Goal: Task Accomplishment & Management: Manage account settings

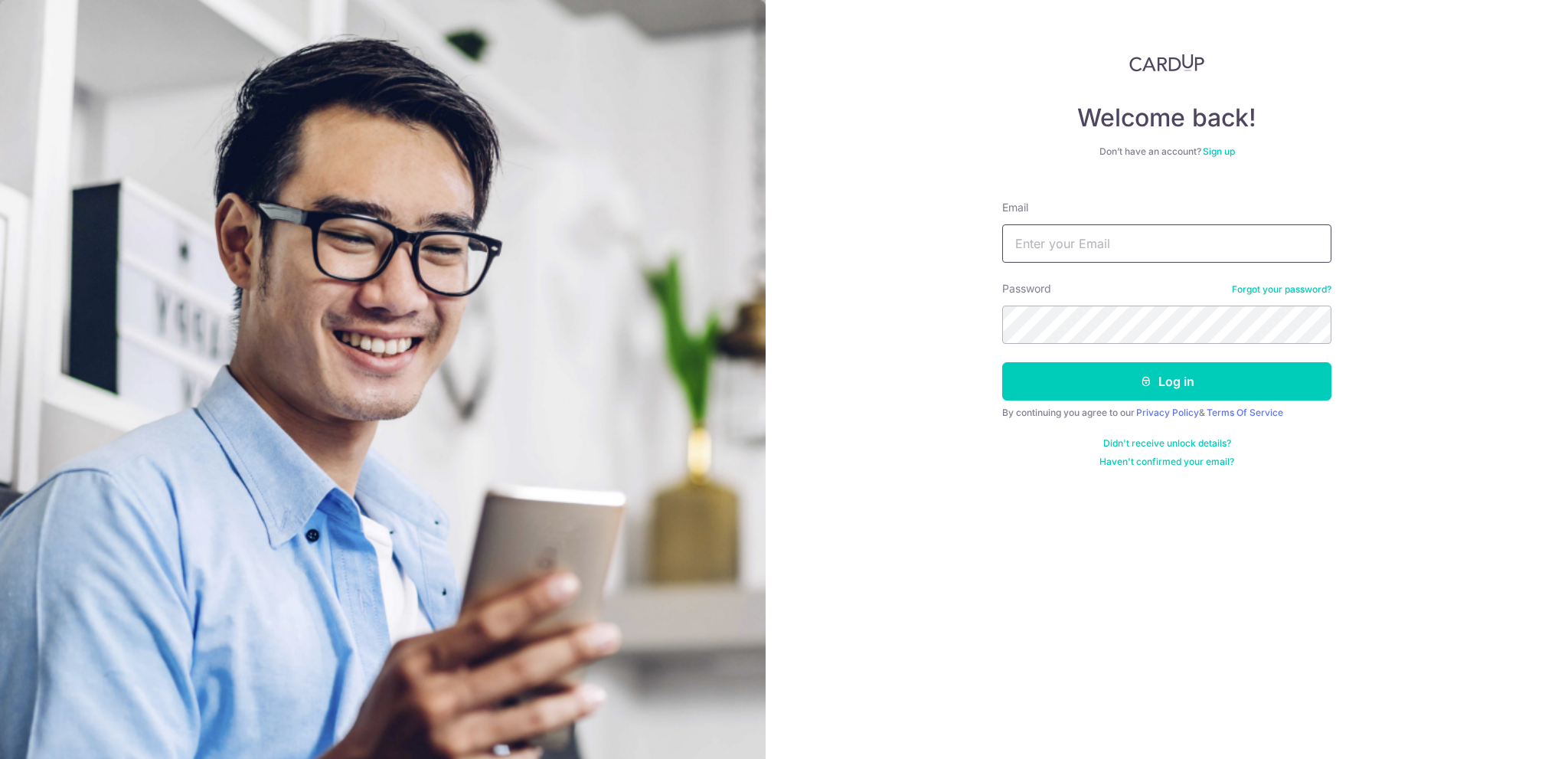
click at [1183, 243] on input "Email" at bounding box center [1166, 244] width 329 height 39
type input "[EMAIL_ADDRESS][DOMAIN_NAME]"
click at [1112, 380] on button "Log in" at bounding box center [1166, 382] width 329 height 39
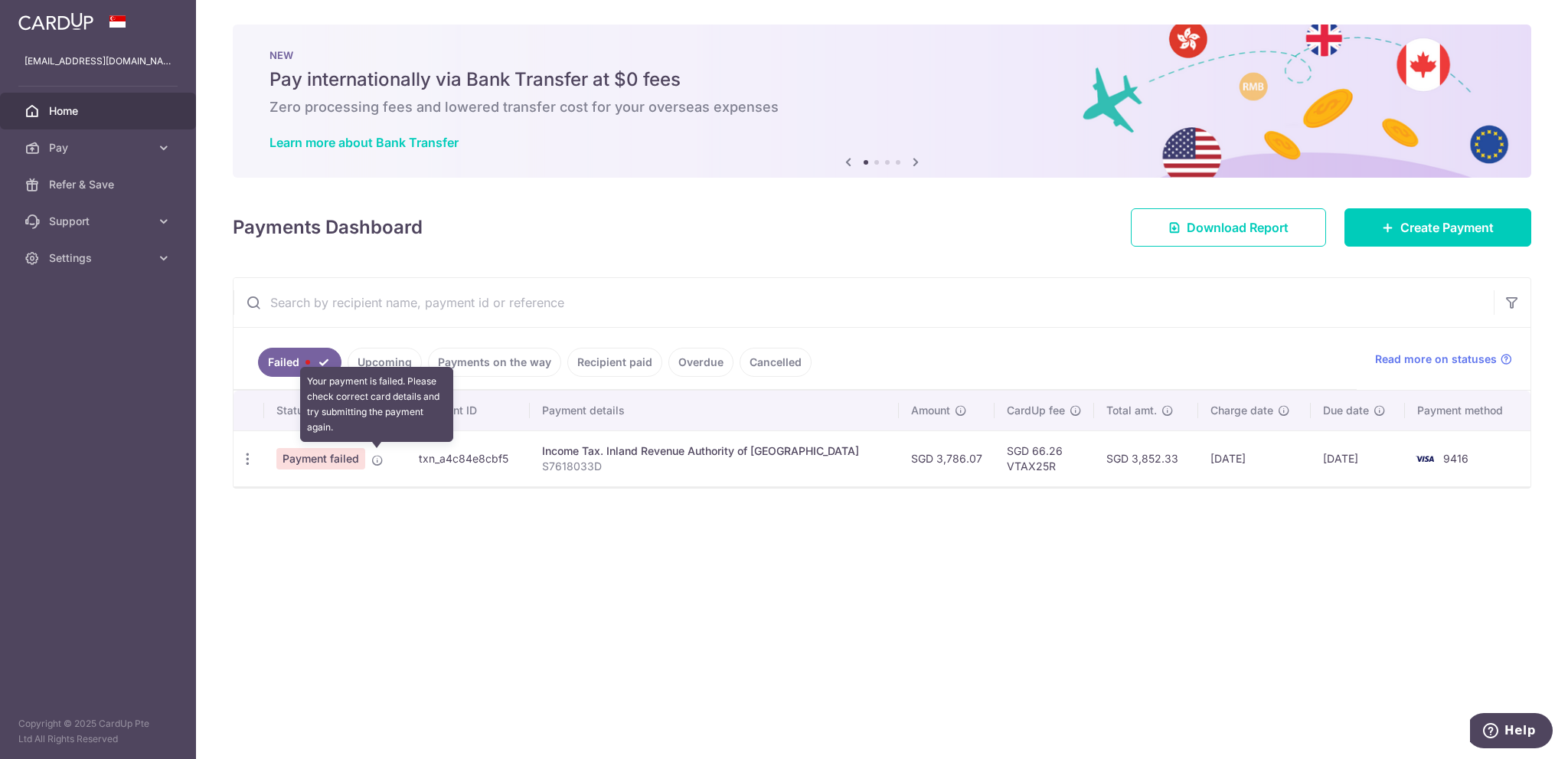
click at [377, 457] on icon at bounding box center [378, 460] width 12 height 12
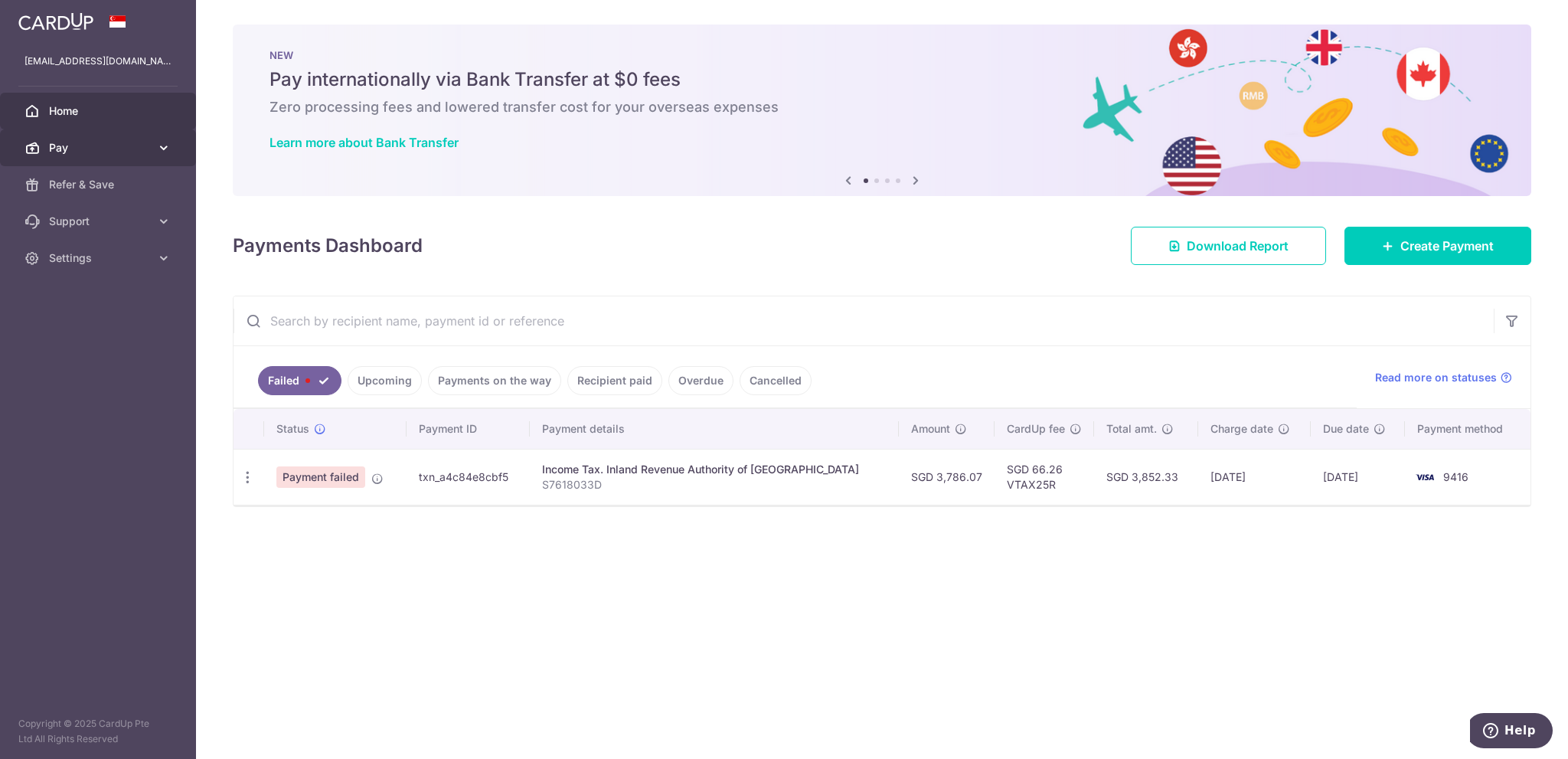
click at [134, 153] on span "Pay" at bounding box center [99, 148] width 101 height 15
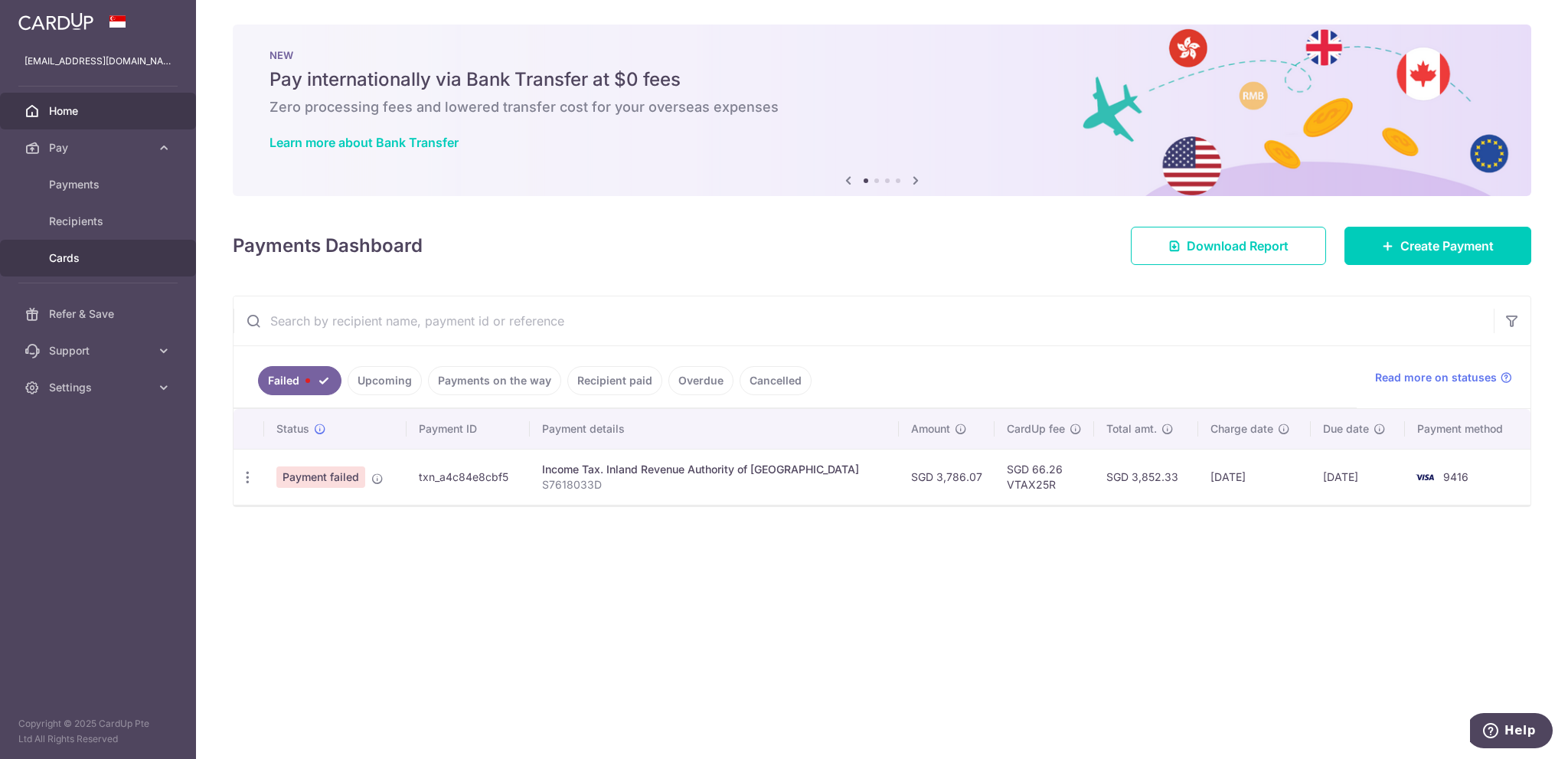
click at [75, 251] on span "Cards" at bounding box center [99, 258] width 101 height 15
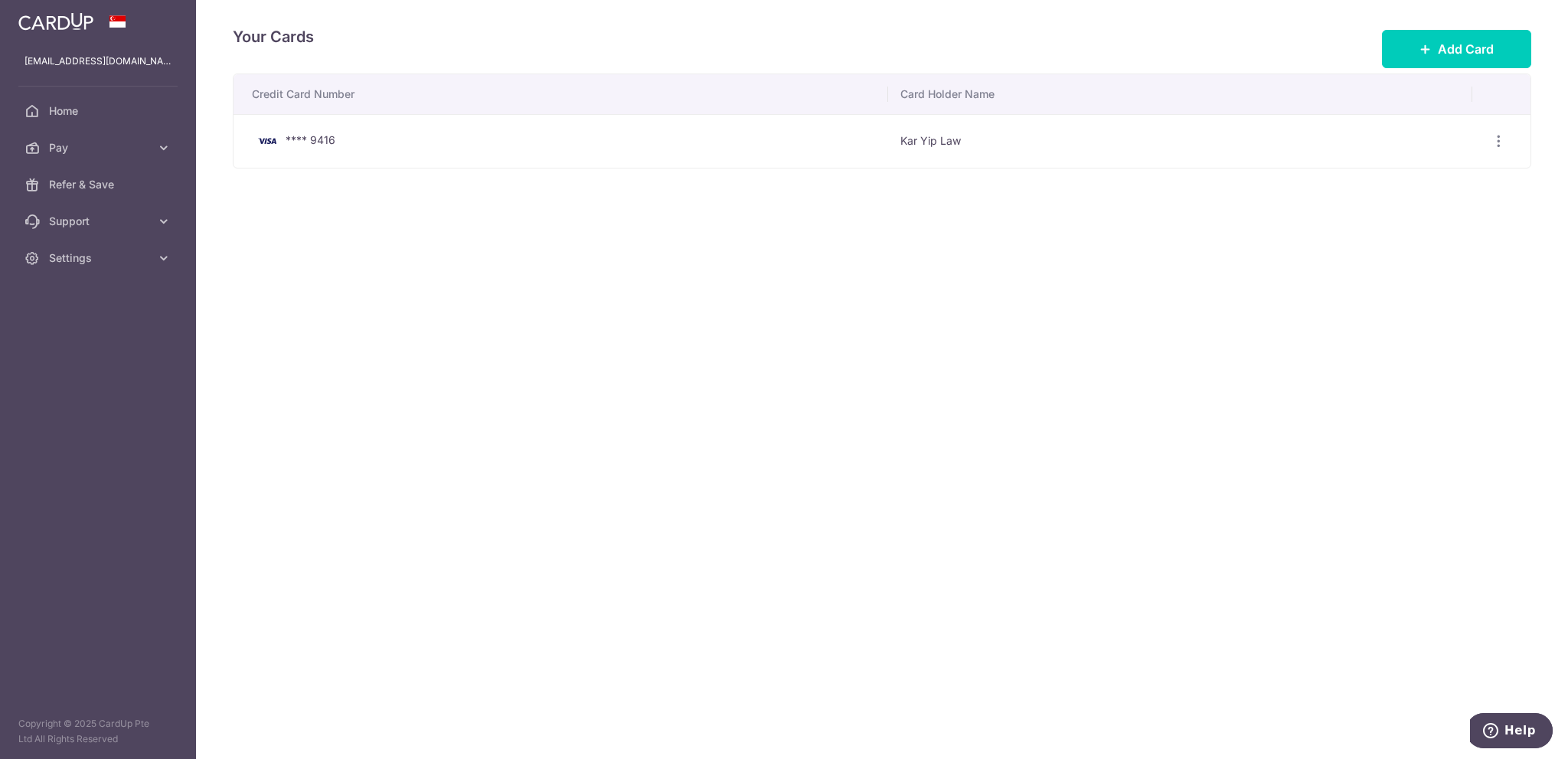
click at [309, 140] on span "**** 9416" at bounding box center [310, 140] width 50 height 13
click at [59, 113] on span "Home" at bounding box center [99, 111] width 101 height 15
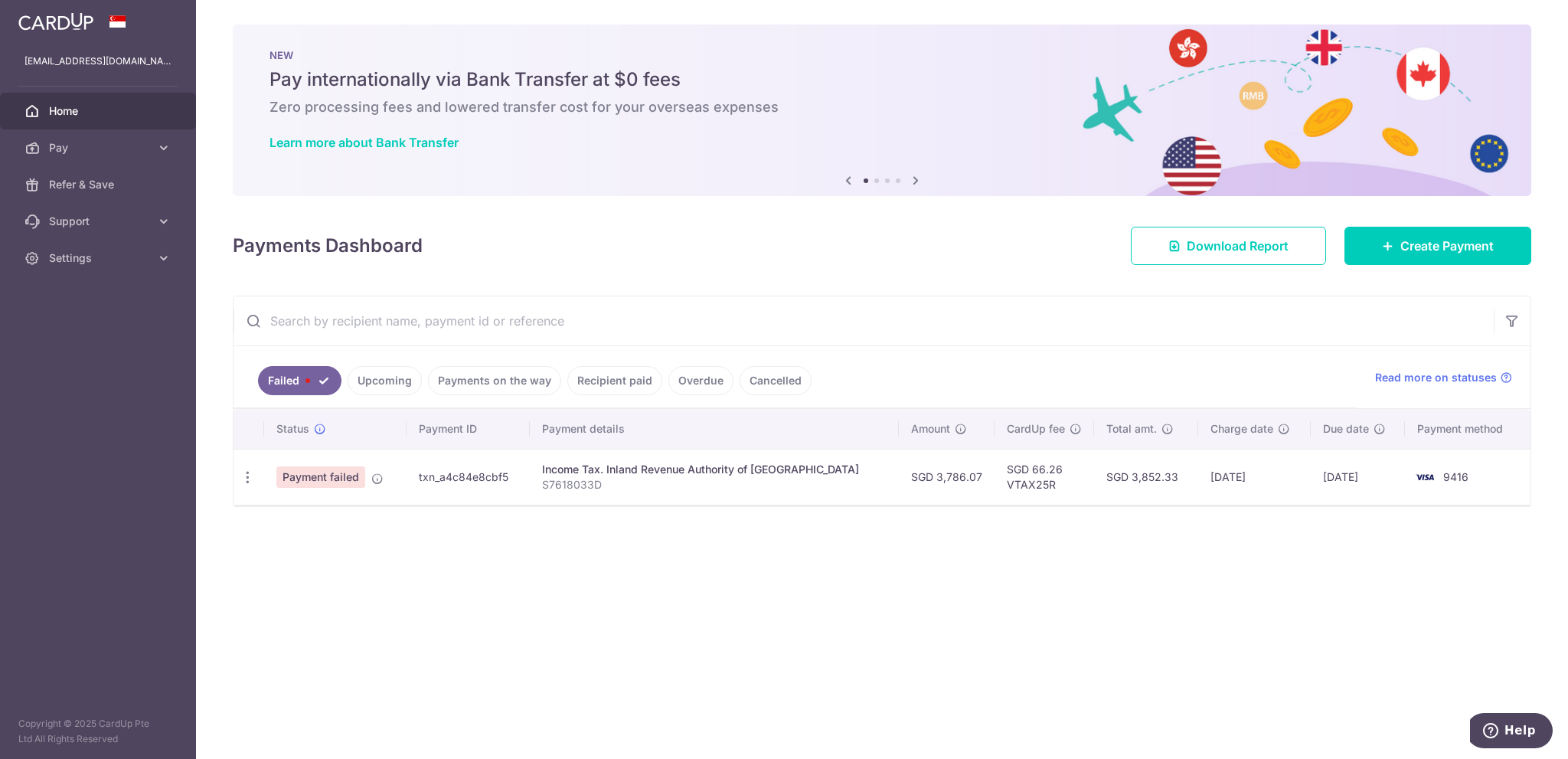
click at [337, 471] on span "Payment failed" at bounding box center [320, 477] width 89 height 22
click at [291, 482] on span "Payment failed" at bounding box center [320, 477] width 89 height 22
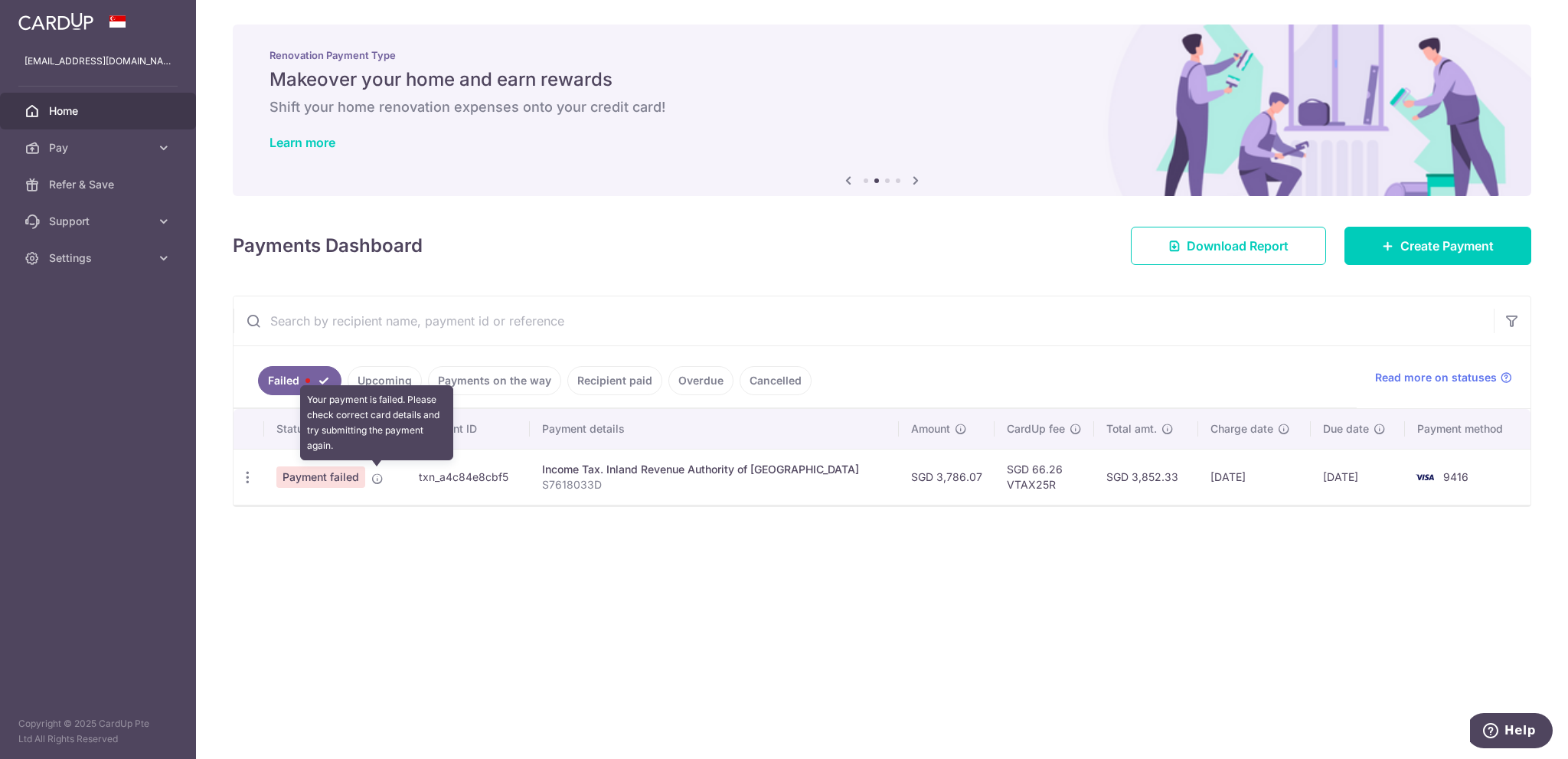
click at [379, 476] on icon at bounding box center [378, 479] width 12 height 12
click at [1023, 475] on td "SGD 66.26 VTAX25R" at bounding box center [1044, 477] width 99 height 56
click at [1166, 474] on td "SGD 3,852.33" at bounding box center [1146, 477] width 104 height 56
click at [1381, 471] on td "12/09/2025" at bounding box center [1358, 477] width 94 height 56
click at [1450, 474] on span "9416" at bounding box center [1455, 477] width 25 height 13
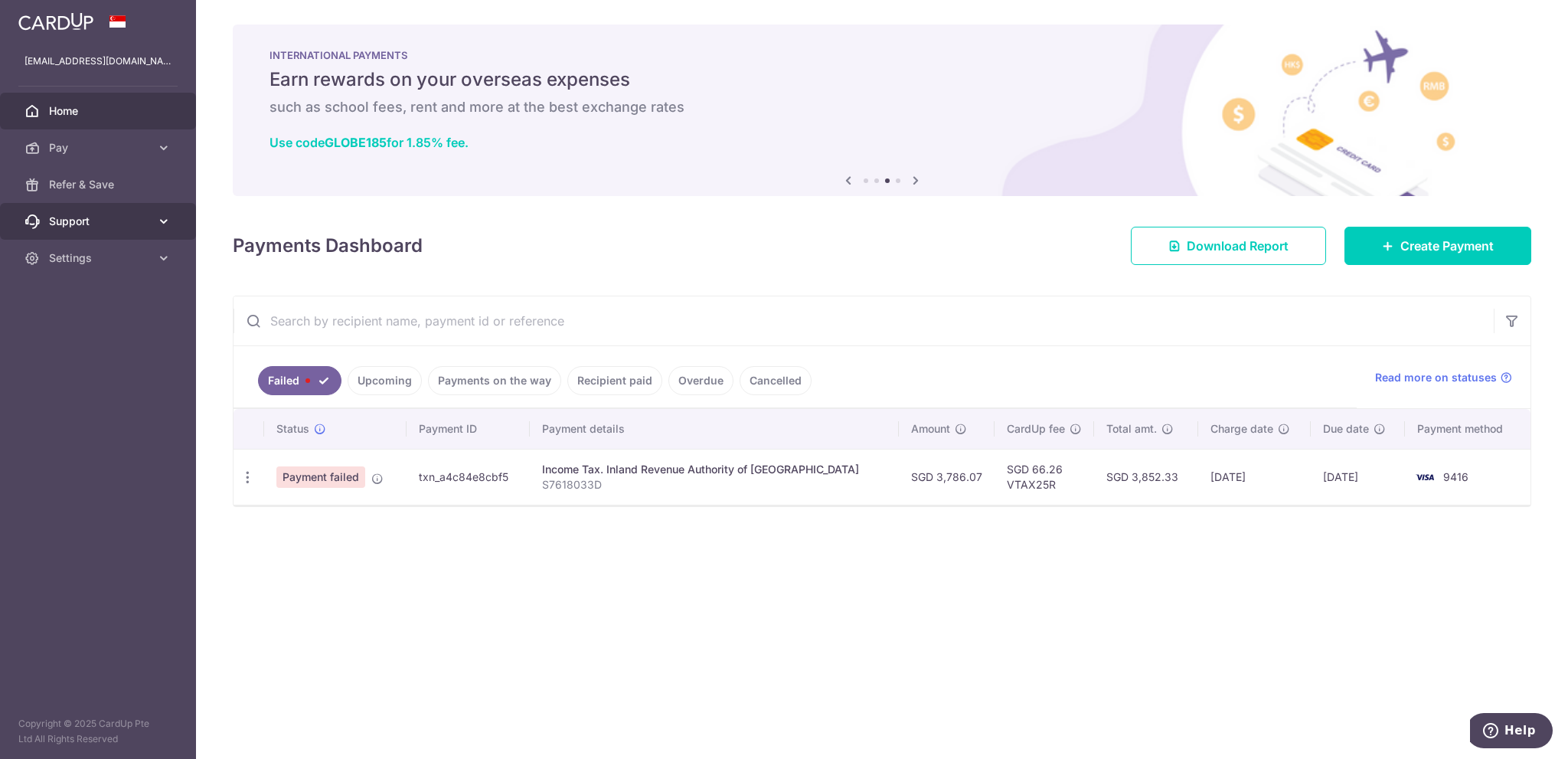
click at [86, 228] on span "Support" at bounding box center [99, 221] width 101 height 15
click at [86, 275] on link "Settings" at bounding box center [98, 258] width 196 height 37
click at [76, 287] on span "Account" at bounding box center [99, 295] width 101 height 15
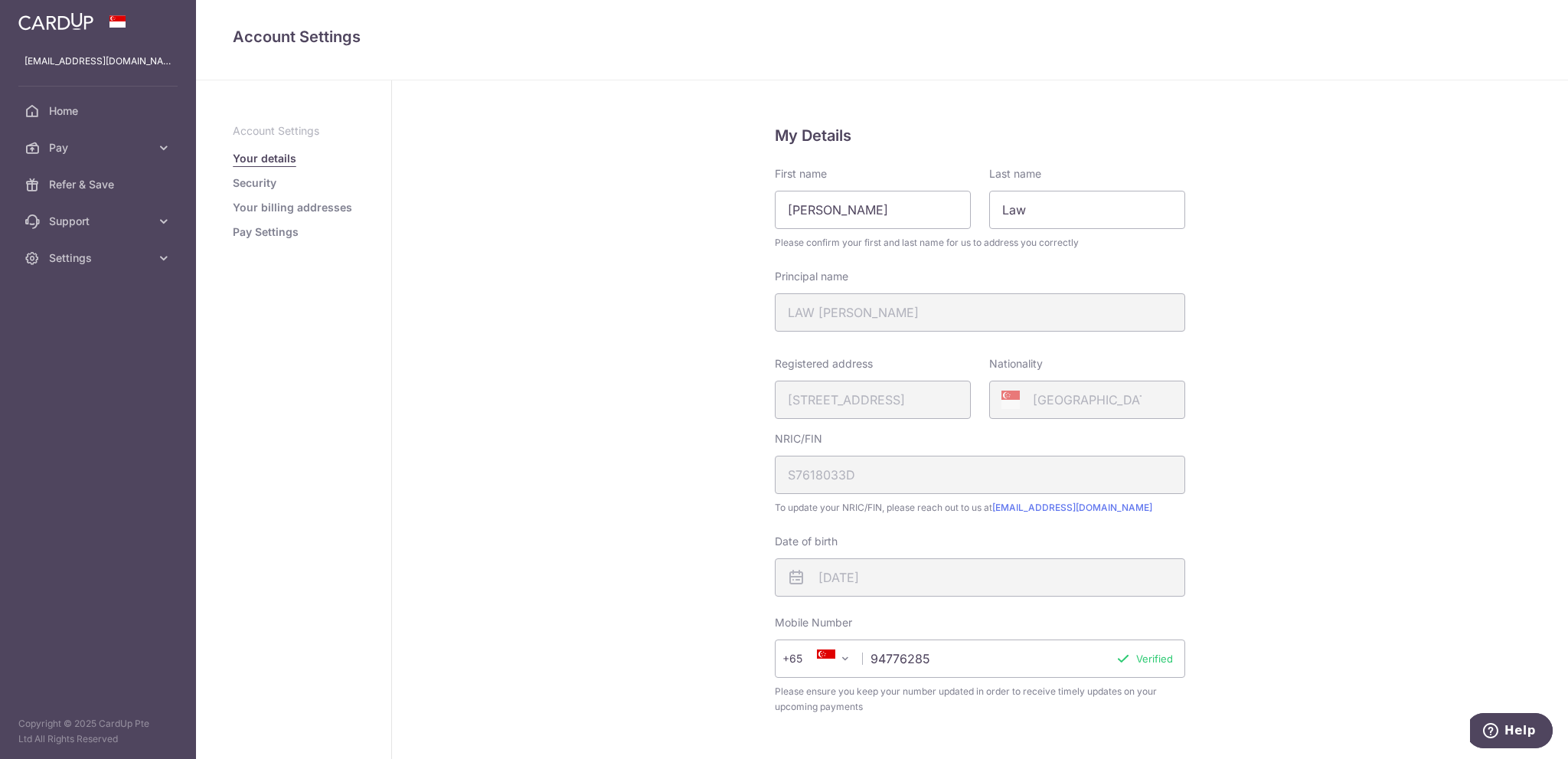
click at [266, 180] on link "Security" at bounding box center [254, 183] width 44 height 15
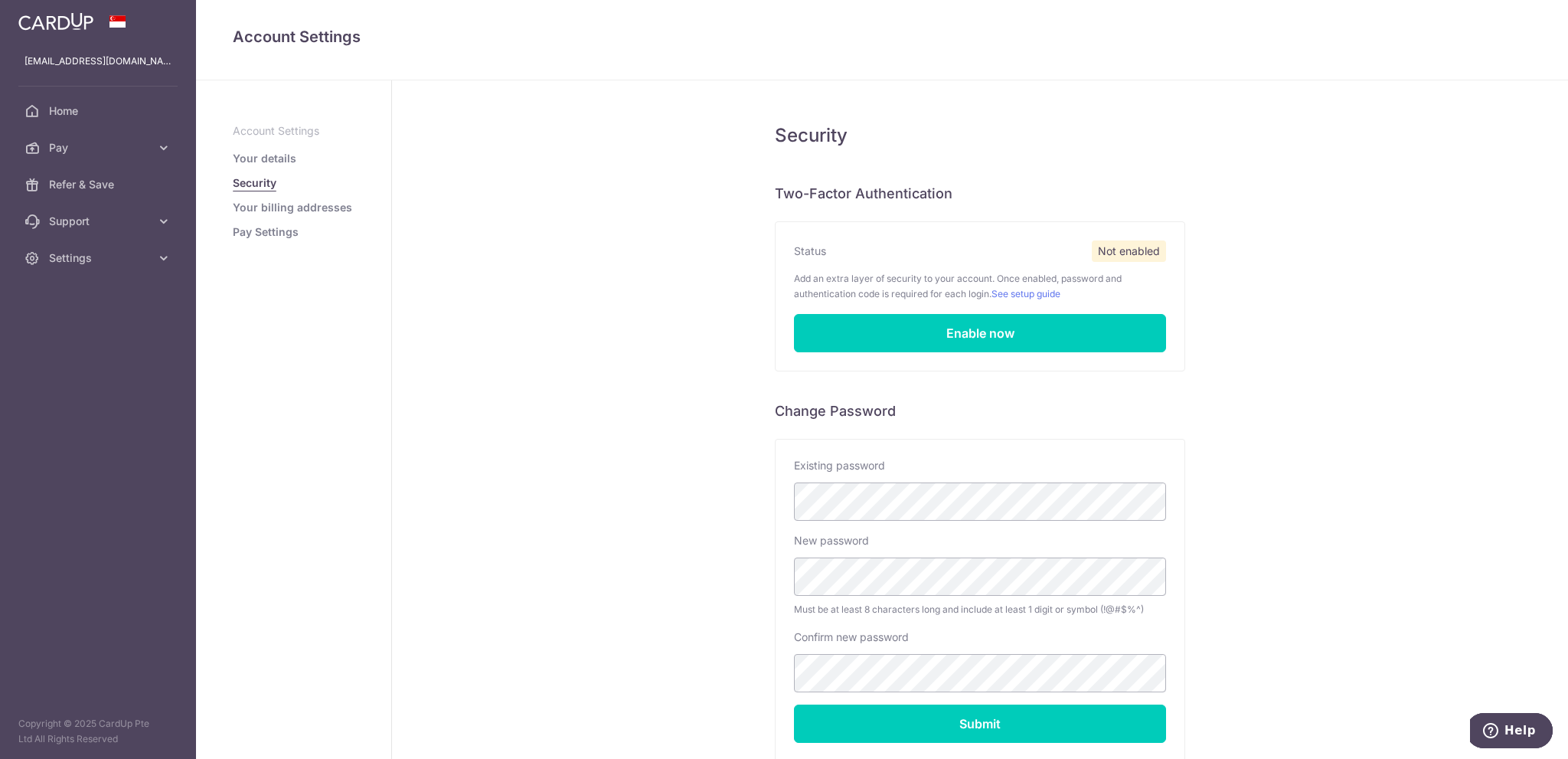
click at [318, 208] on link "Your billing addresses" at bounding box center [292, 207] width 119 height 15
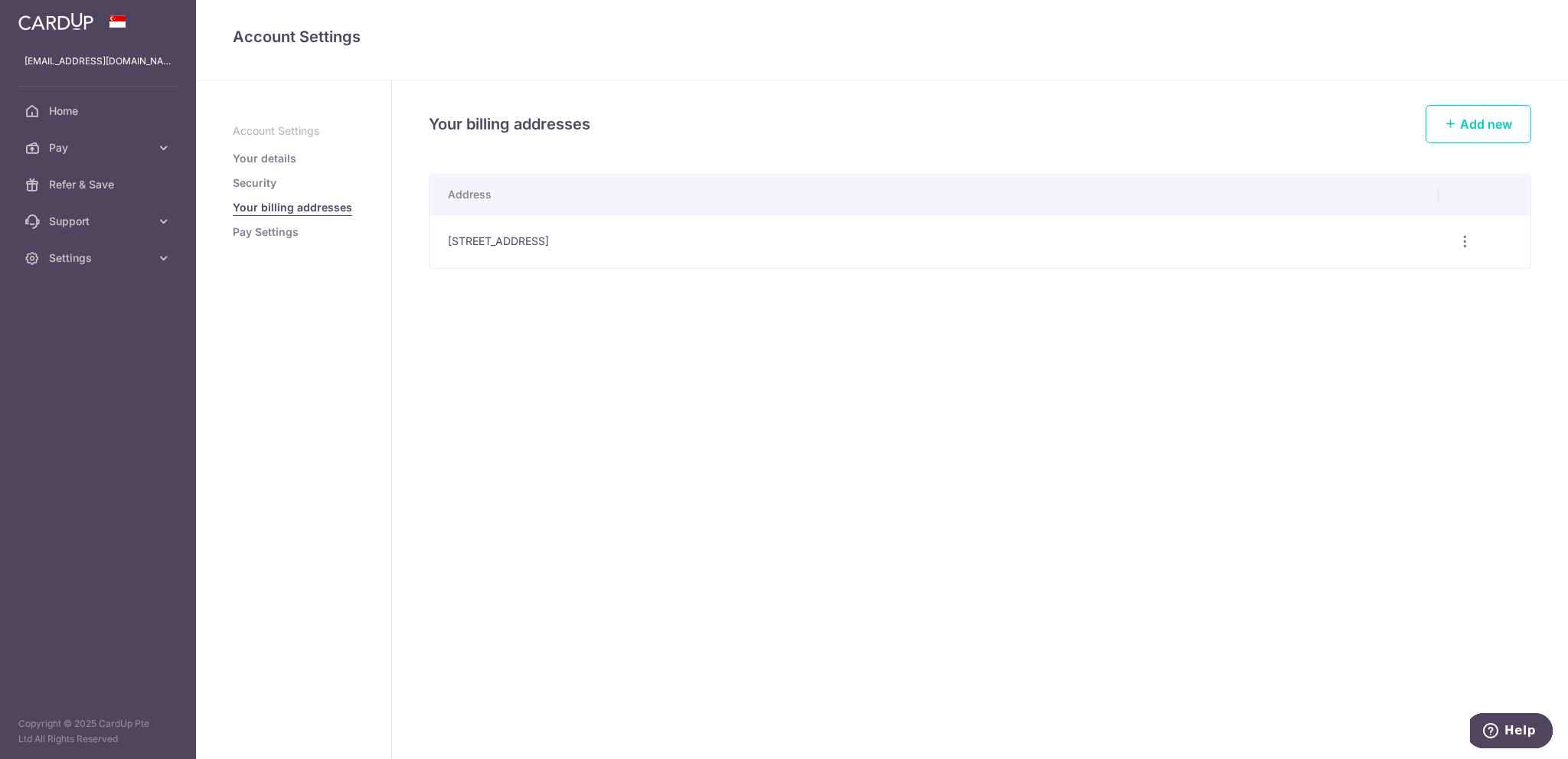
click at [288, 231] on link "Pay Settings" at bounding box center [265, 232] width 66 height 15
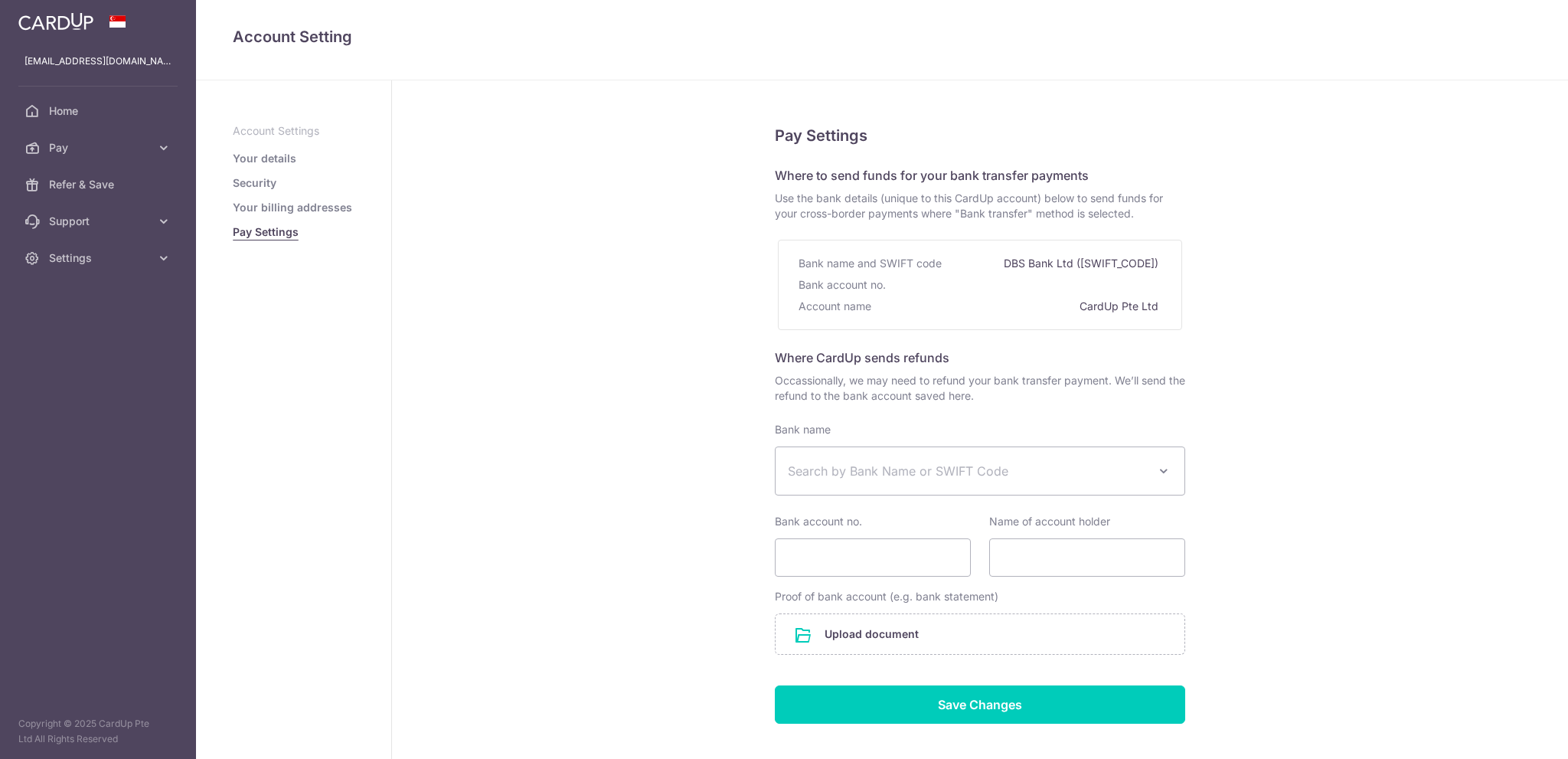
select select
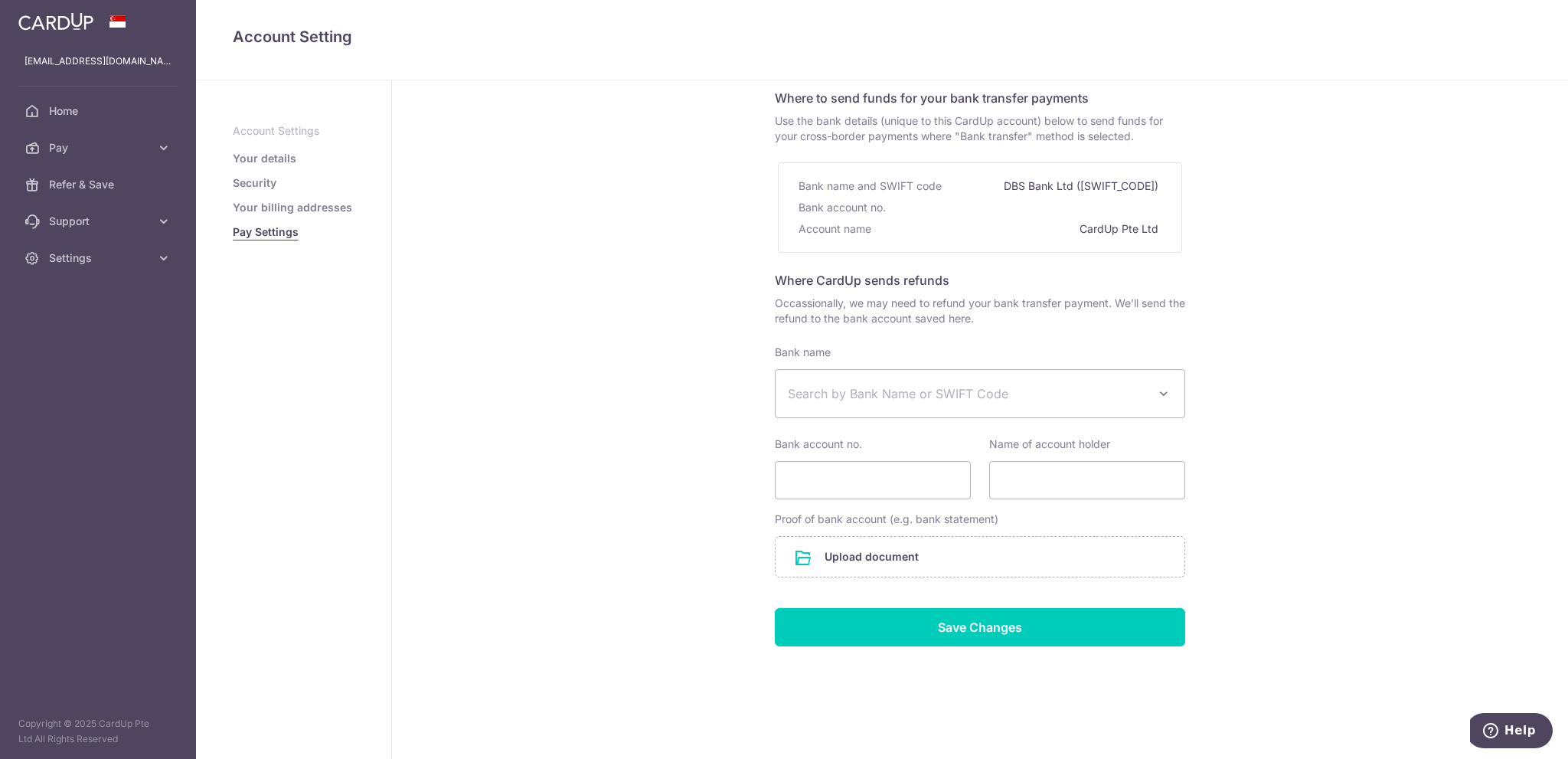
scroll to position [78, 0]
click at [76, 120] on link "Home" at bounding box center [98, 111] width 196 height 37
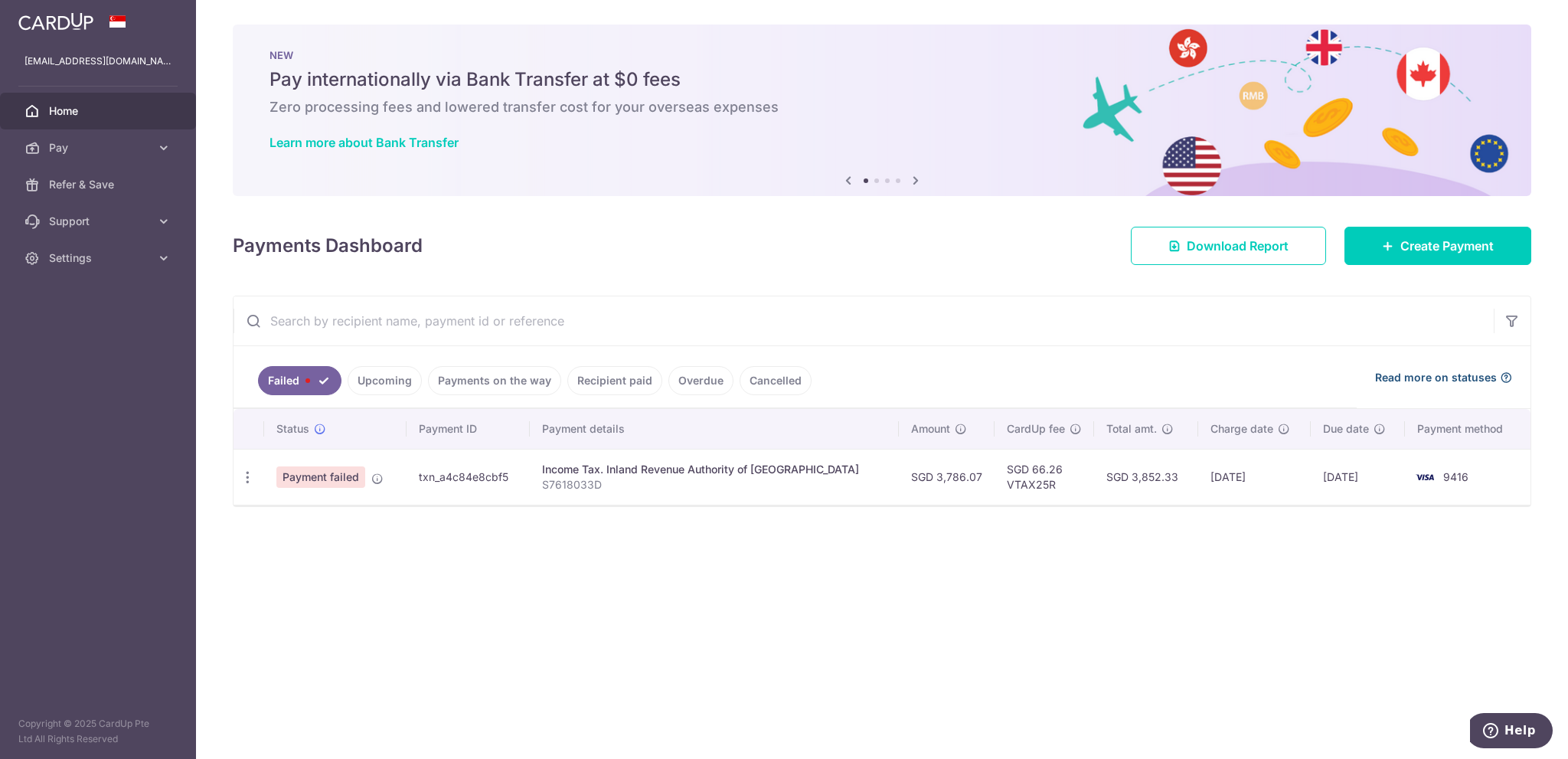
click at [1435, 378] on span "Read more on statuses" at bounding box center [1436, 378] width 122 height 15
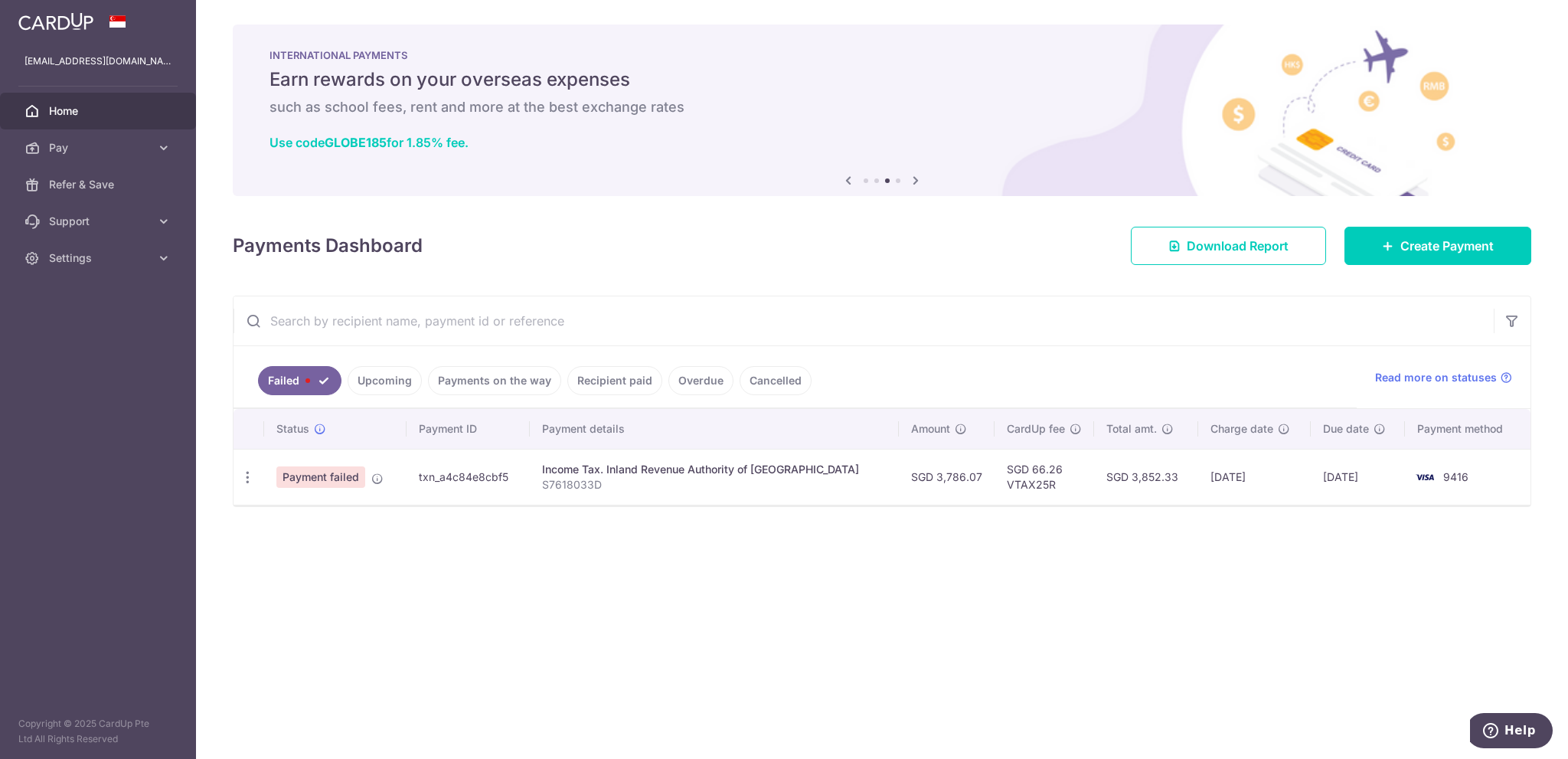
click at [1449, 471] on span "9416" at bounding box center [1455, 477] width 25 height 13
click at [1455, 437] on th "Payment method" at bounding box center [1467, 429] width 126 height 40
click at [1438, 484] on td "9416" at bounding box center [1467, 477] width 126 height 56
click at [126, 148] on span "Pay" at bounding box center [99, 148] width 101 height 15
click at [76, 260] on span "Cards" at bounding box center [99, 258] width 101 height 15
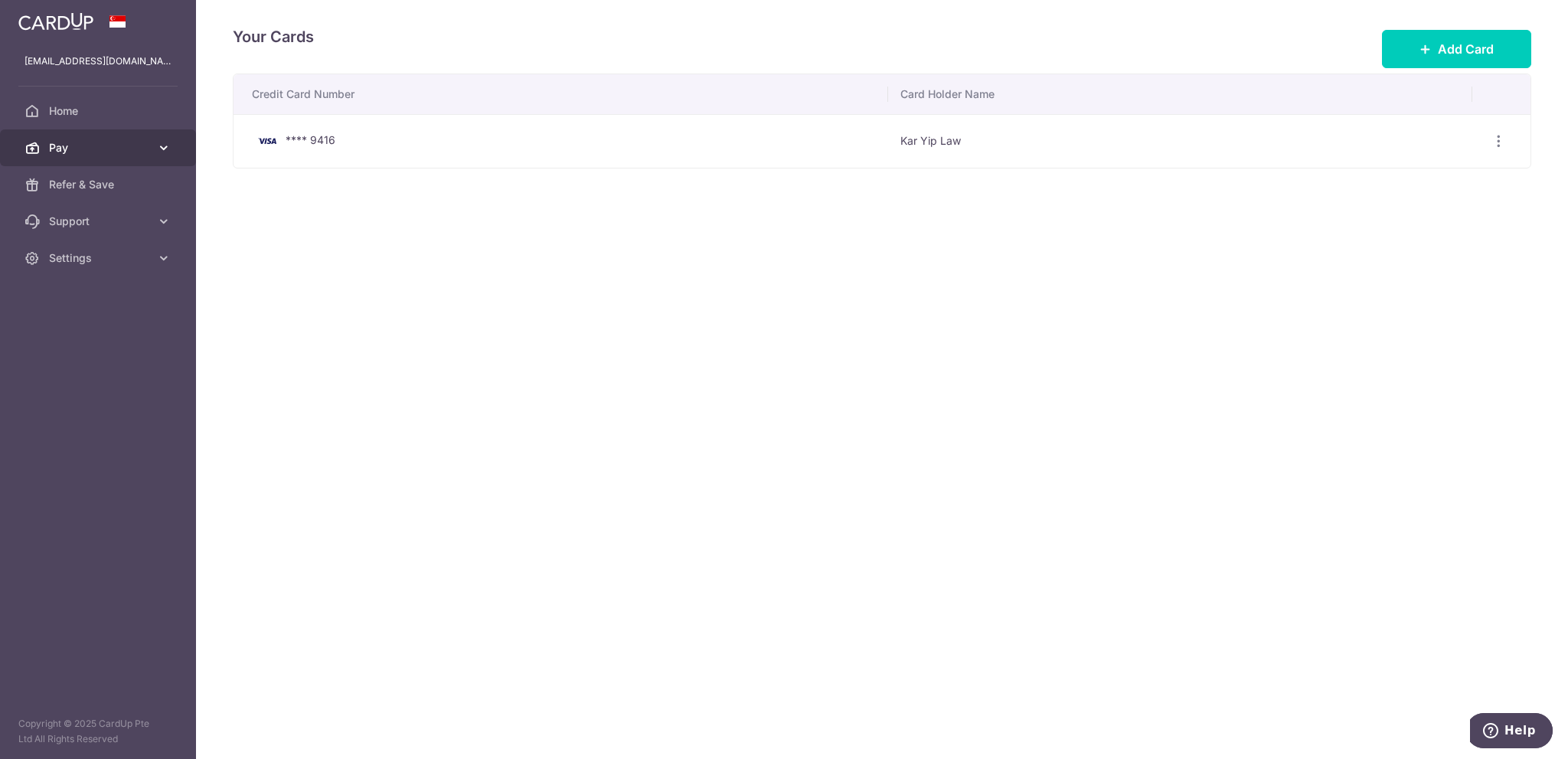
click at [49, 147] on link "Pay" at bounding box center [98, 148] width 196 height 37
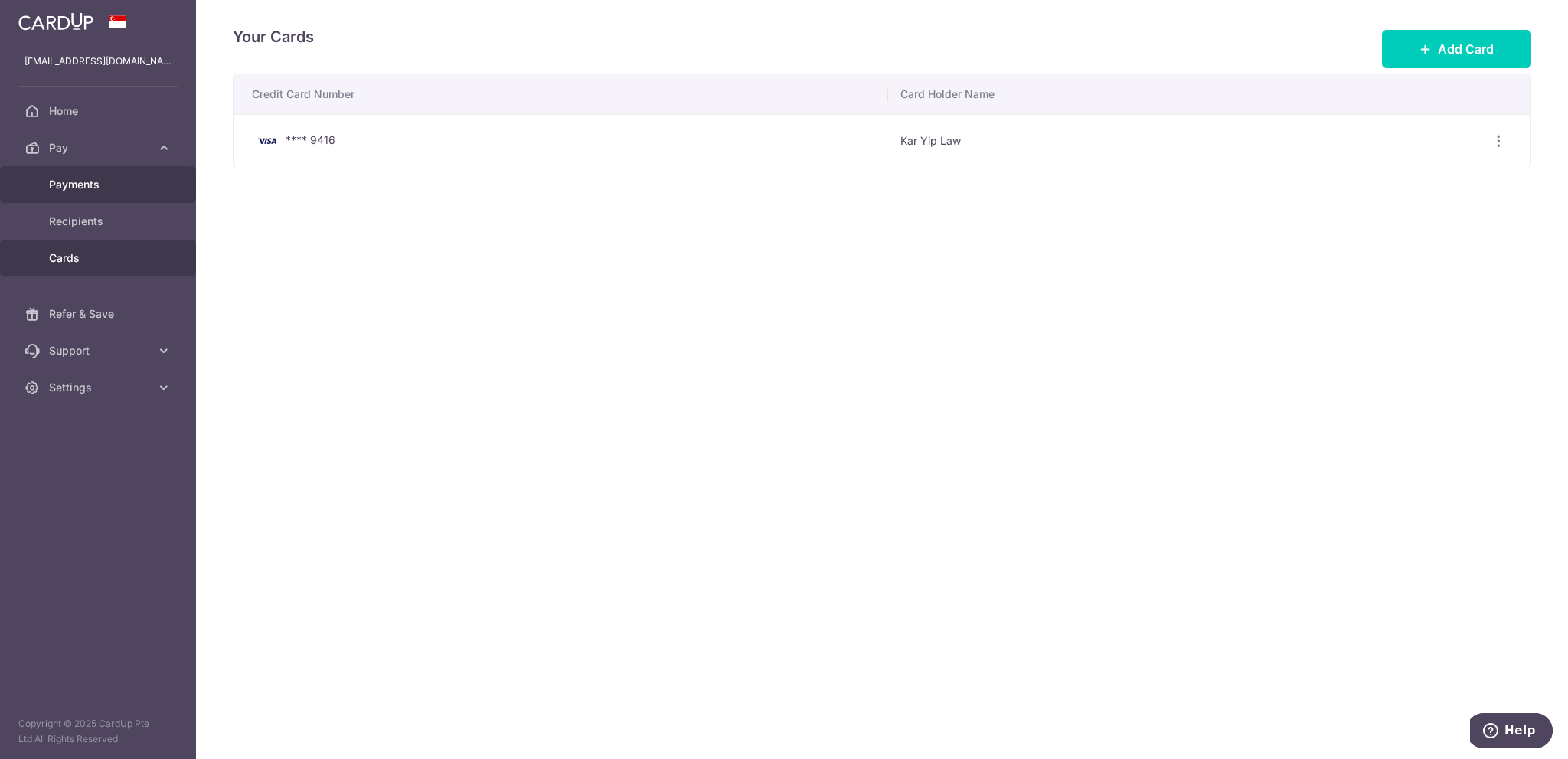
click at [66, 192] on link "Payments" at bounding box center [98, 184] width 196 height 37
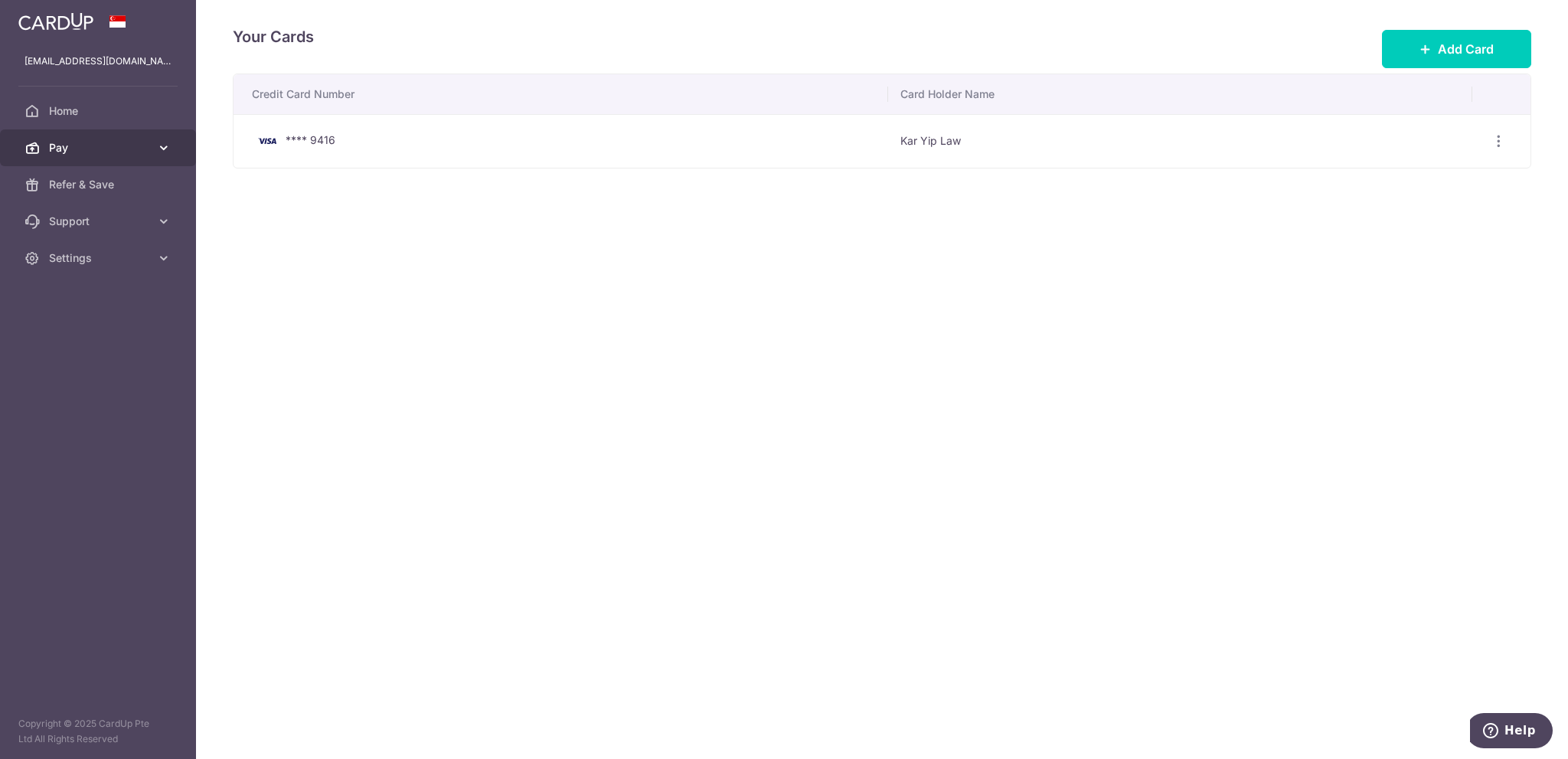
click at [89, 150] on span "Pay" at bounding box center [99, 148] width 101 height 15
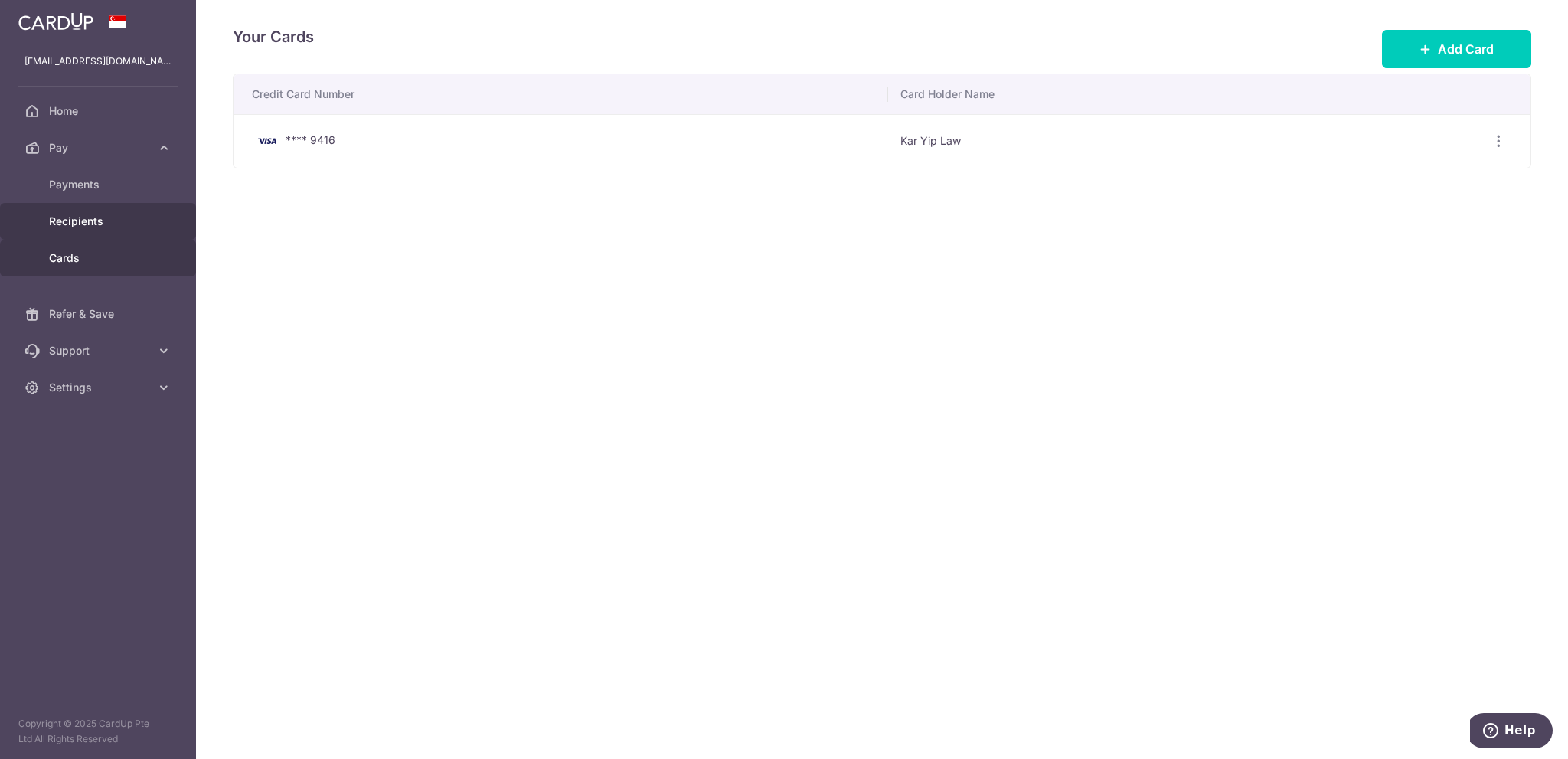
click at [82, 214] on span "Recipients" at bounding box center [99, 221] width 101 height 15
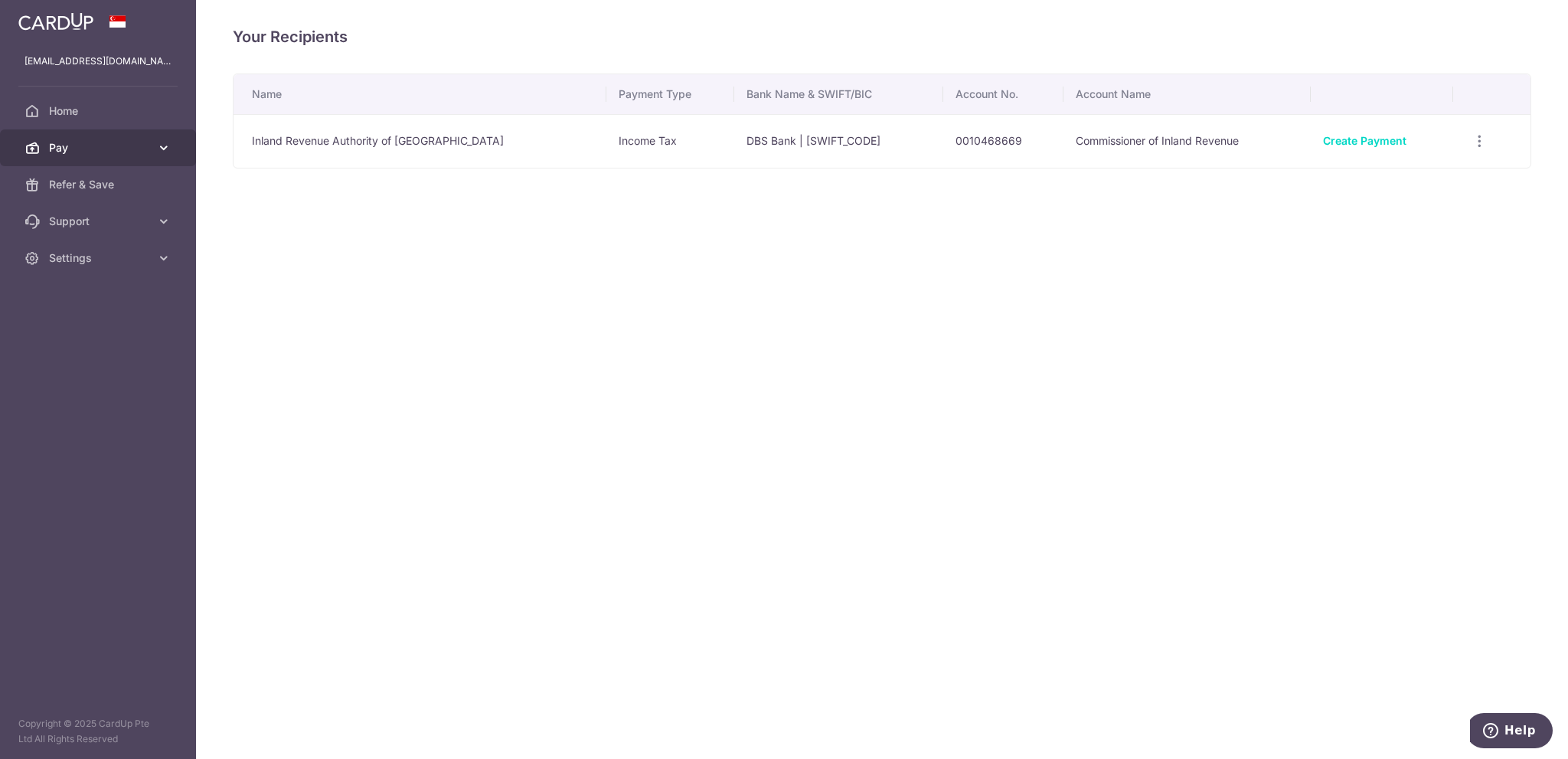
click at [92, 141] on span "Pay" at bounding box center [99, 148] width 101 height 15
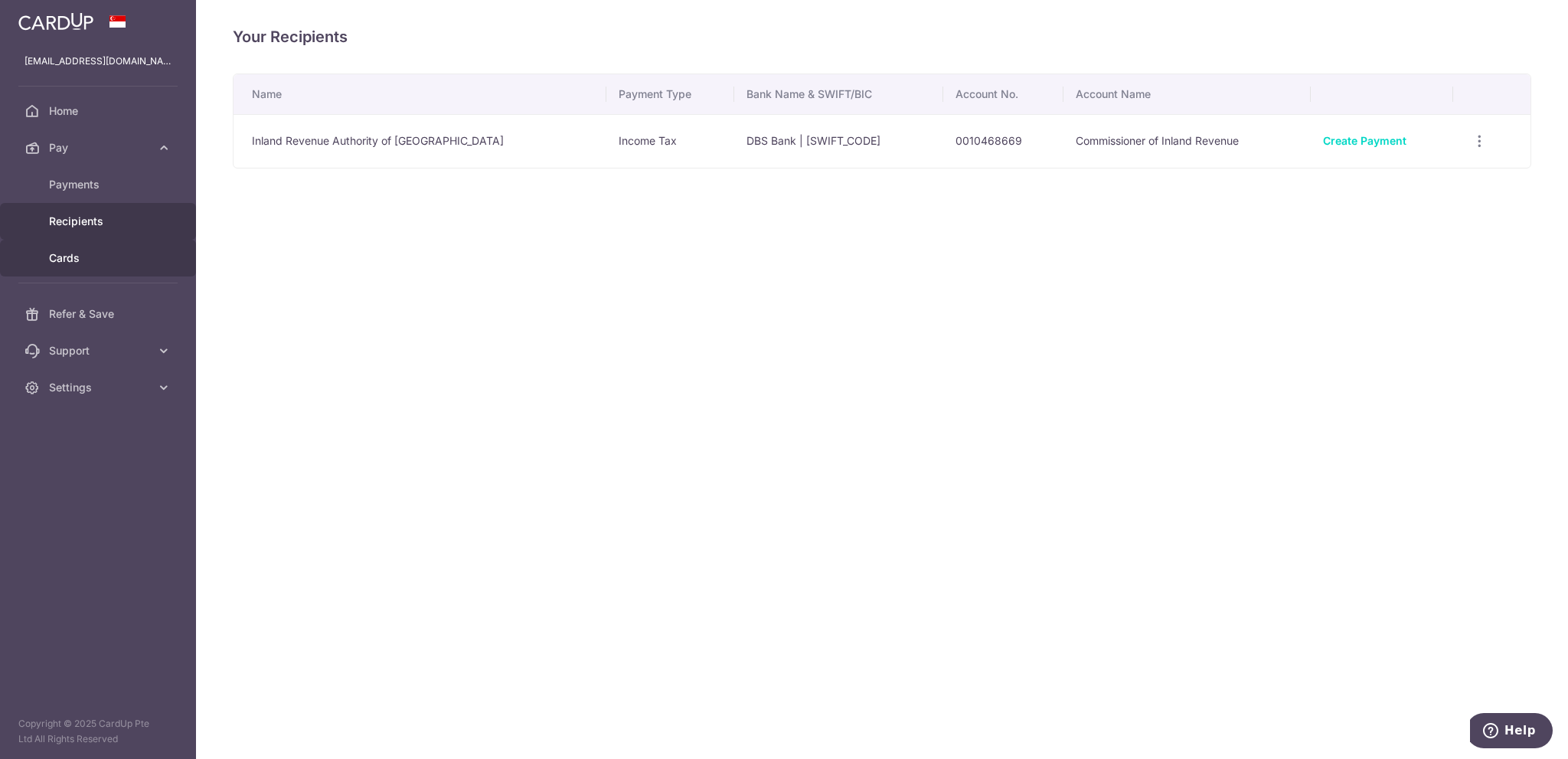
click at [73, 245] on link "Cards" at bounding box center [98, 258] width 196 height 37
click at [1481, 137] on icon "button" at bounding box center [1479, 141] width 16 height 16
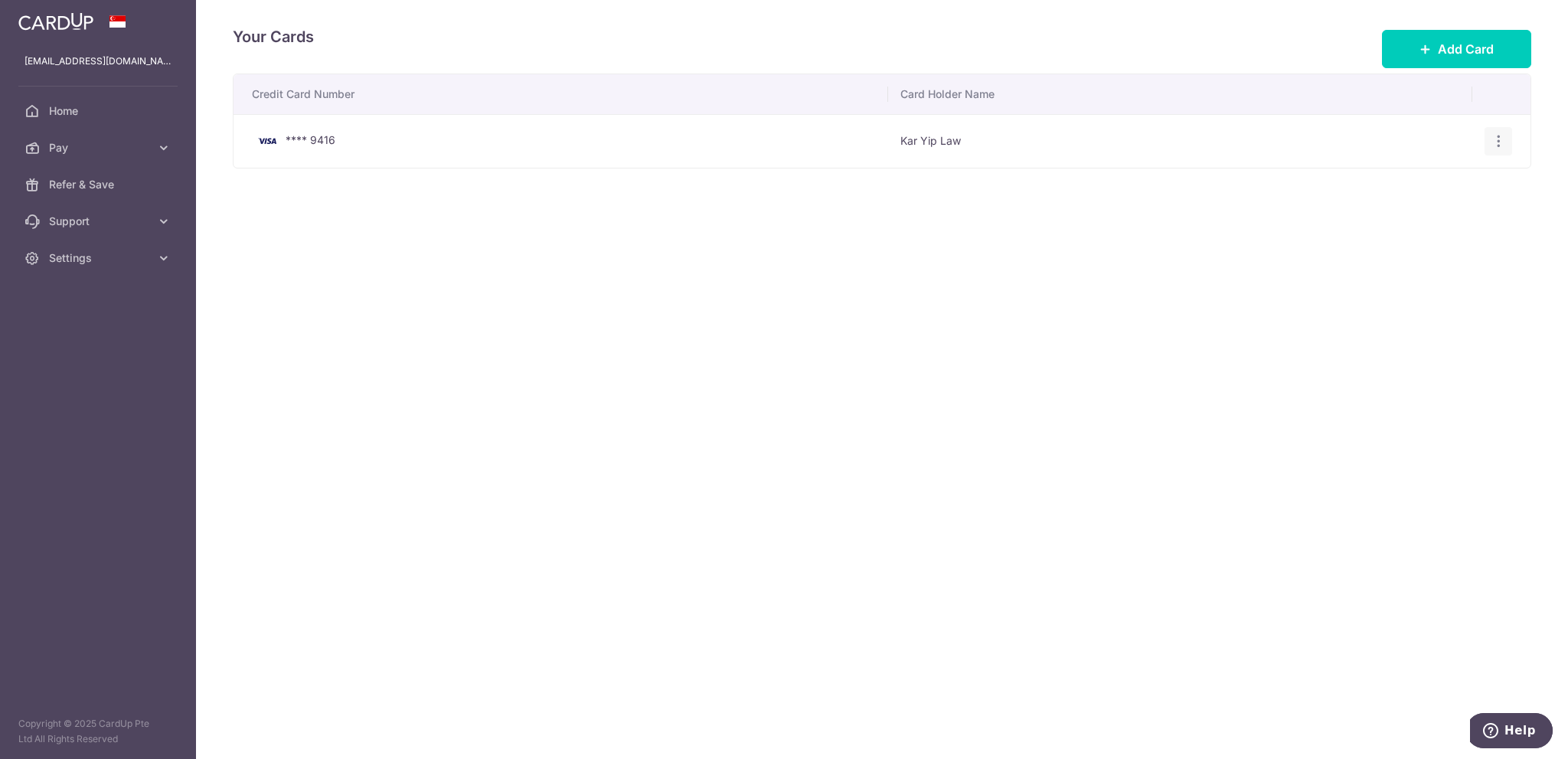
click at [1504, 140] on icon "button" at bounding box center [1498, 141] width 16 height 16
click at [1448, 187] on span "View/Edit" at bounding box center [1446, 184] width 104 height 19
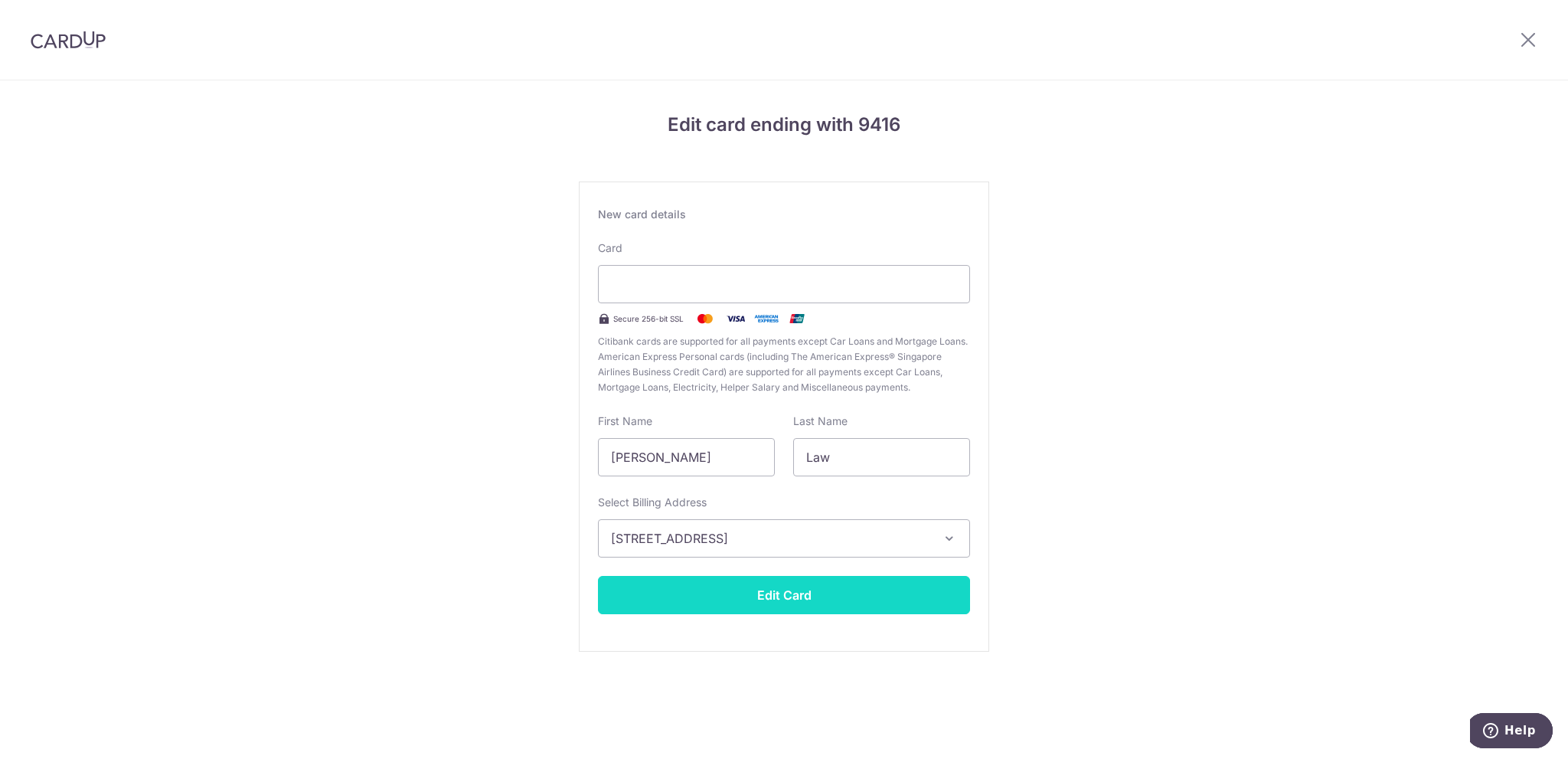
click at [768, 596] on button "Edit Card" at bounding box center [784, 595] width 372 height 39
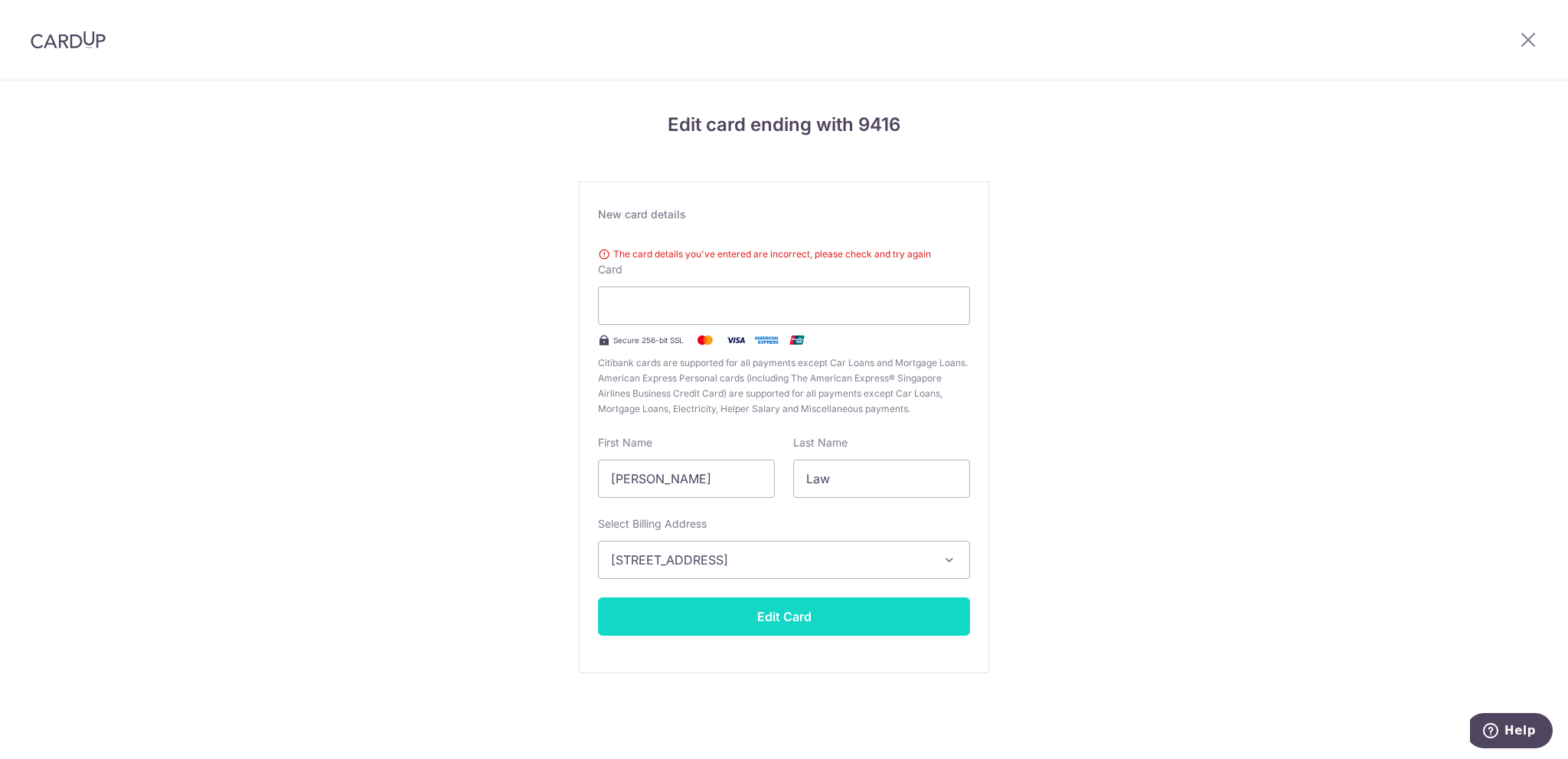
click at [774, 612] on button "Edit Card" at bounding box center [784, 617] width 372 height 39
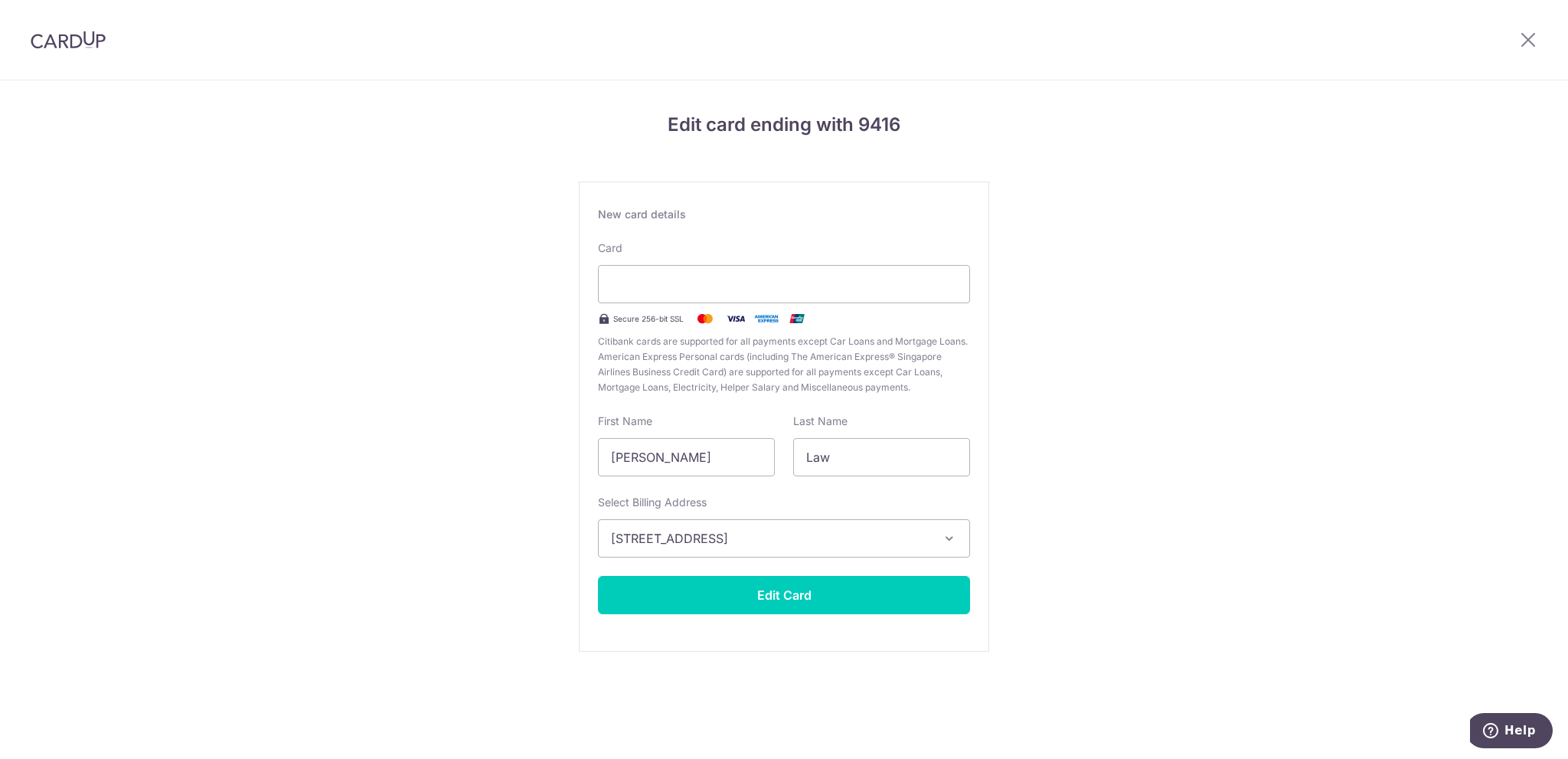
click at [67, 28] on div at bounding box center [68, 39] width 136 height 79
click at [70, 36] on img at bounding box center [68, 40] width 75 height 19
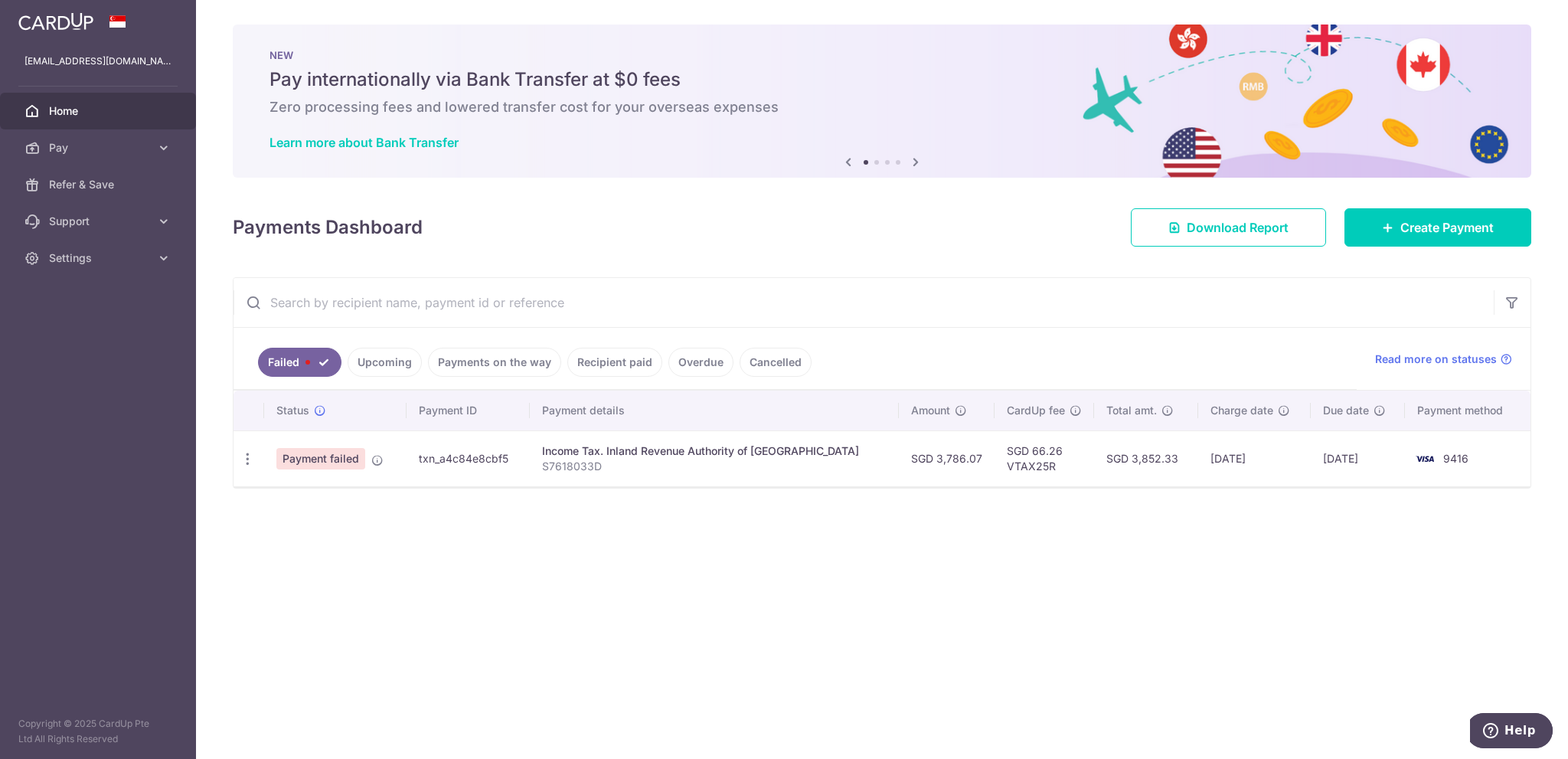
click at [1444, 457] on span "9416" at bounding box center [1455, 458] width 25 height 13
click at [68, 152] on span "Pay" at bounding box center [99, 148] width 101 height 15
click at [86, 256] on span "Cards" at bounding box center [99, 258] width 101 height 15
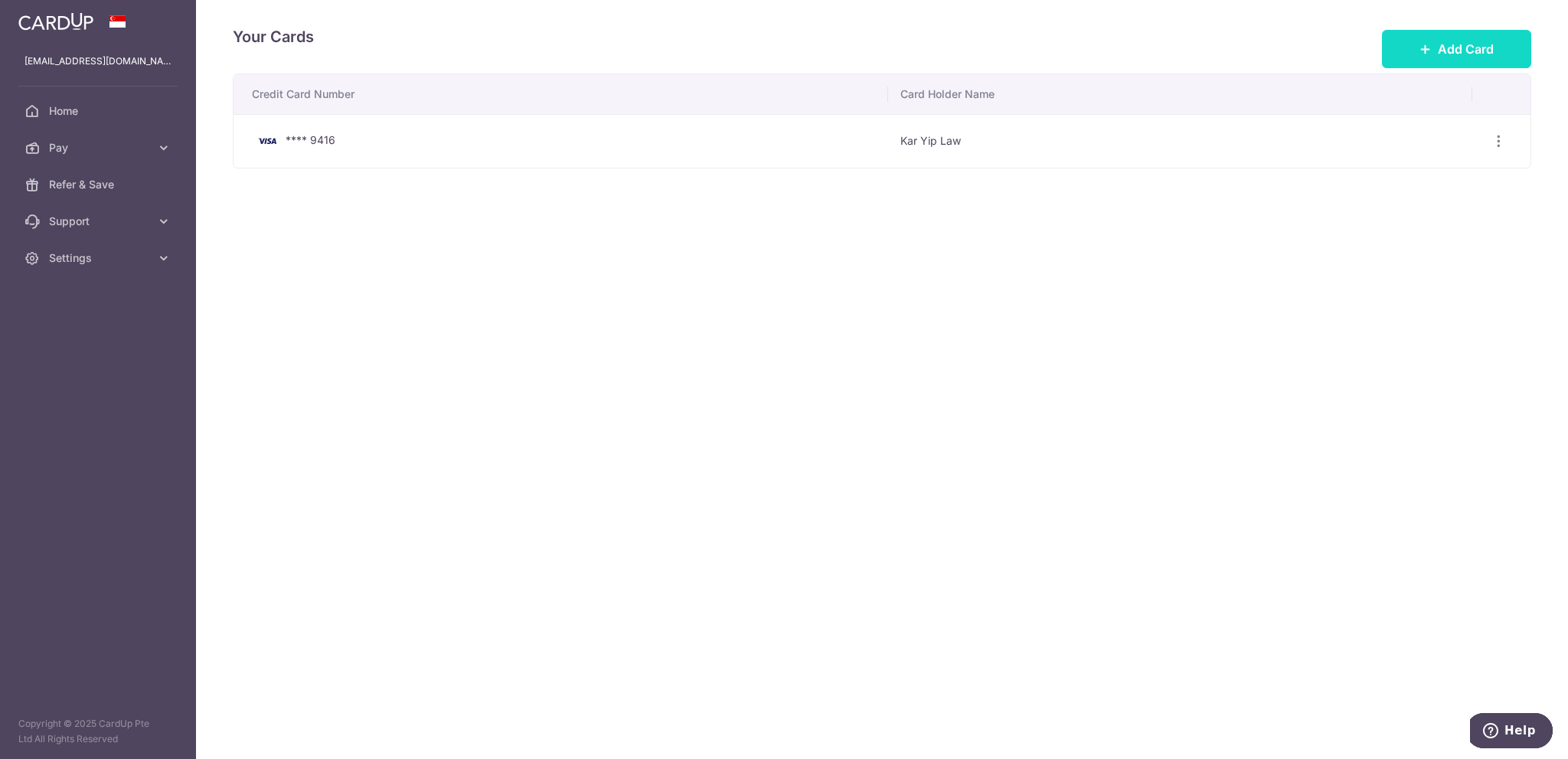
click at [1493, 45] on button "Add Card" at bounding box center [1456, 49] width 150 height 39
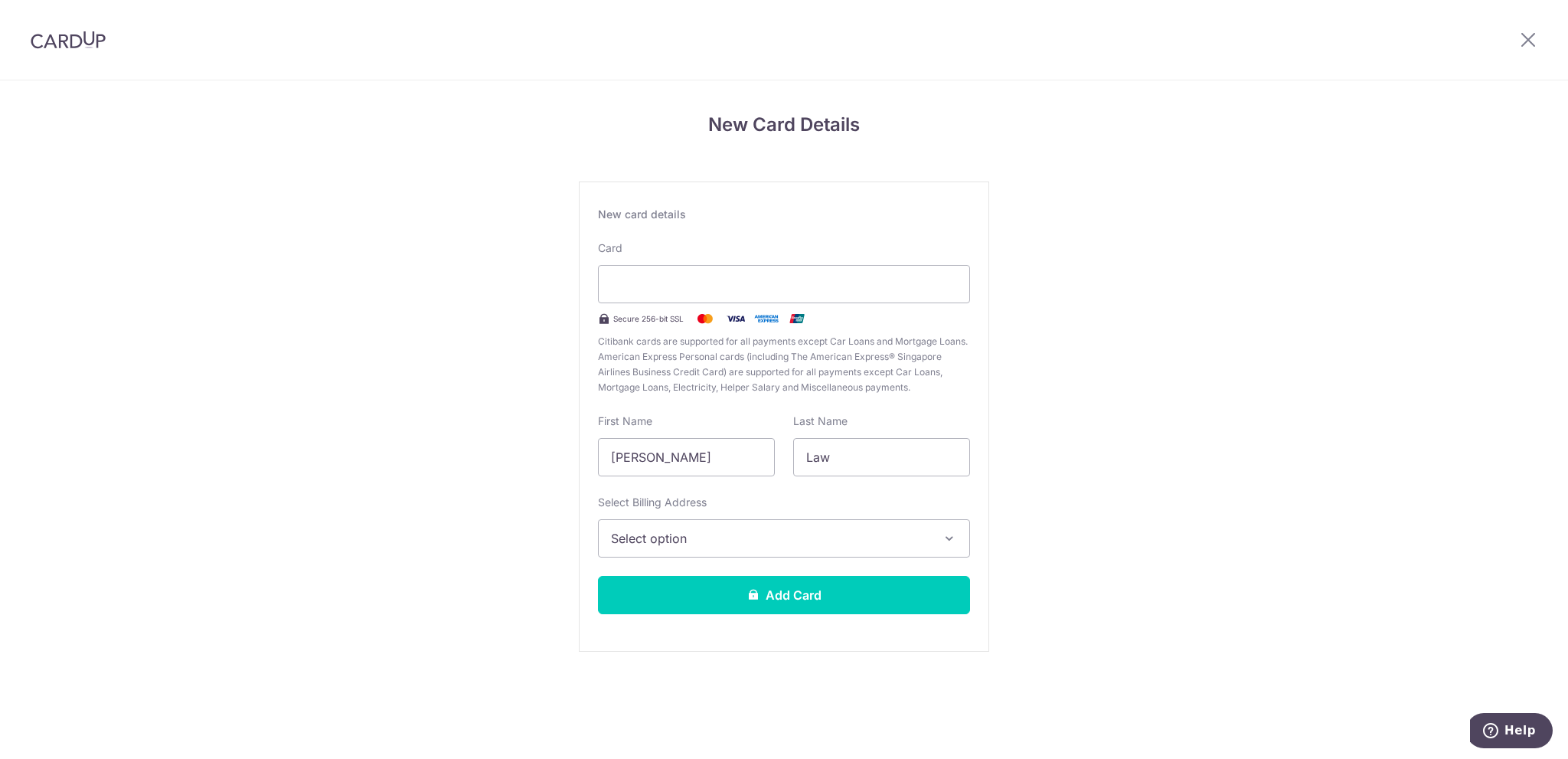
click at [810, 530] on span "Select option" at bounding box center [769, 538] width 318 height 19
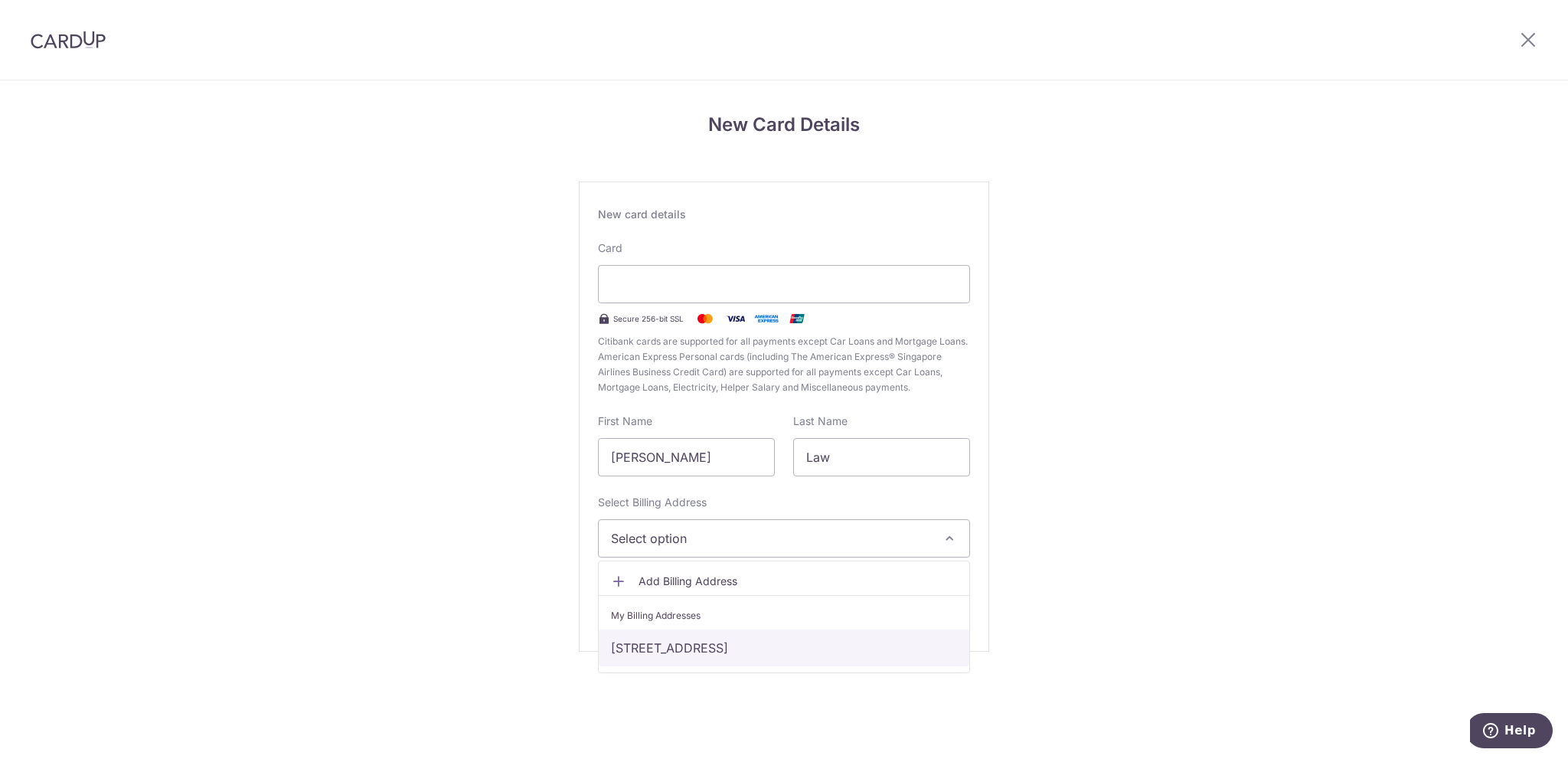
click at [795, 640] on link "blk 45, #06-02, edgefield plains waterbay, Singapore, Singapore-828710" at bounding box center [784, 648] width 371 height 37
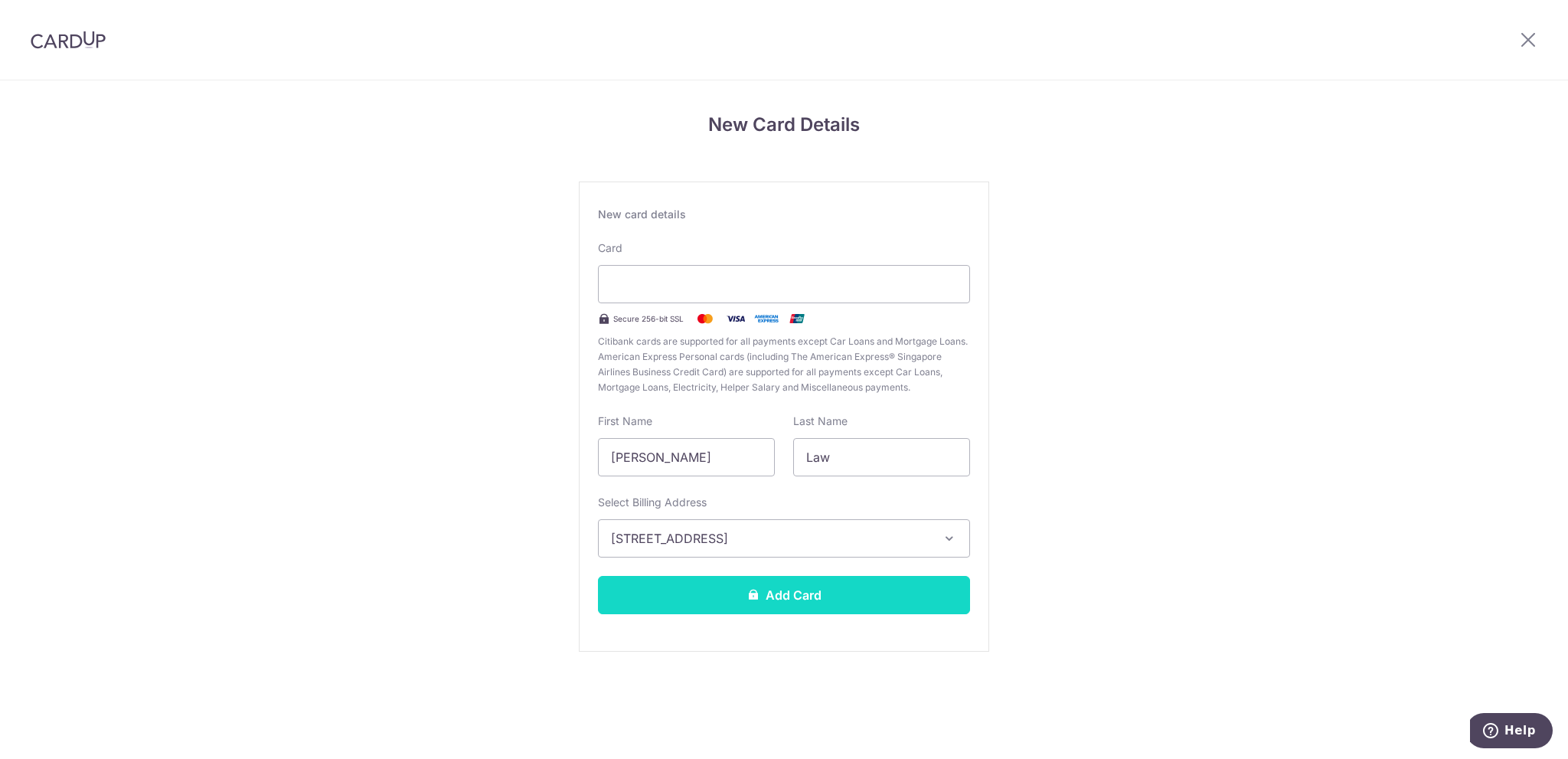
click at [797, 599] on button "Add Card" at bounding box center [784, 595] width 372 height 39
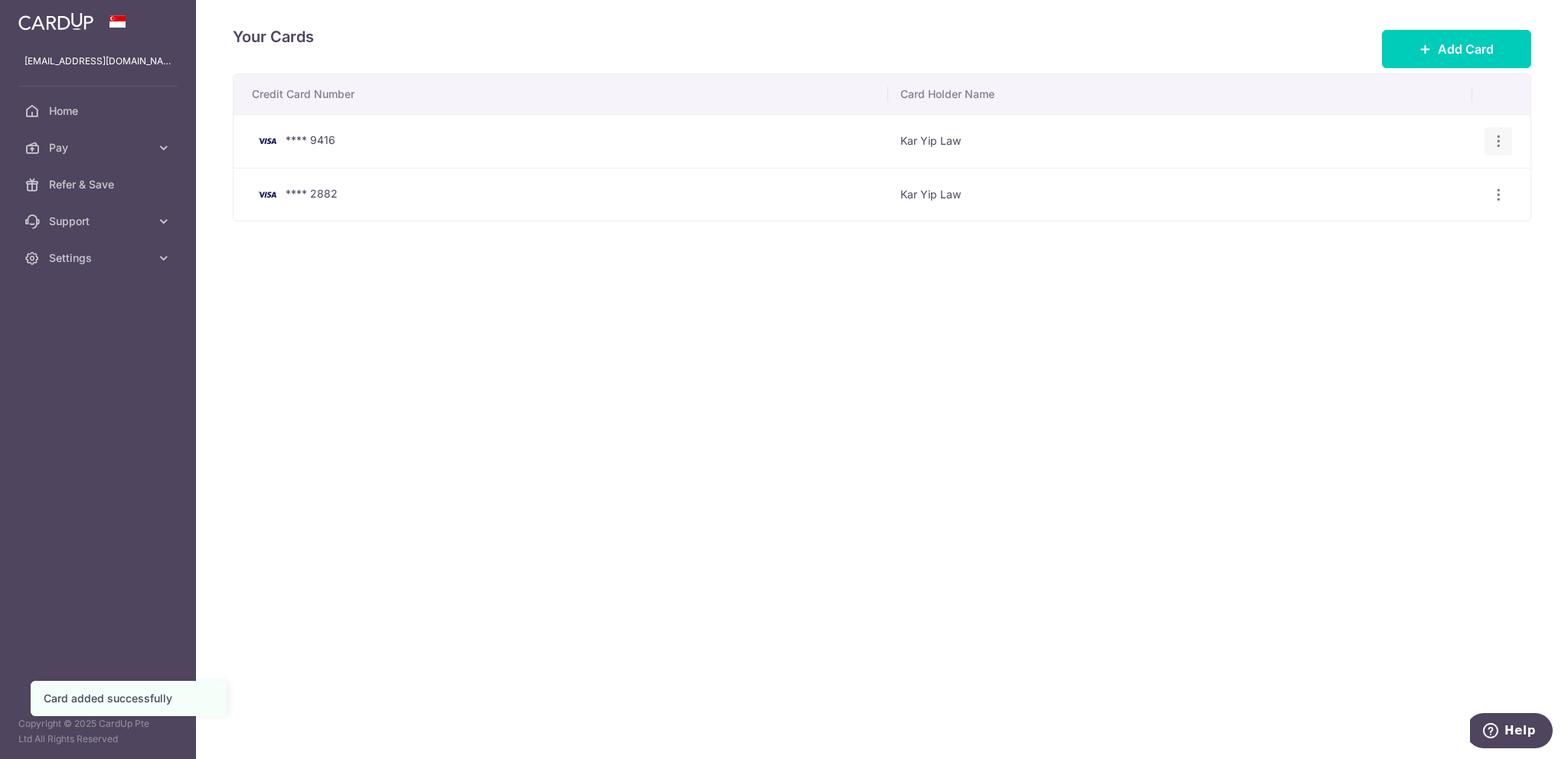
click at [1505, 133] on icon "button" at bounding box center [1498, 141] width 16 height 16
click at [1053, 383] on div "Your Cards Add Card Credit Card Number Card Holder Name **** 9416 Kar Yip Law V…" at bounding box center [882, 380] width 1372 height 759
click at [955, 189] on td "Kar Yip Law" at bounding box center [1179, 194] width 584 height 54
click at [46, 96] on link "Home" at bounding box center [98, 111] width 196 height 37
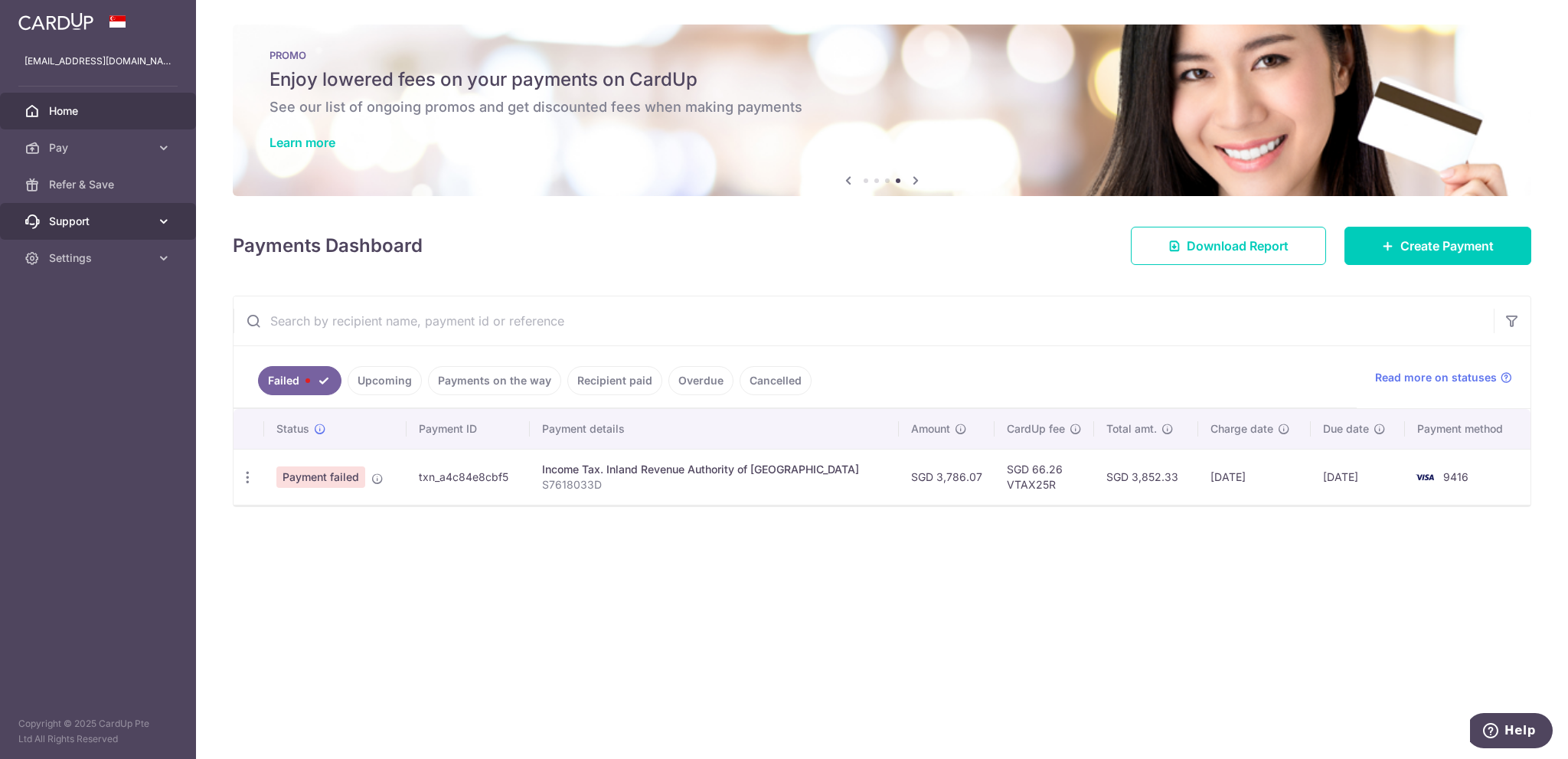
click at [99, 218] on span "Support" at bounding box center [99, 221] width 101 height 15
click at [87, 257] on span "FAQ" at bounding box center [99, 258] width 101 height 15
click at [86, 354] on span "Settings" at bounding box center [99, 351] width 101 height 15
click at [803, 649] on div "× Pause Schedule Pause all future payments in this series Pause just this one p…" at bounding box center [882, 380] width 1372 height 759
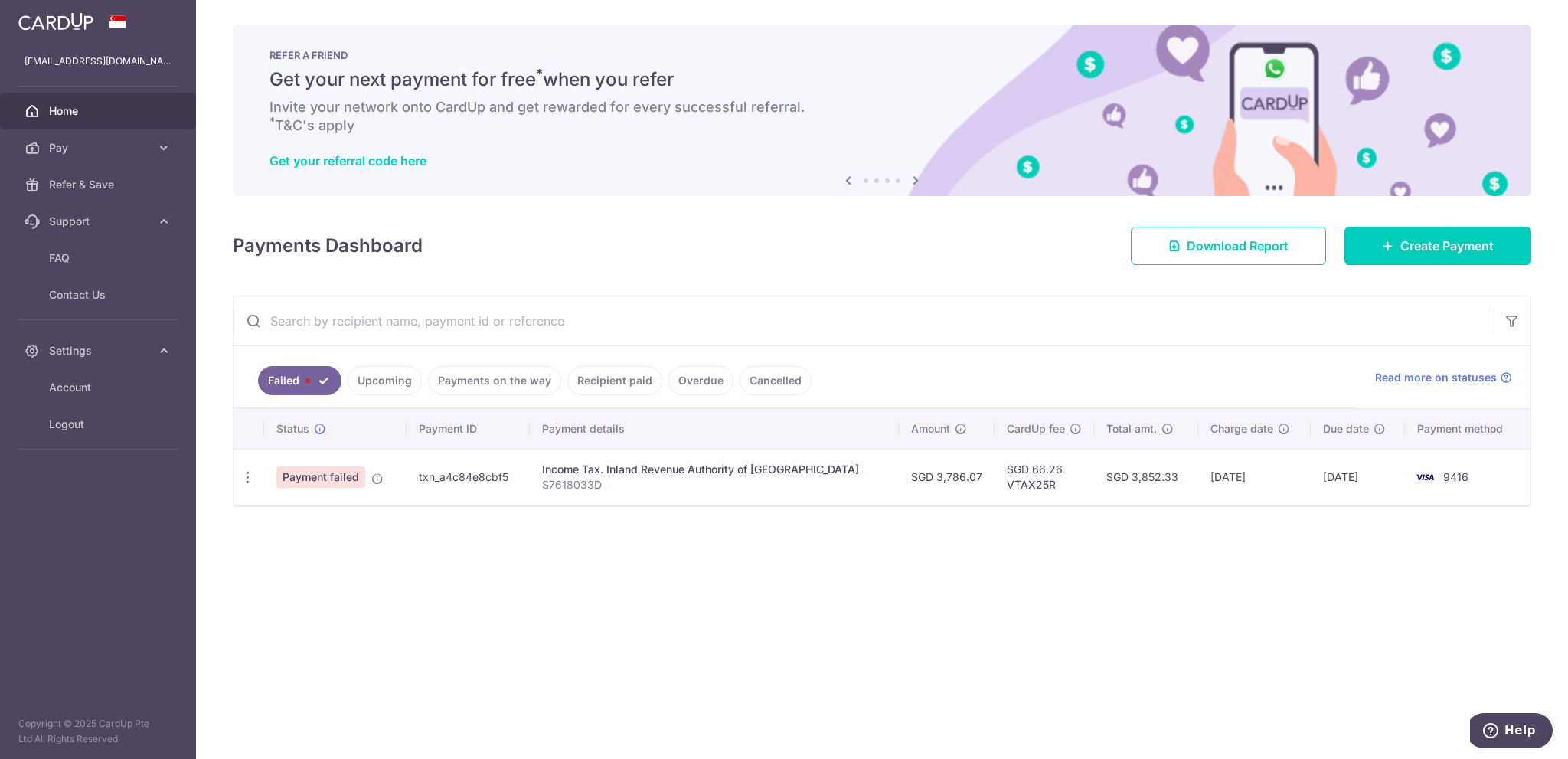
click at [919, 181] on icon at bounding box center [916, 180] width 19 height 19
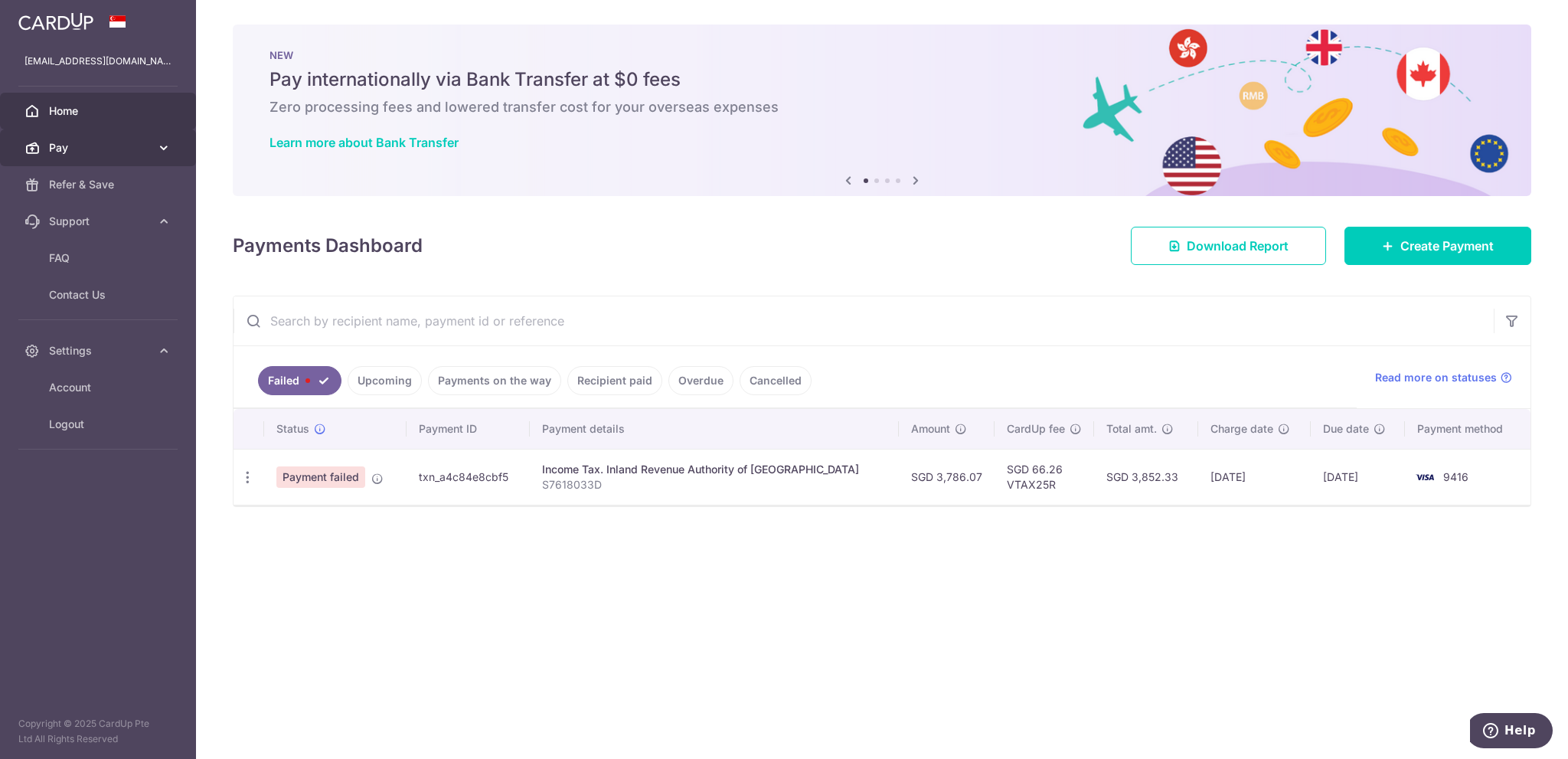
click at [134, 150] on span "Pay" at bounding box center [99, 148] width 101 height 15
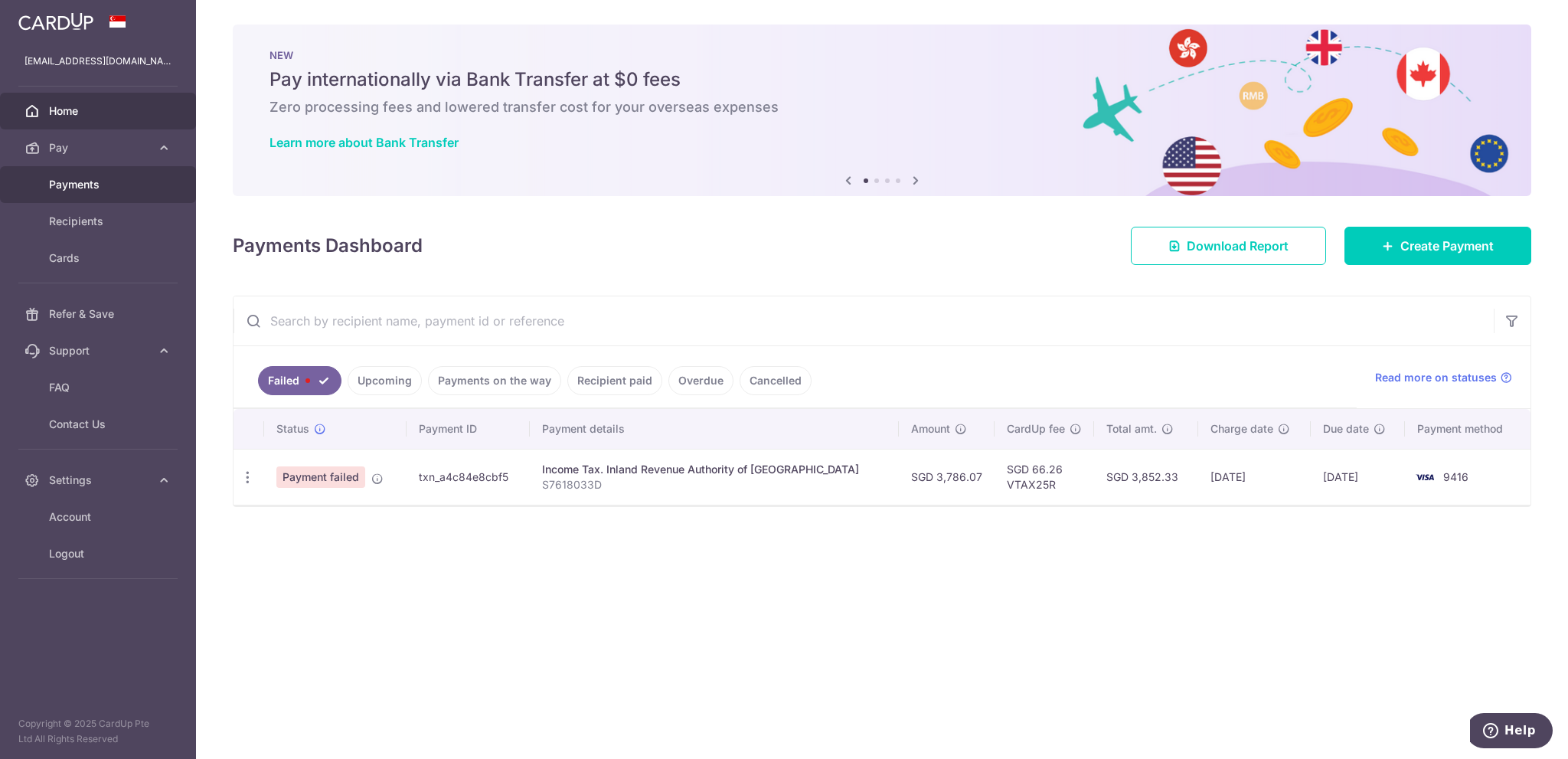
click at [105, 180] on span "Payments" at bounding box center [99, 184] width 101 height 15
click at [500, 379] on link "Payments on the way" at bounding box center [494, 381] width 133 height 29
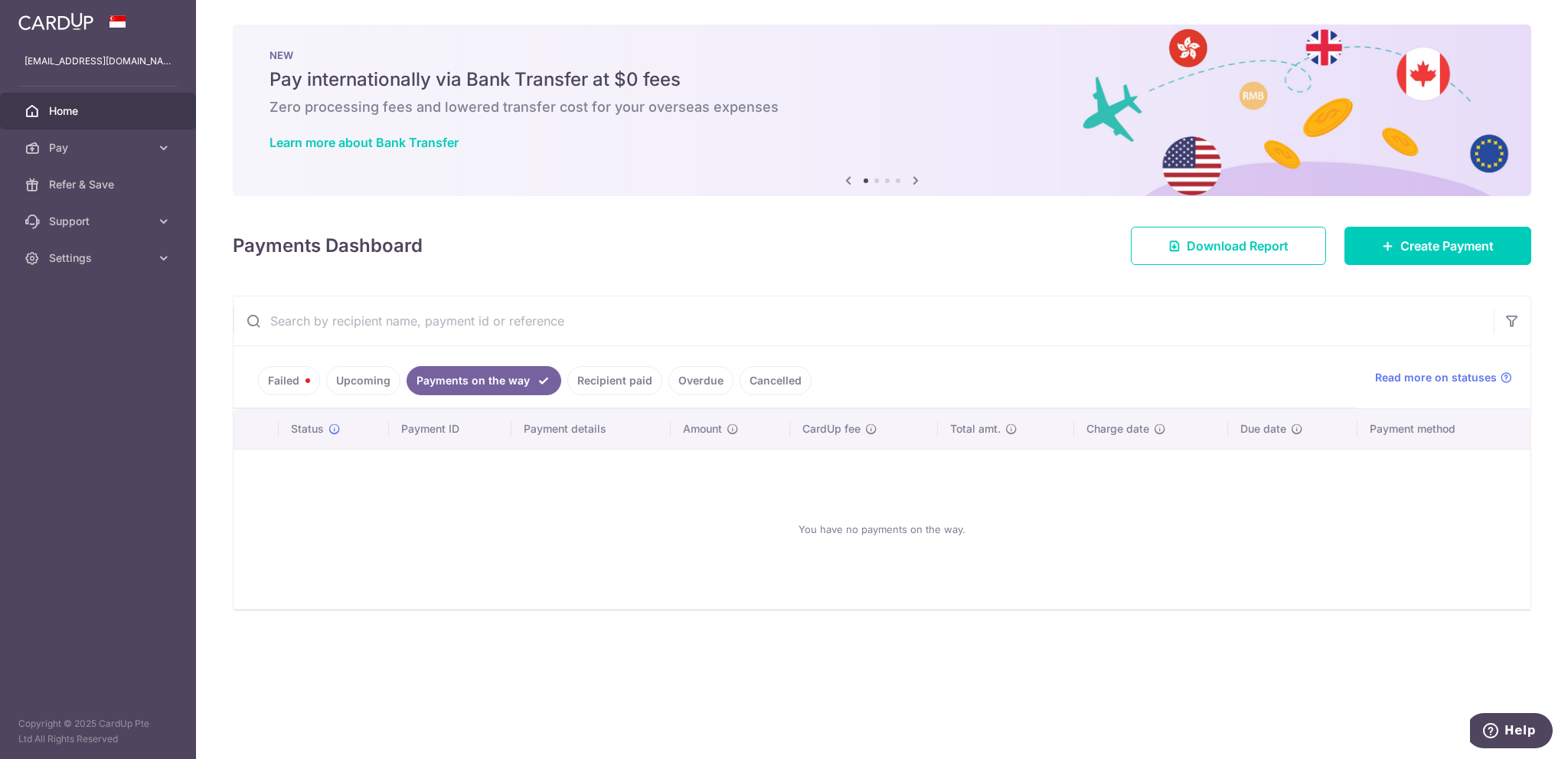
click at [385, 373] on link "Upcoming" at bounding box center [363, 381] width 74 height 29
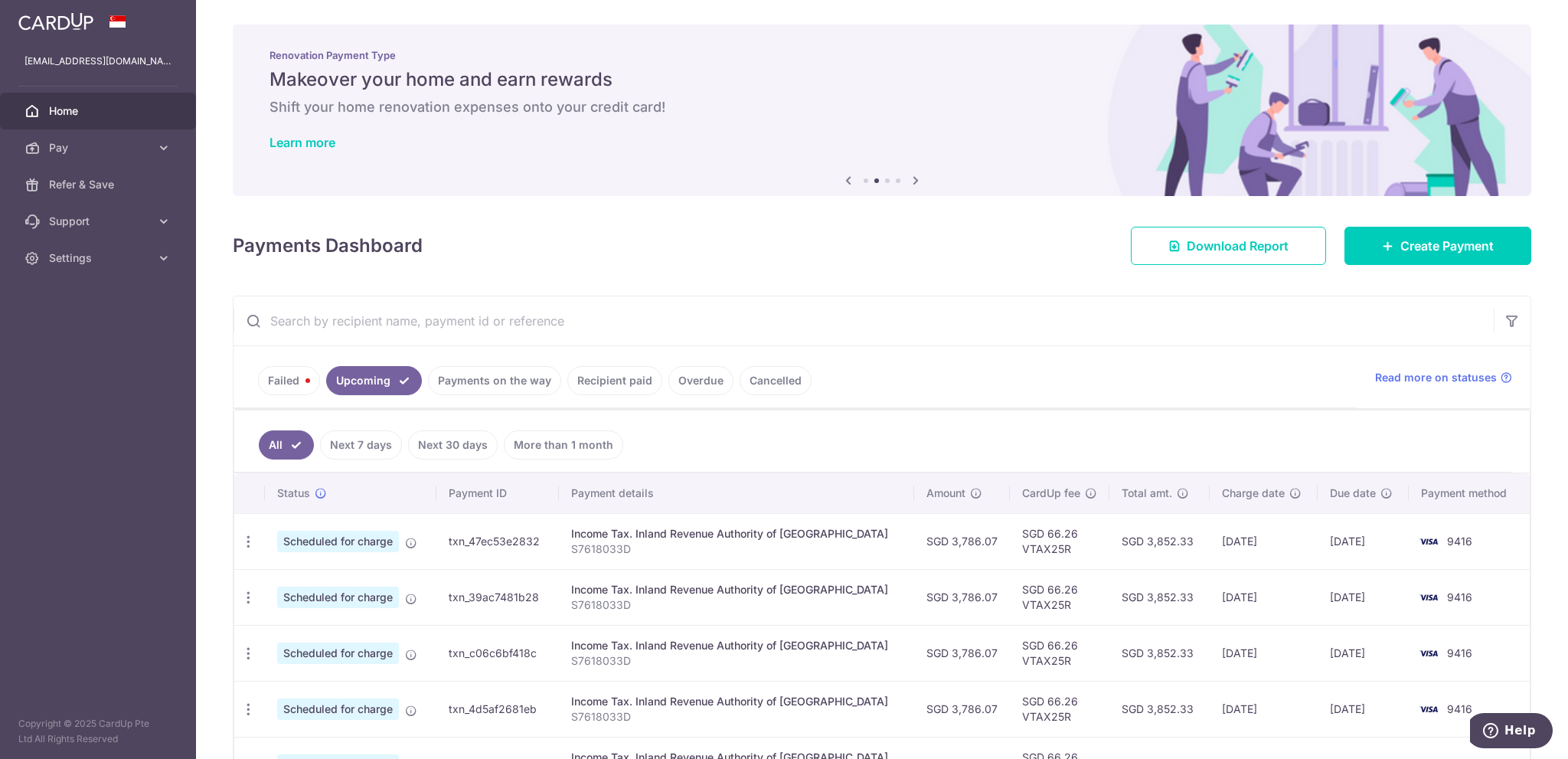
click at [377, 450] on link "Next 7 days" at bounding box center [361, 445] width 82 height 29
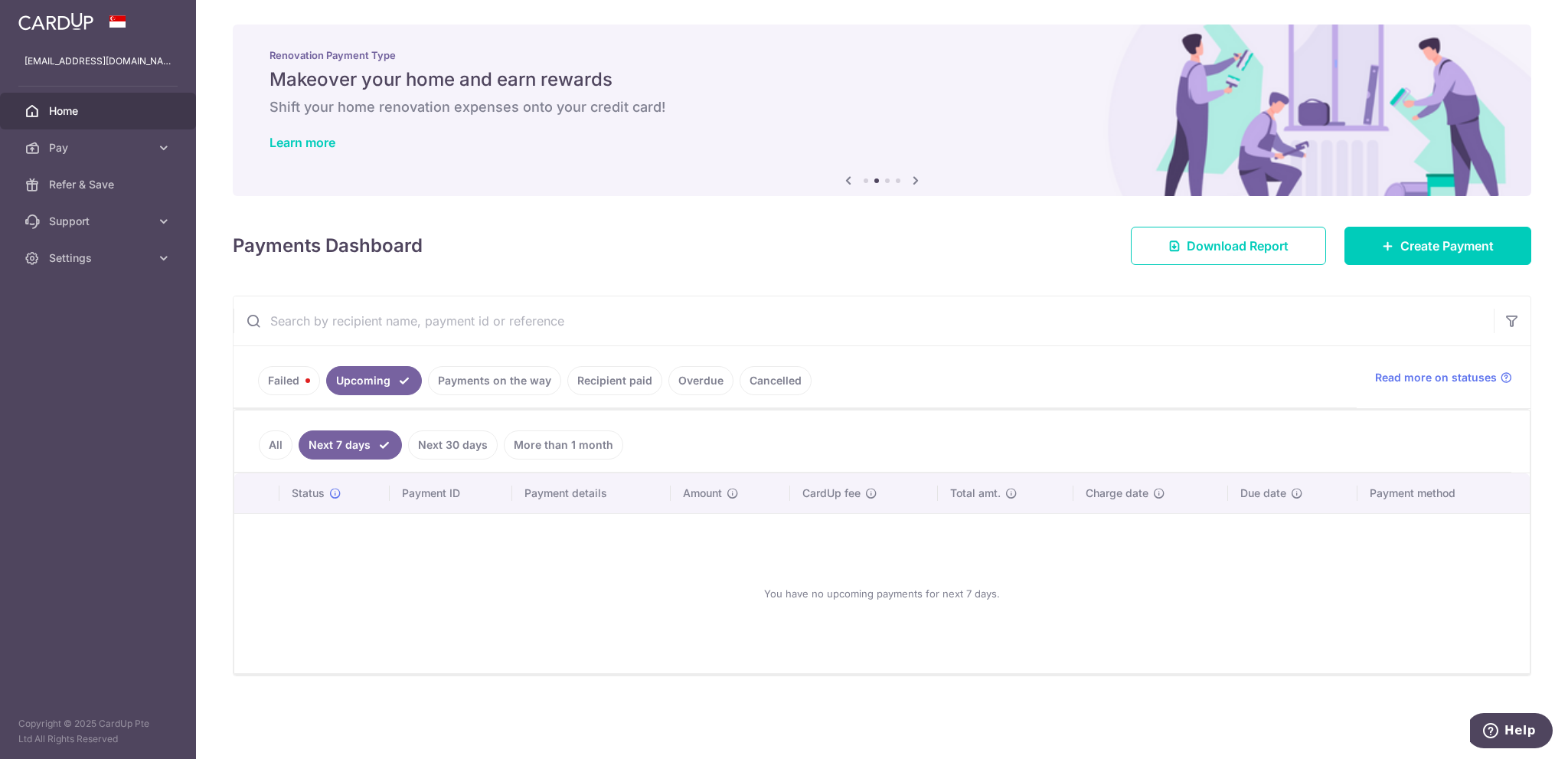
click at [464, 446] on link "Next 30 days" at bounding box center [453, 445] width 89 height 29
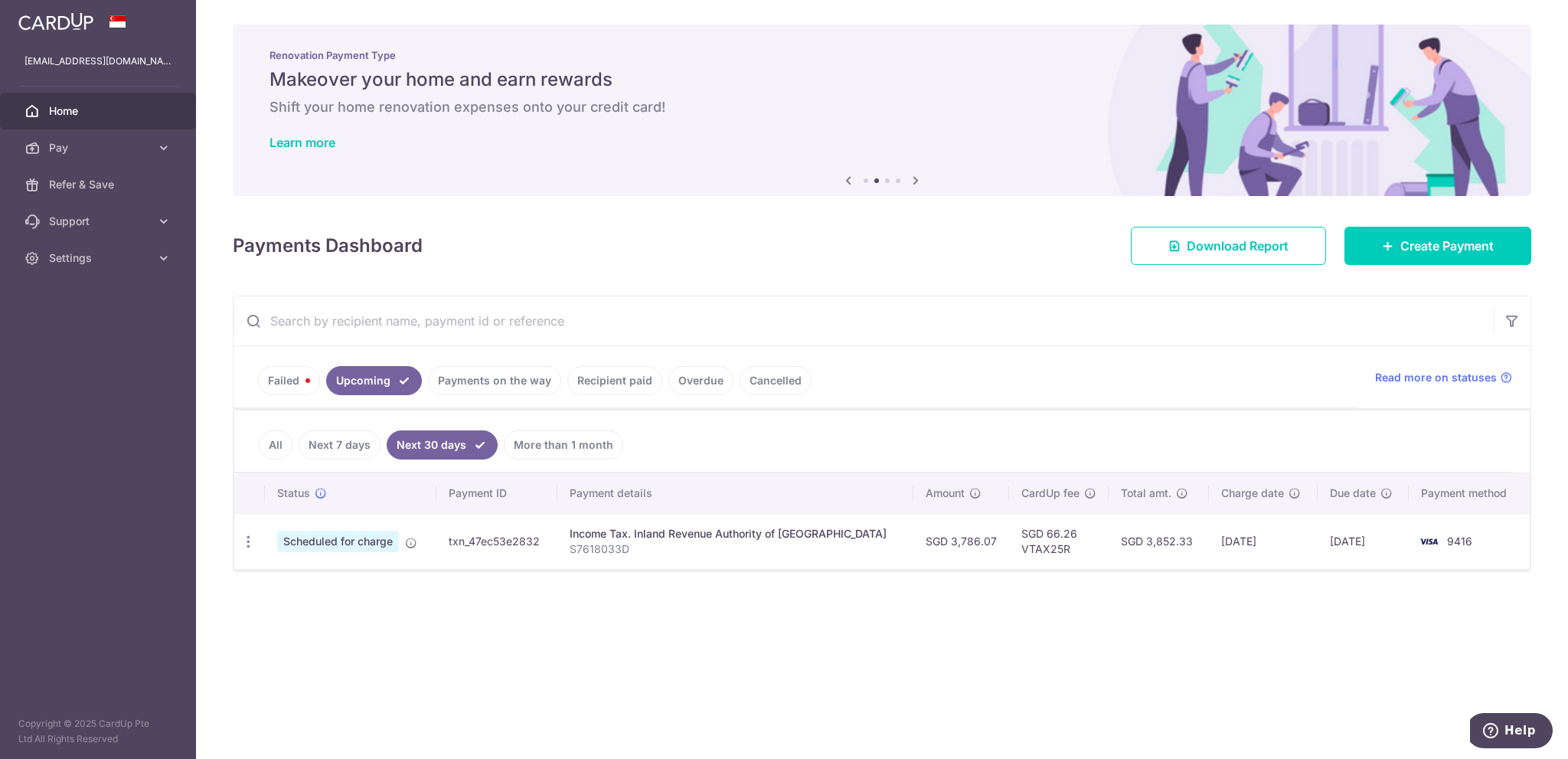
click at [331, 445] on link "Next 7 days" at bounding box center [339, 445] width 82 height 29
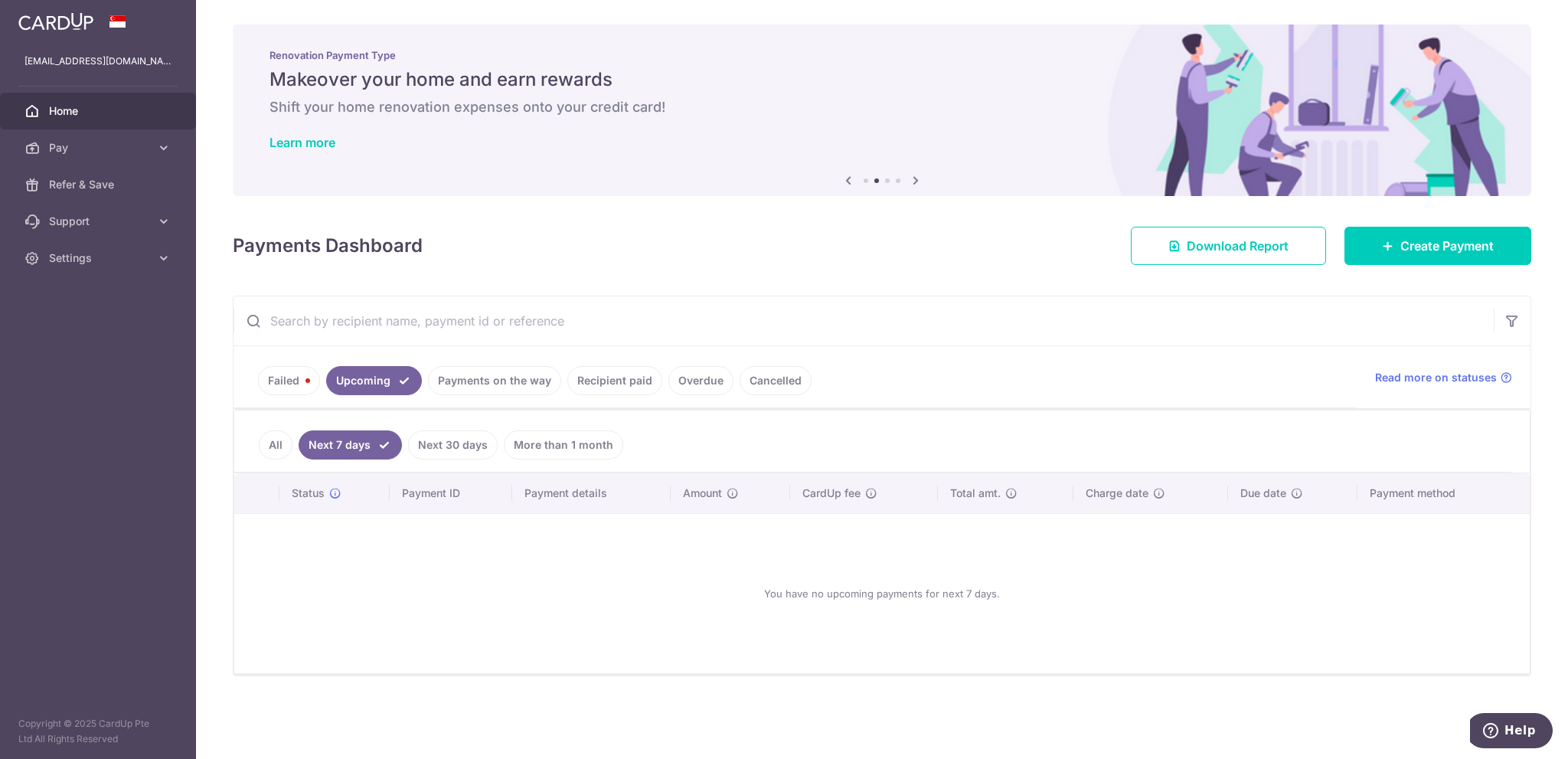
click at [270, 444] on link "All" at bounding box center [276, 445] width 34 height 29
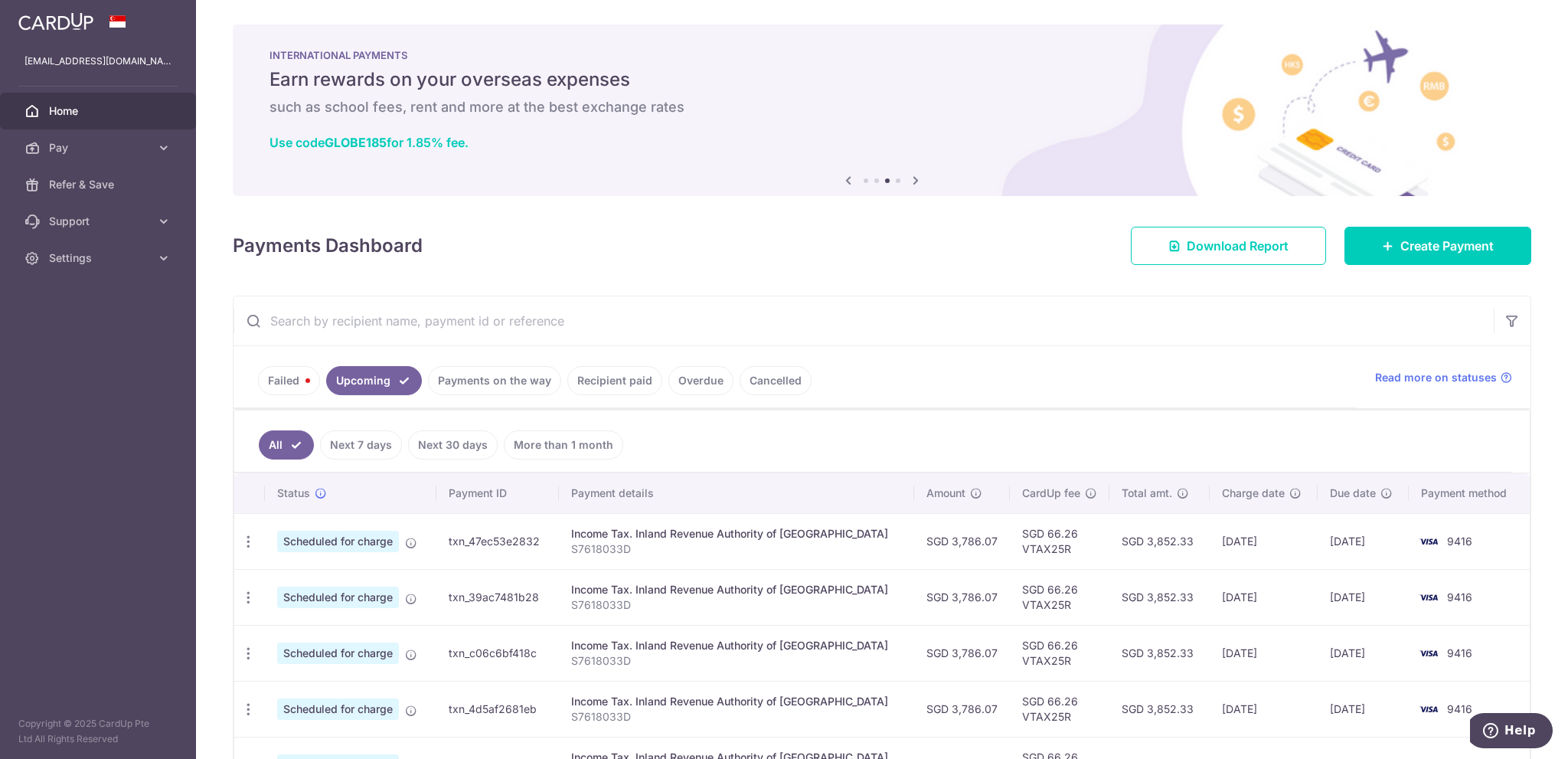
click at [286, 373] on link "Failed" at bounding box center [289, 381] width 62 height 29
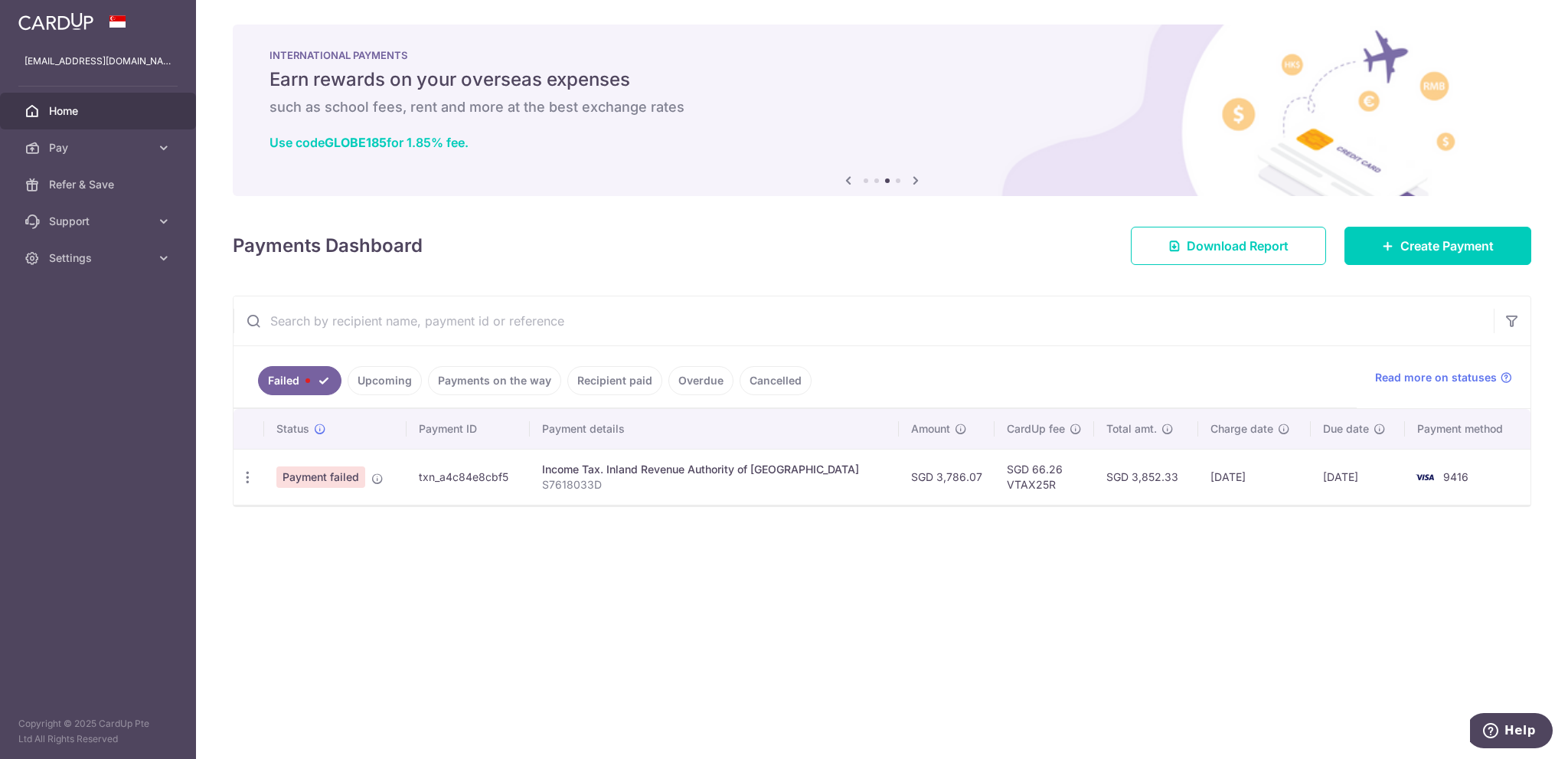
click at [349, 477] on span "Payment failed" at bounding box center [320, 477] width 89 height 22
click at [251, 476] on icon "button" at bounding box center [247, 477] width 16 height 16
click at [326, 513] on span "Update payment" at bounding box center [328, 519] width 104 height 19
radio input "true"
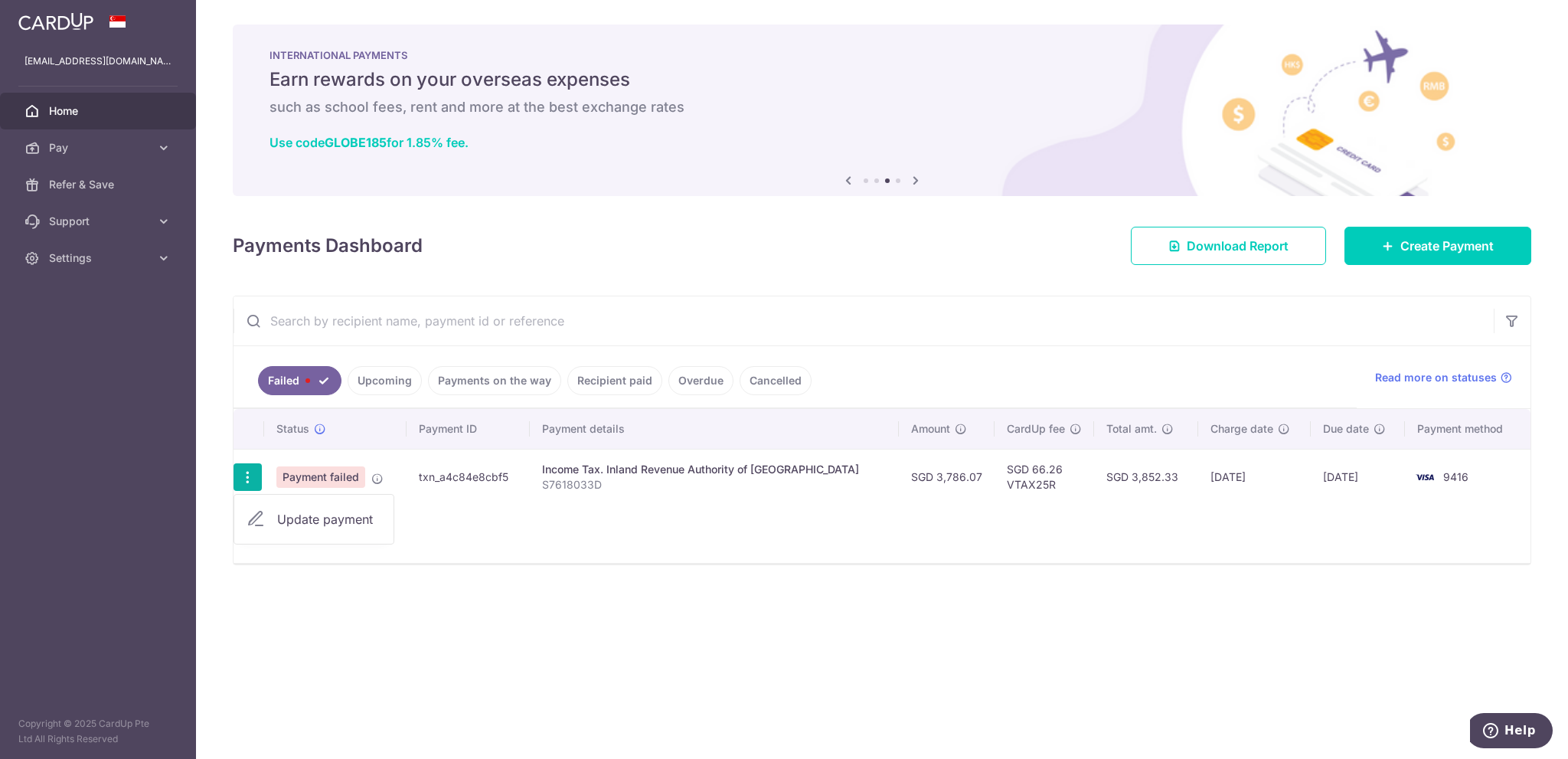
type input "3,786.07"
type input "S7618033D"
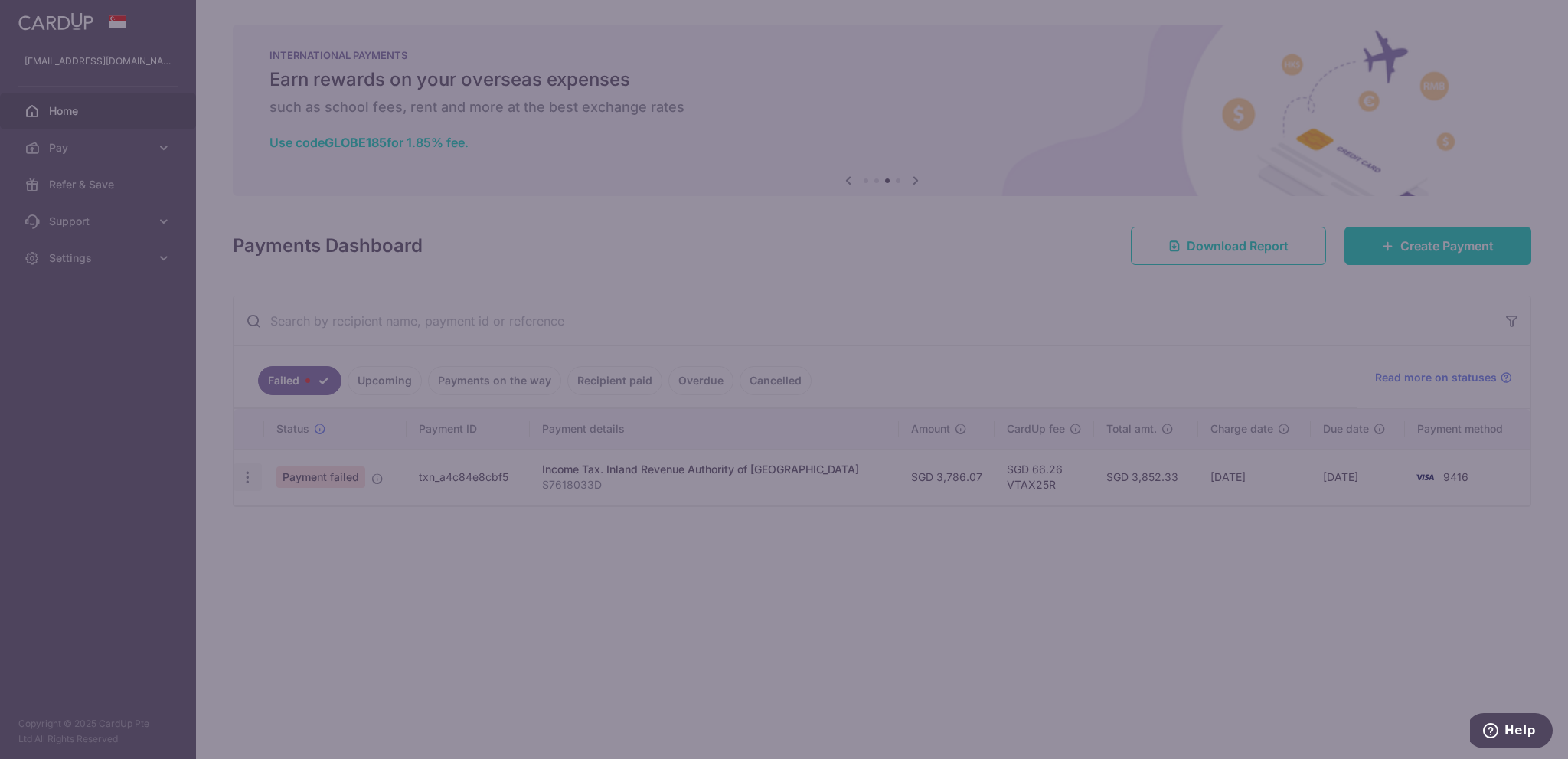
type input "VTAX25R"
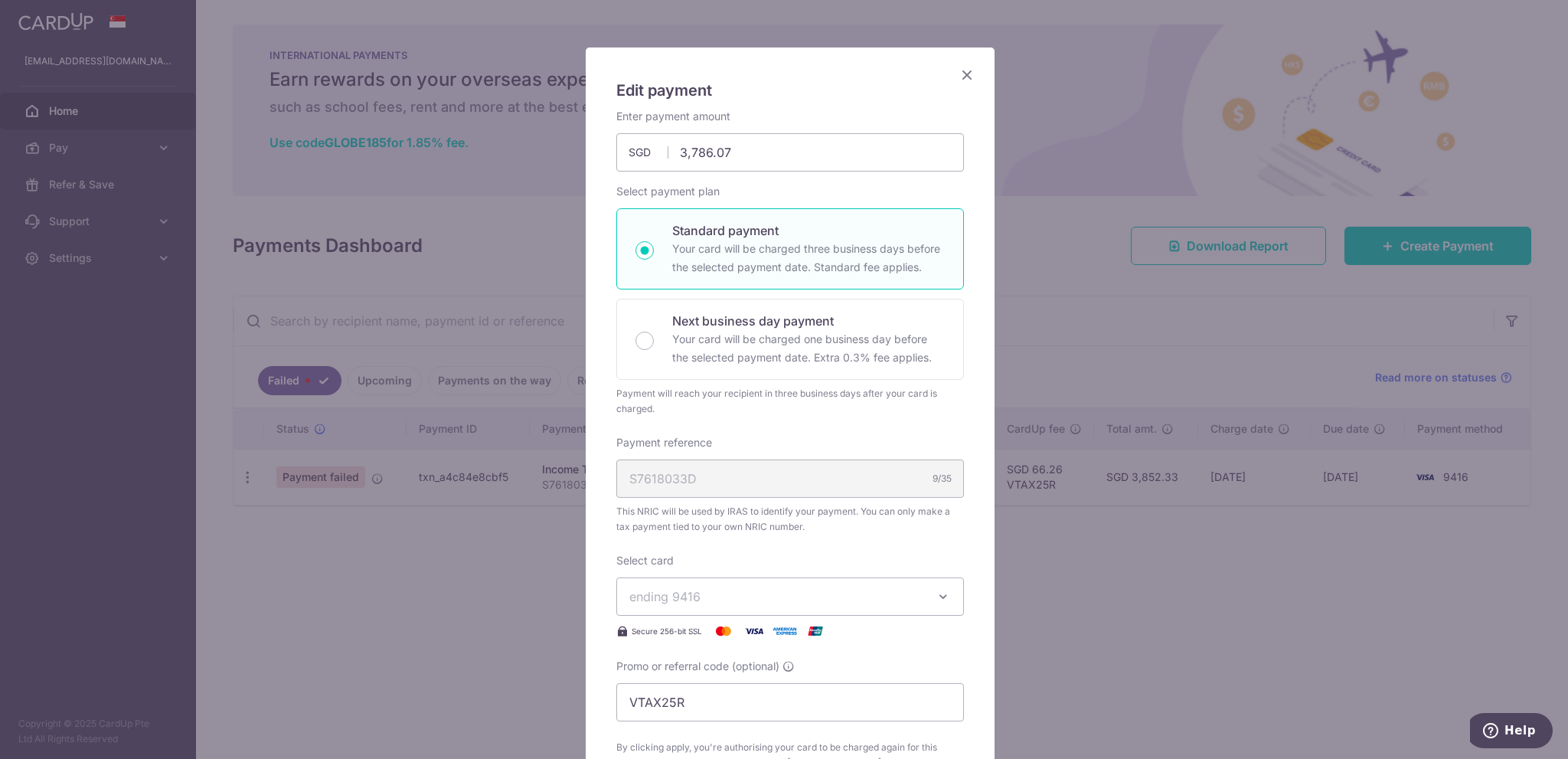
scroll to position [153, 0]
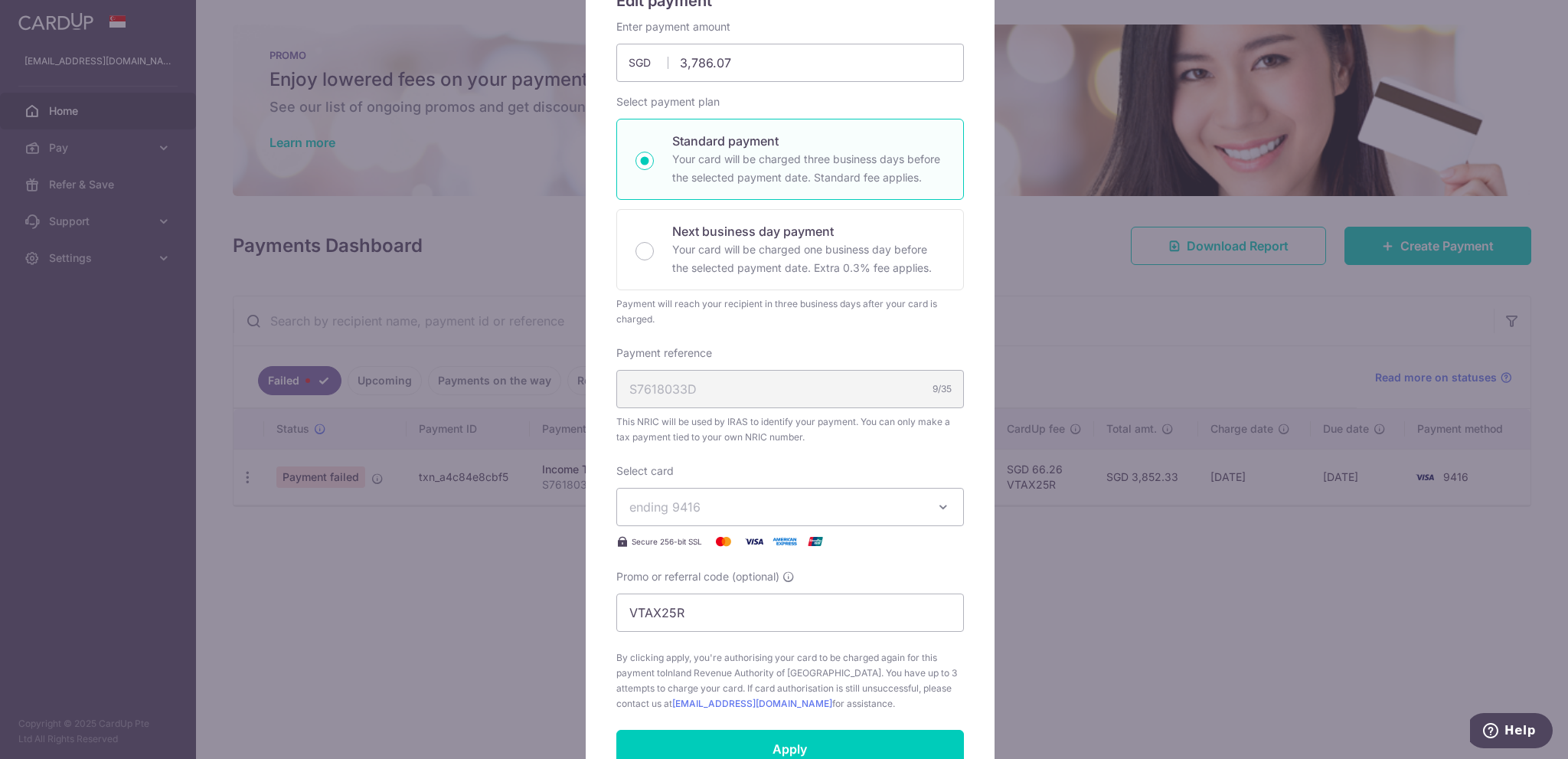
click at [936, 511] on icon "button" at bounding box center [944, 507] width 15 height 15
click at [768, 606] on span "**** 2882" at bounding box center [789, 616] width 321 height 19
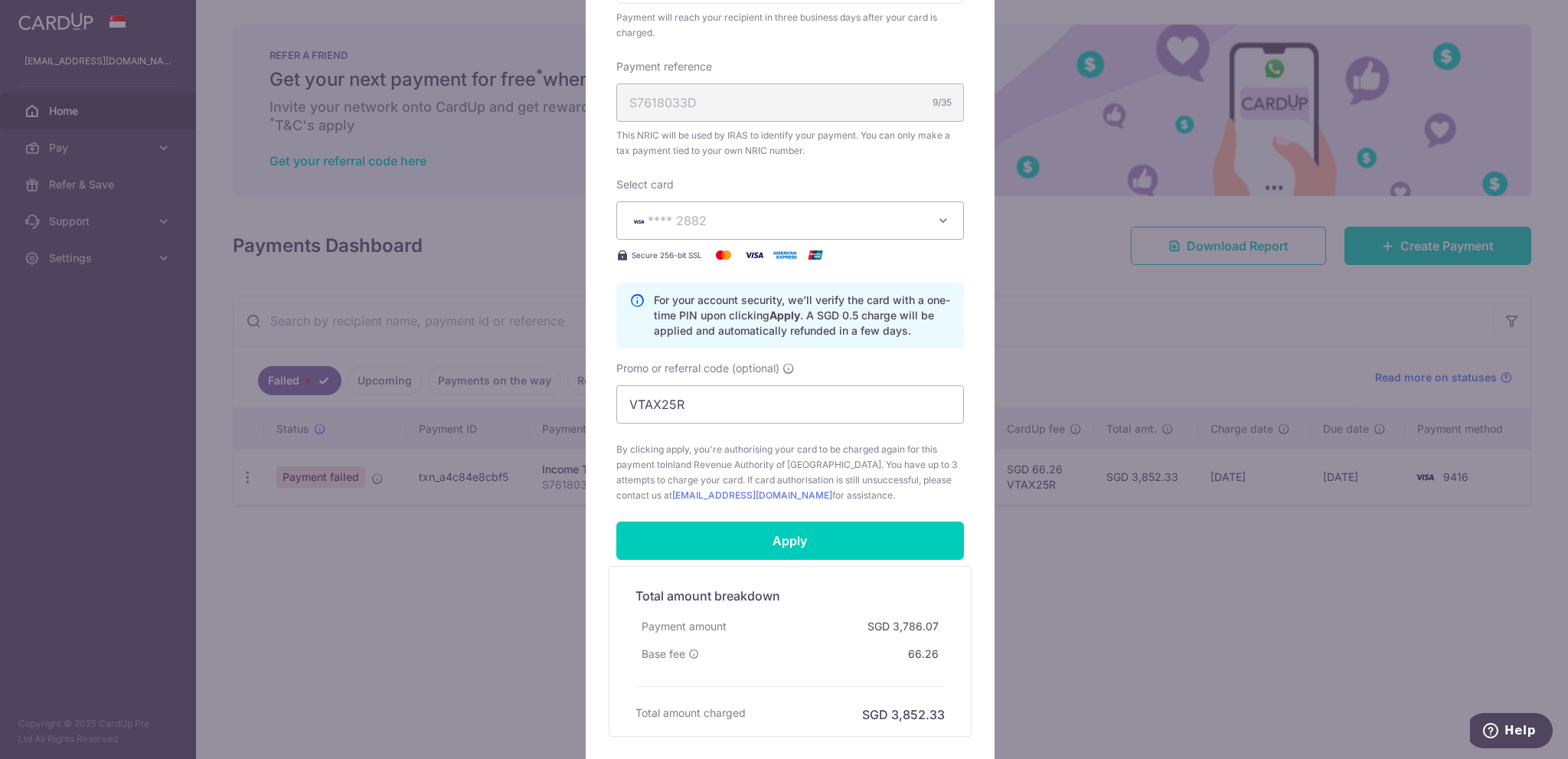
scroll to position [460, 0]
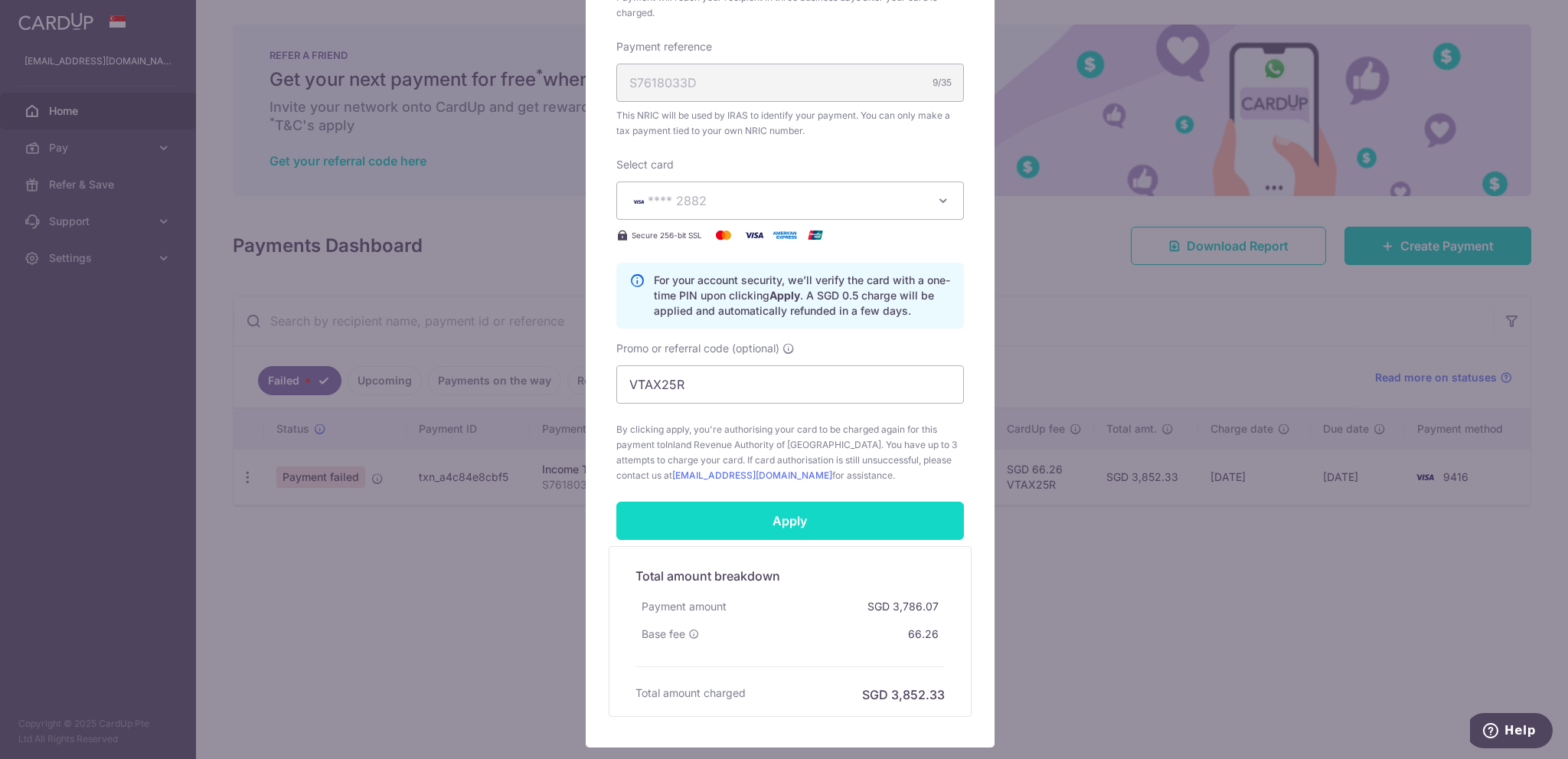
click at [786, 528] on input "Apply" at bounding box center [789, 521] width 348 height 39
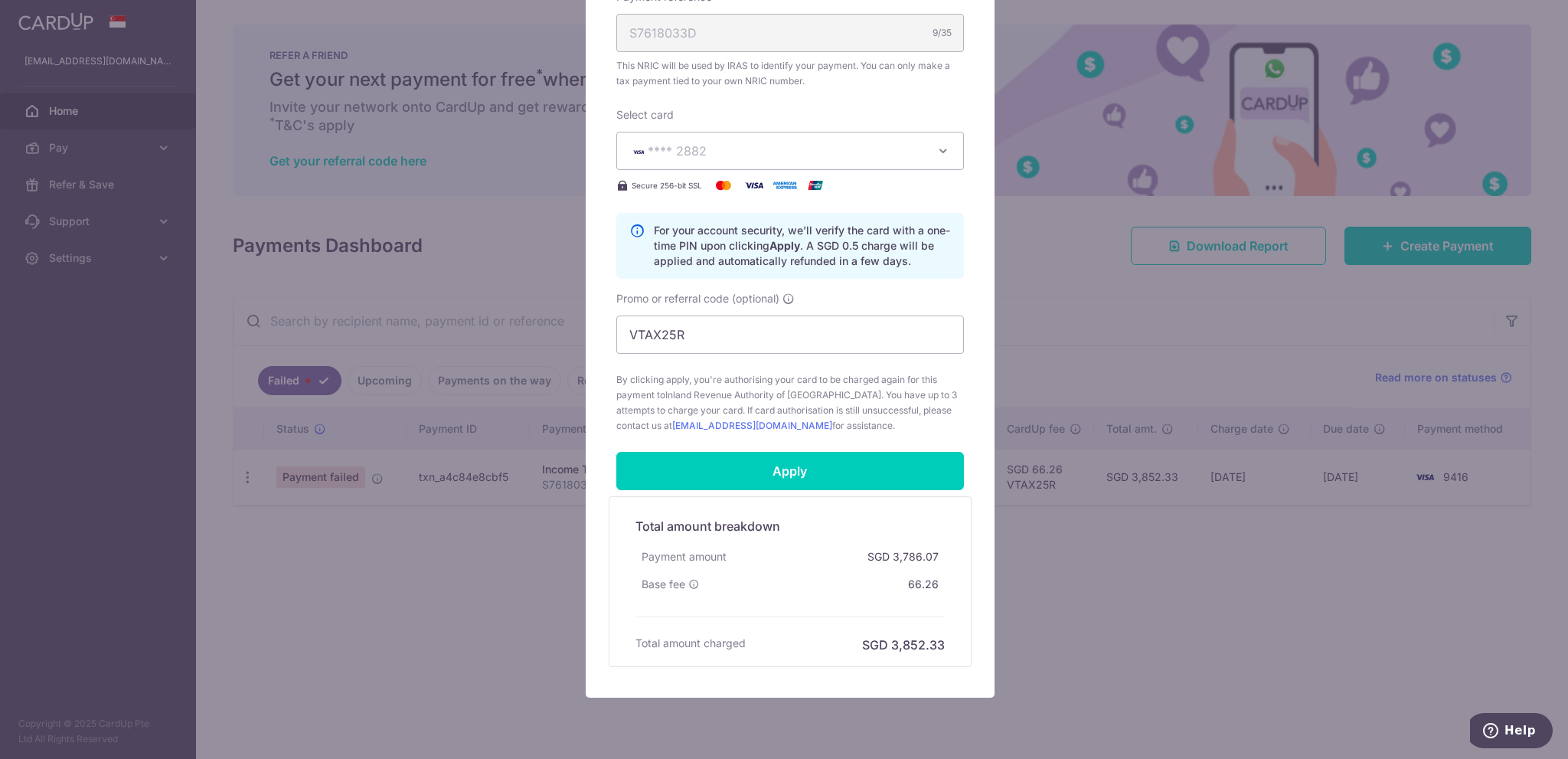
scroll to position [557, 0]
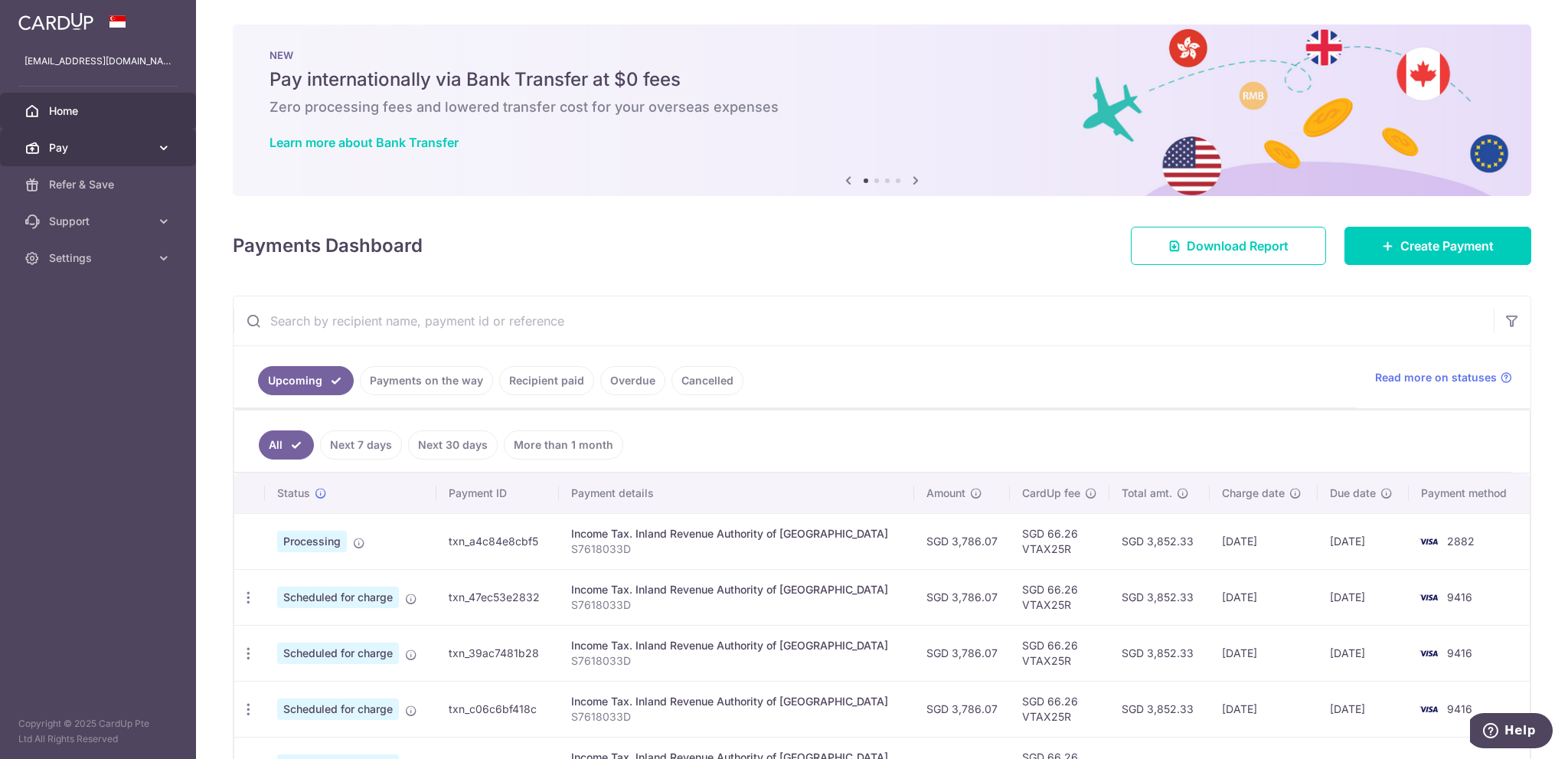
click at [104, 143] on span "Pay" at bounding box center [99, 148] width 101 height 15
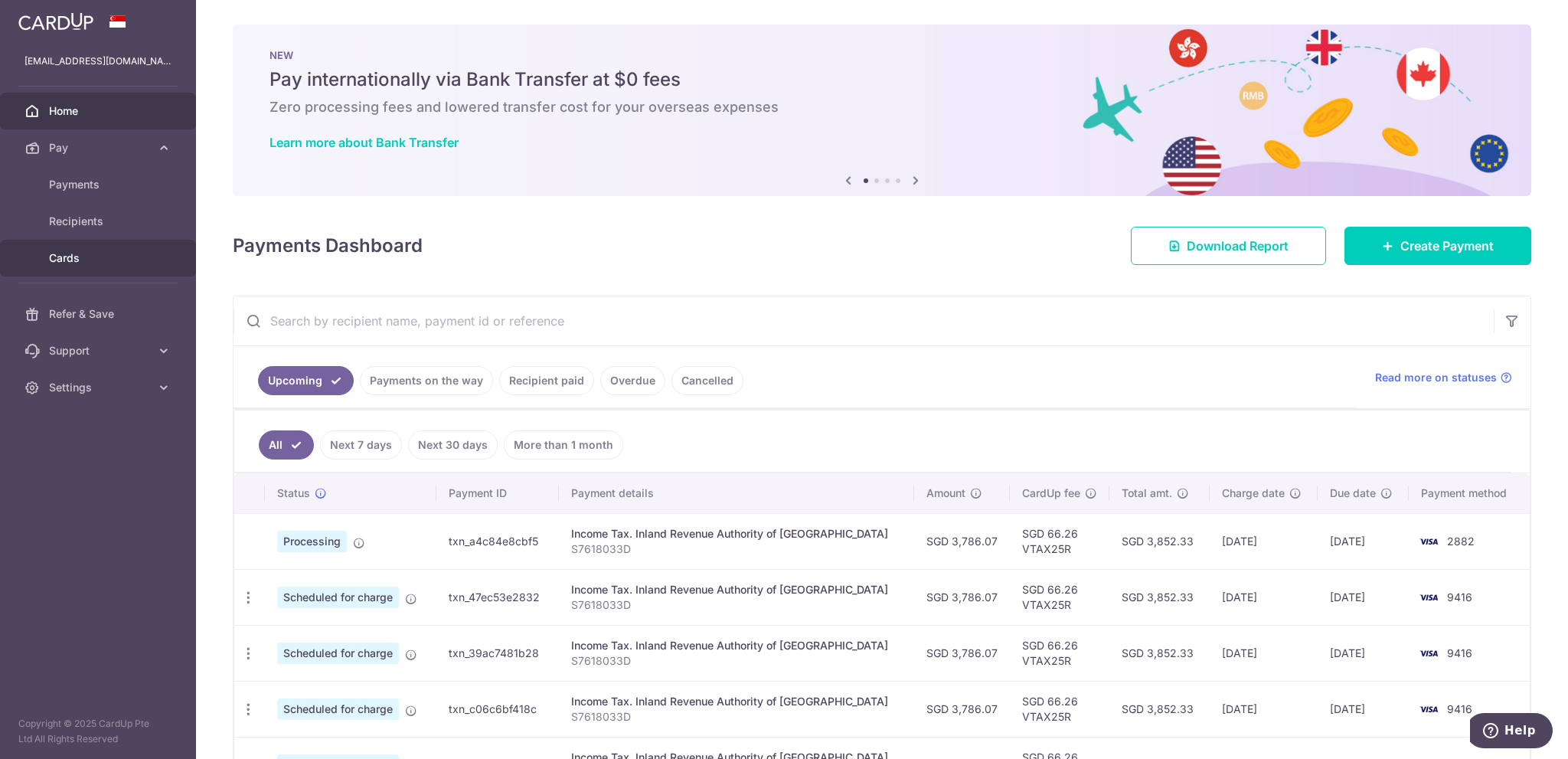
click at [93, 257] on span "Cards" at bounding box center [99, 258] width 101 height 15
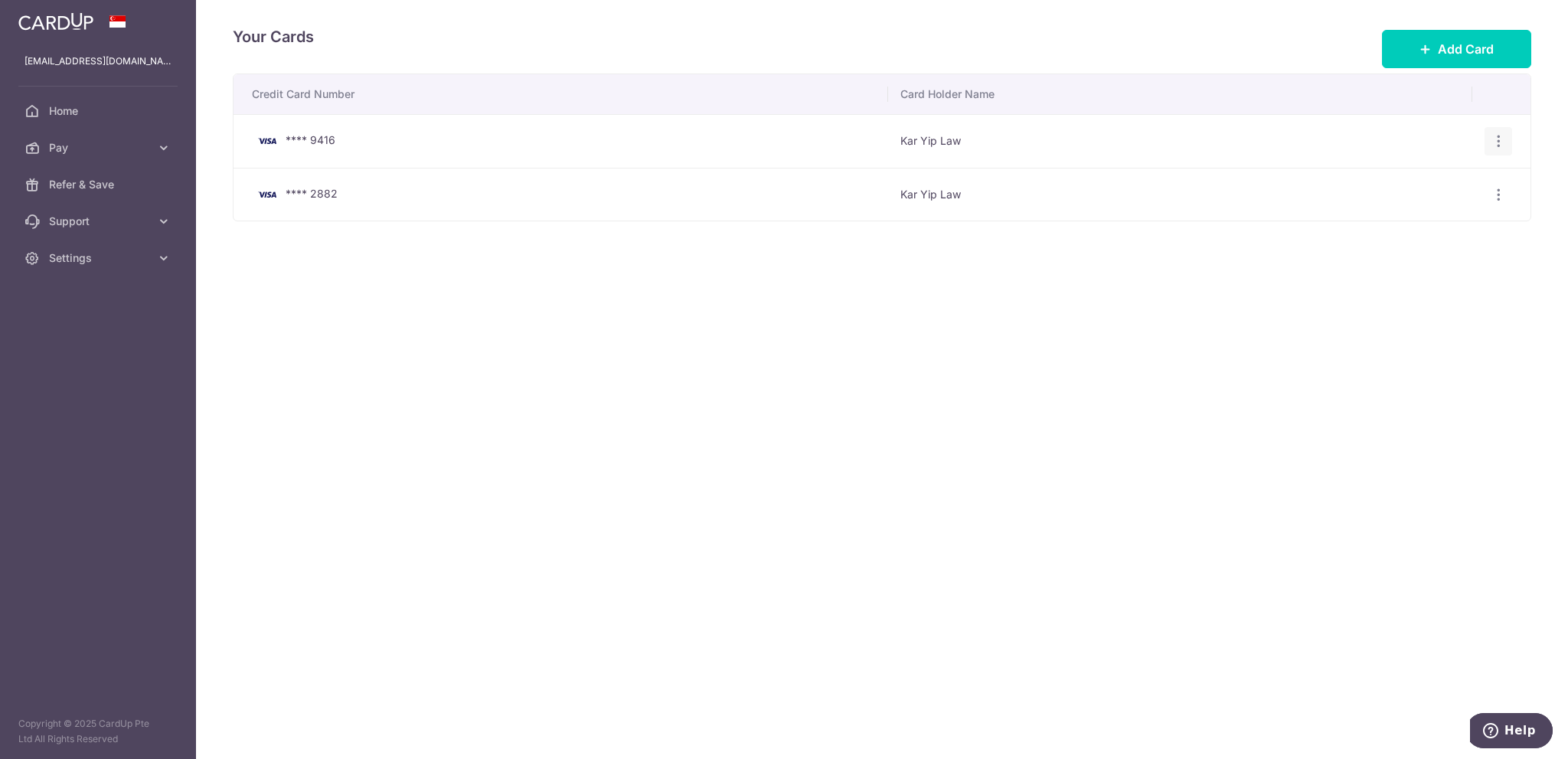
click at [1499, 137] on icon "button" at bounding box center [1498, 141] width 16 height 16
click at [1414, 212] on span "Delete" at bounding box center [1446, 221] width 104 height 19
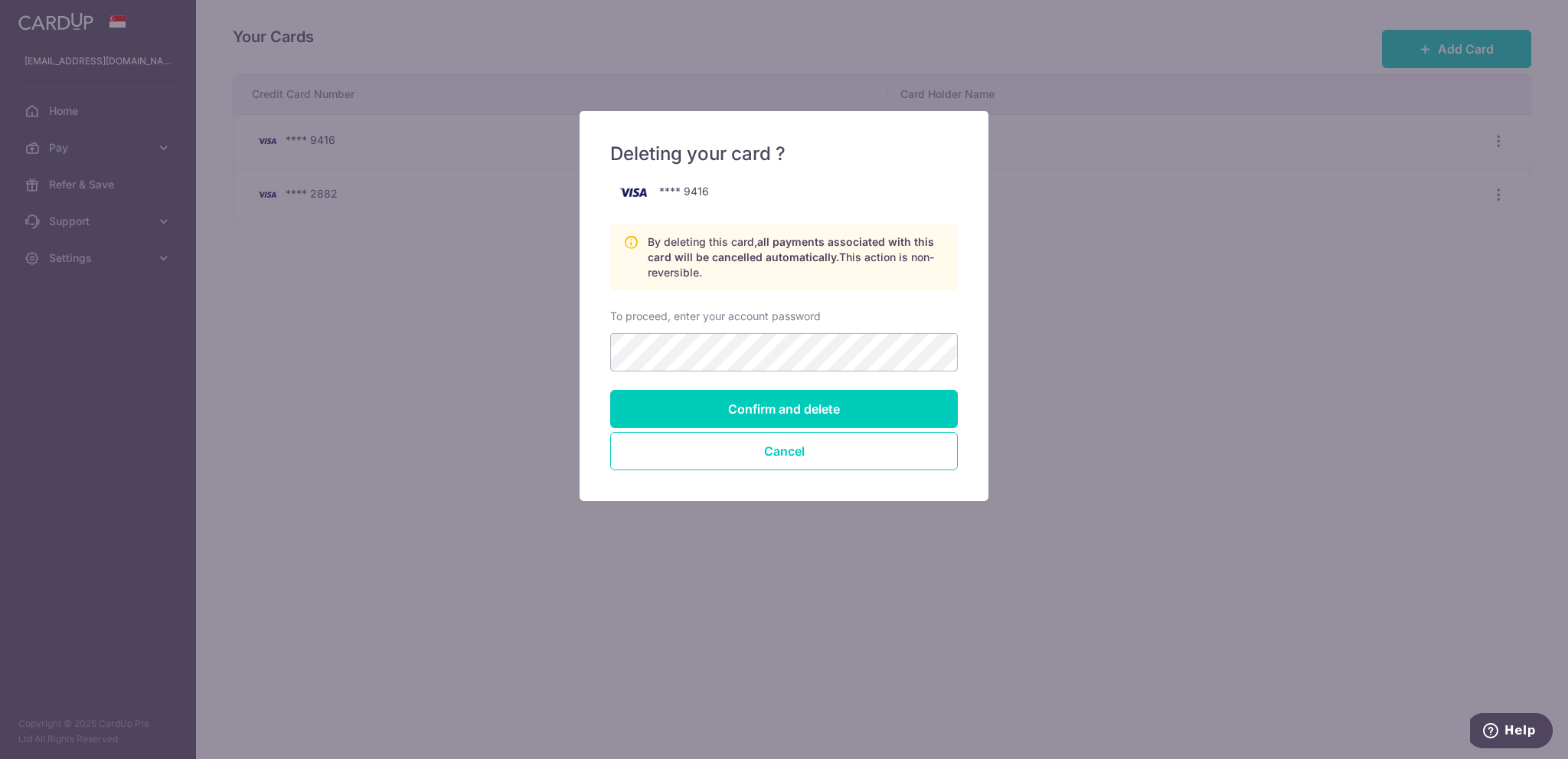
click at [811, 331] on div "To proceed, enter your account password" at bounding box center [783, 339] width 348 height 62
click at [858, 411] on input "Confirm and delete" at bounding box center [783, 409] width 348 height 39
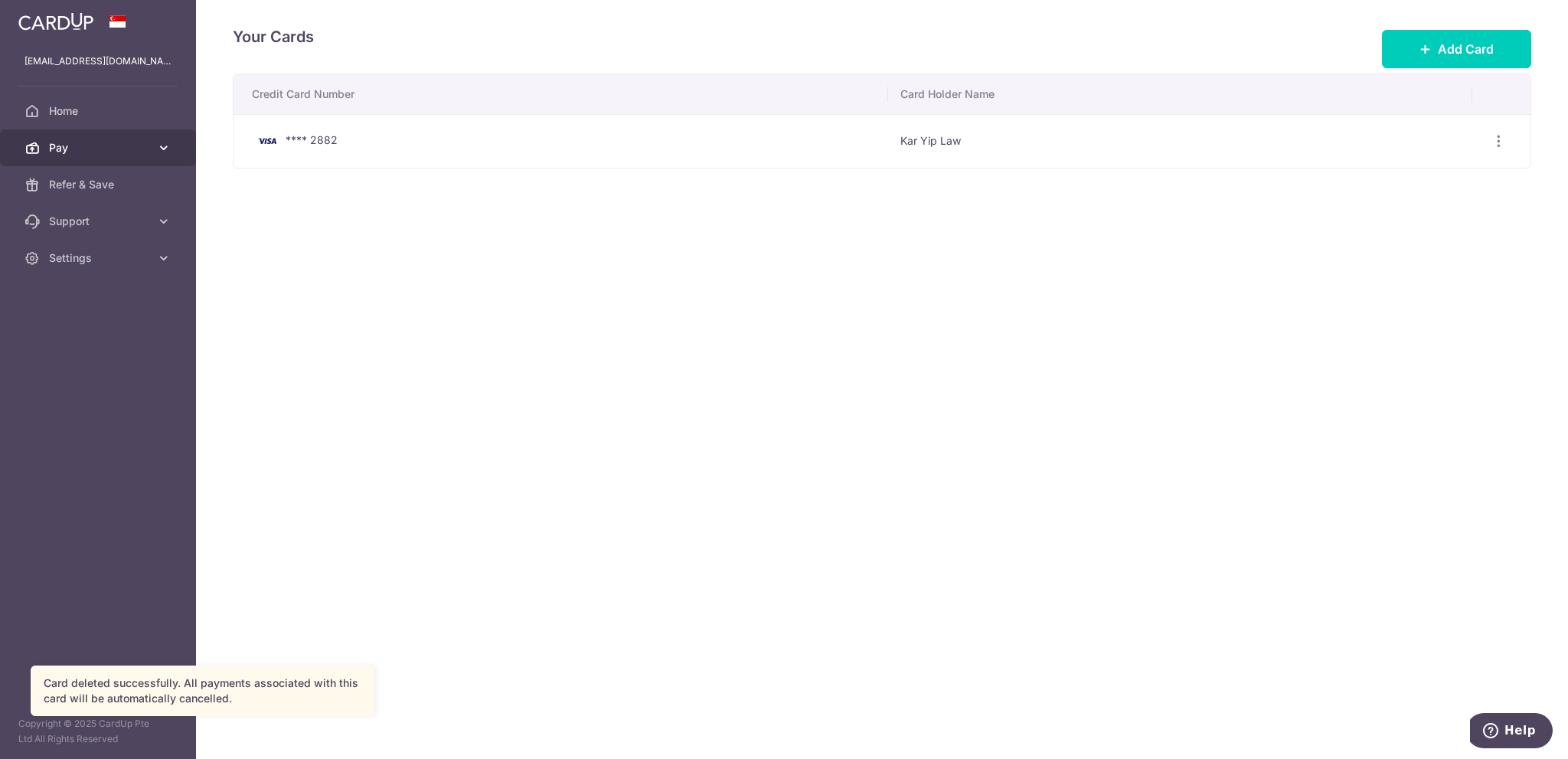
click at [114, 147] on span "Pay" at bounding box center [99, 148] width 101 height 15
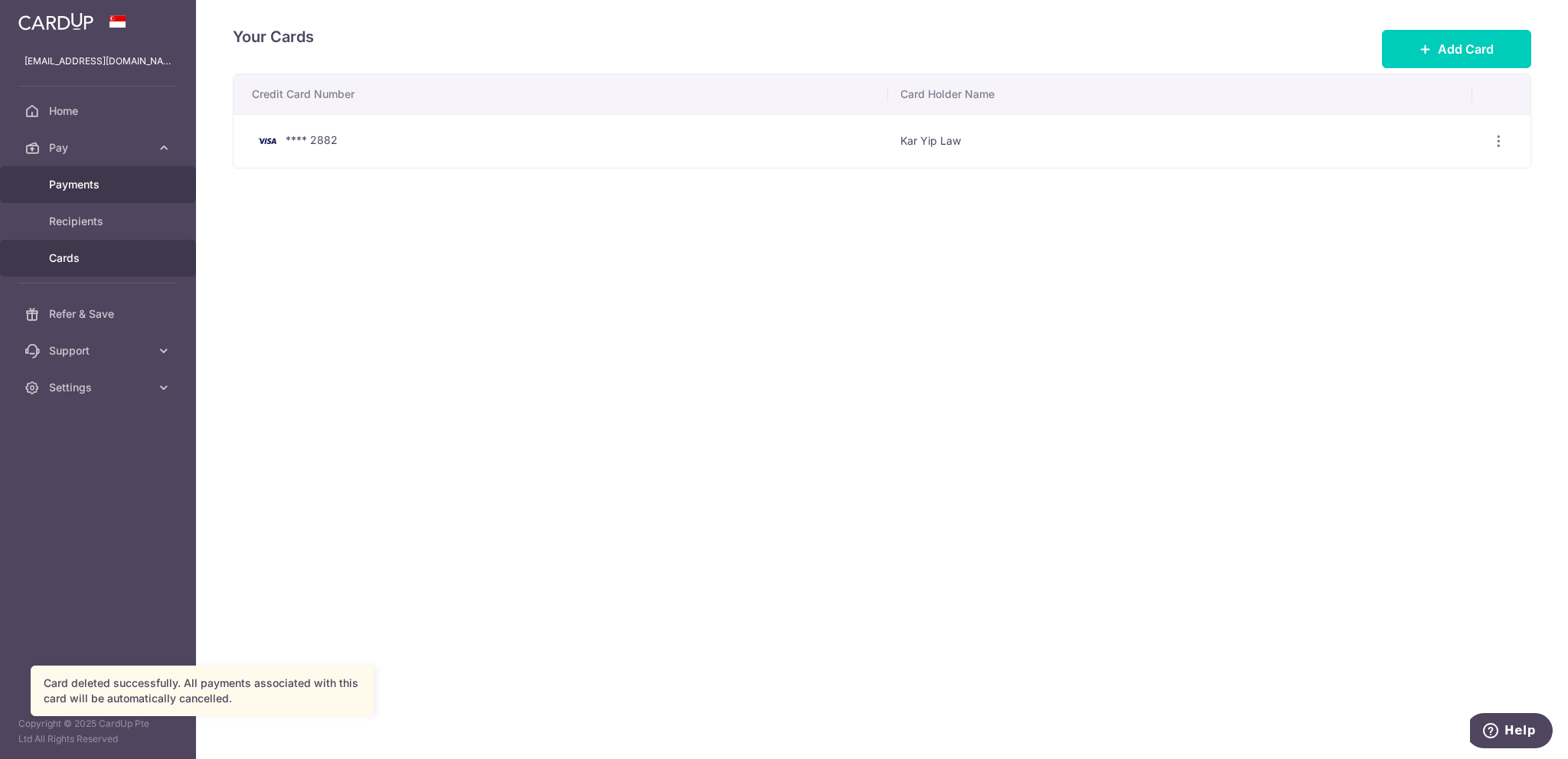
click at [103, 196] on link "Payments" at bounding box center [98, 184] width 196 height 37
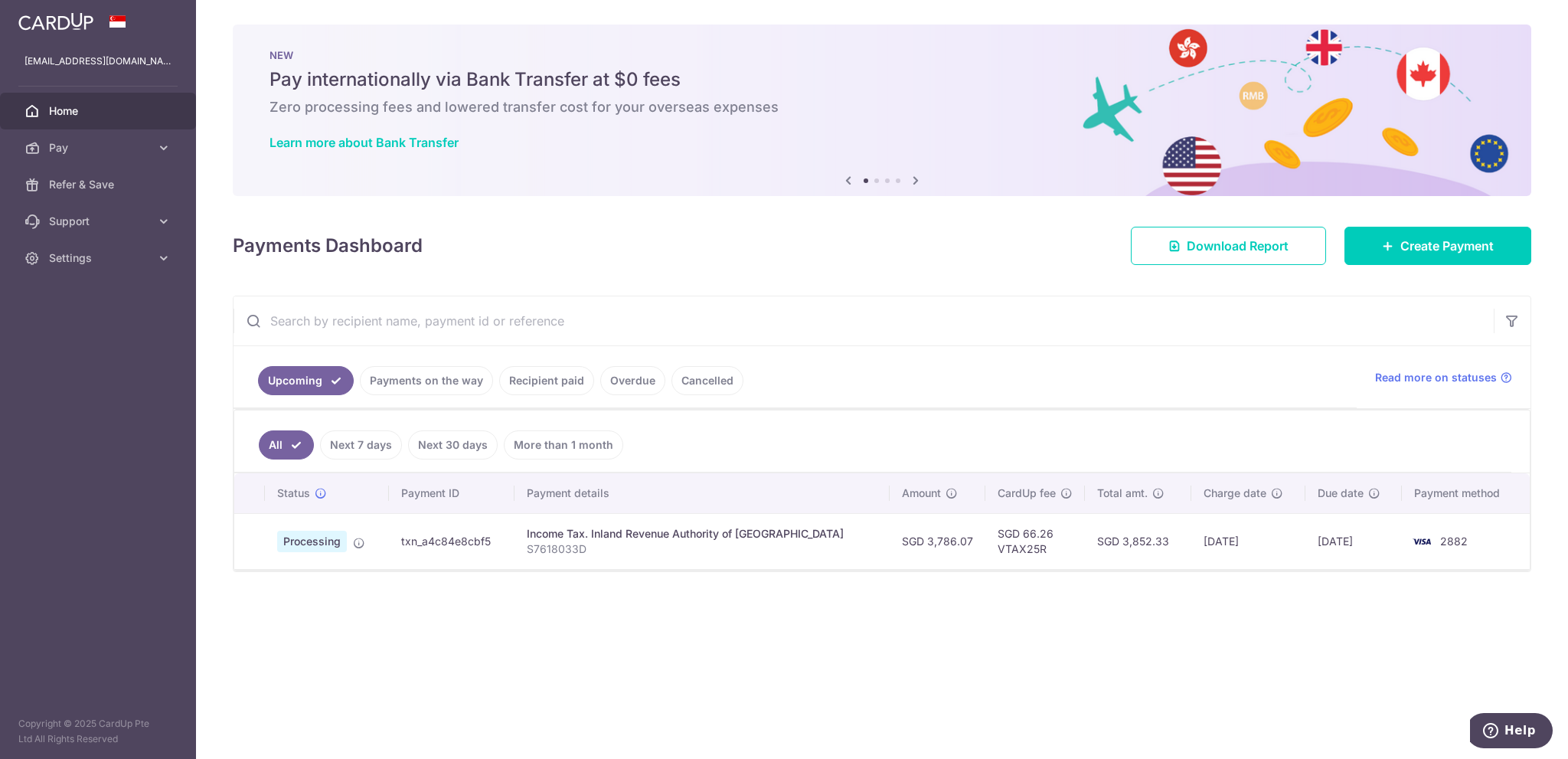
click at [450, 386] on link "Payments on the way" at bounding box center [426, 381] width 133 height 29
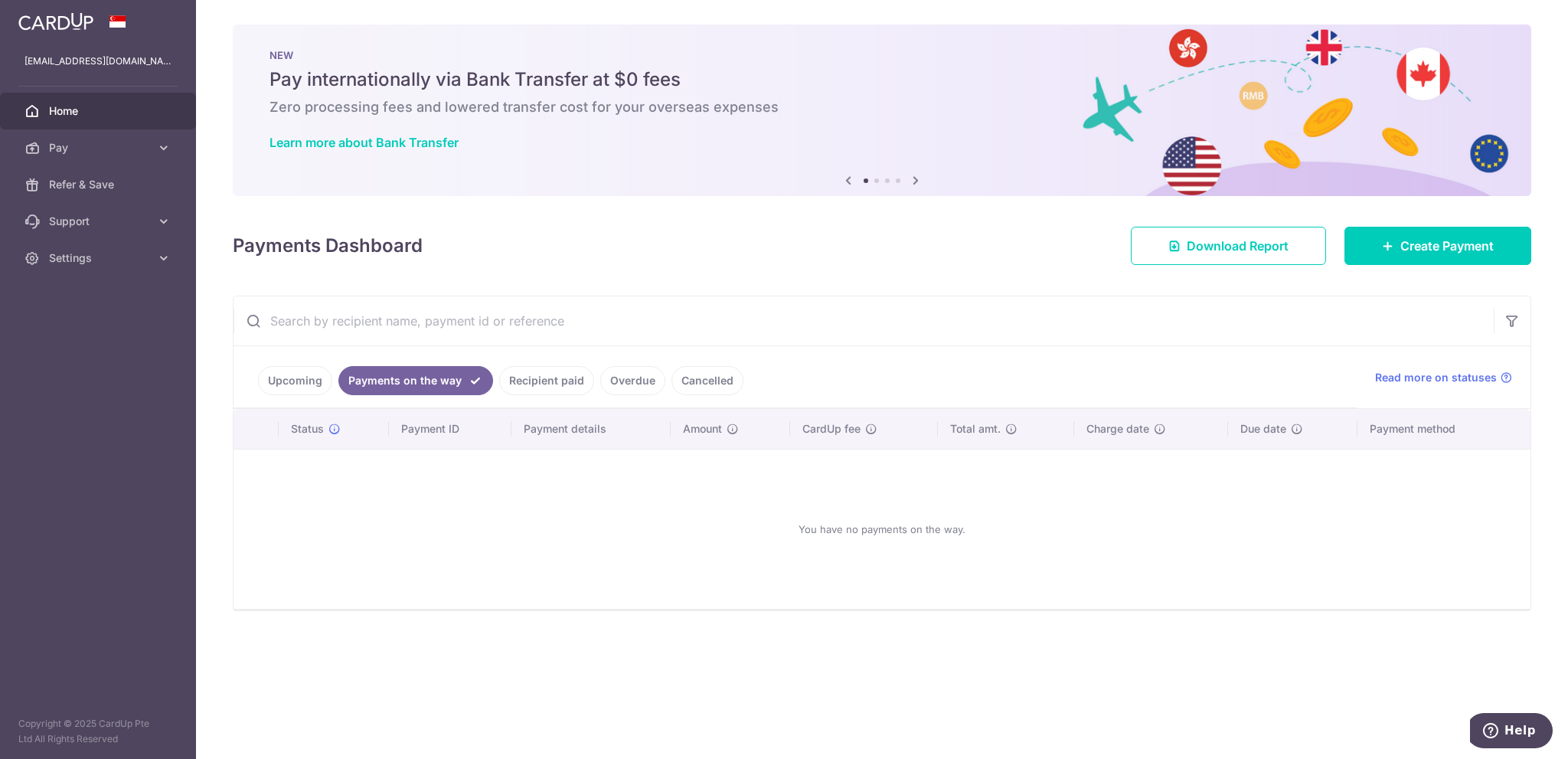
click at [309, 383] on link "Upcoming" at bounding box center [295, 381] width 74 height 29
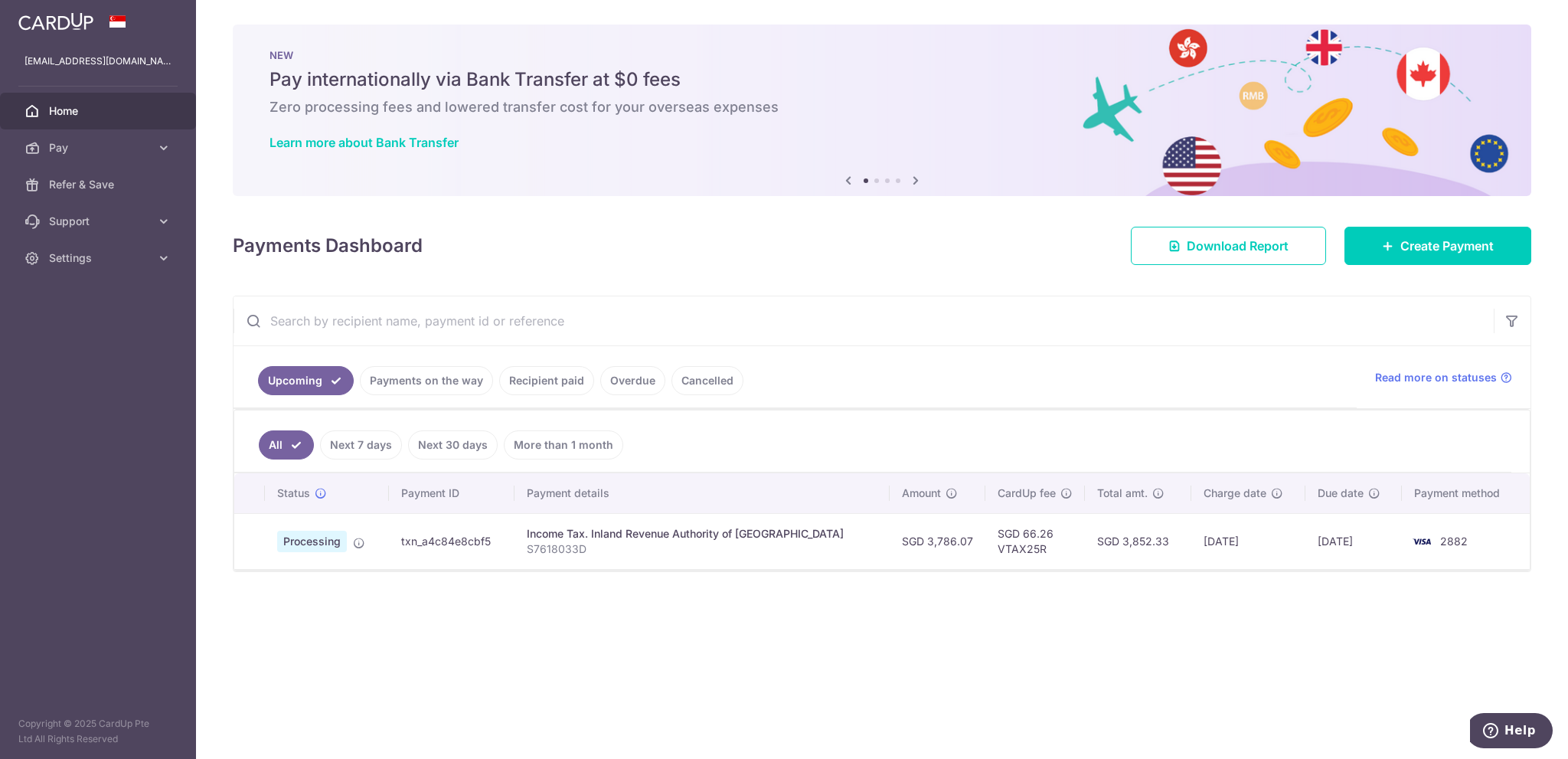
click at [446, 440] on link "Next 30 days" at bounding box center [453, 445] width 89 height 29
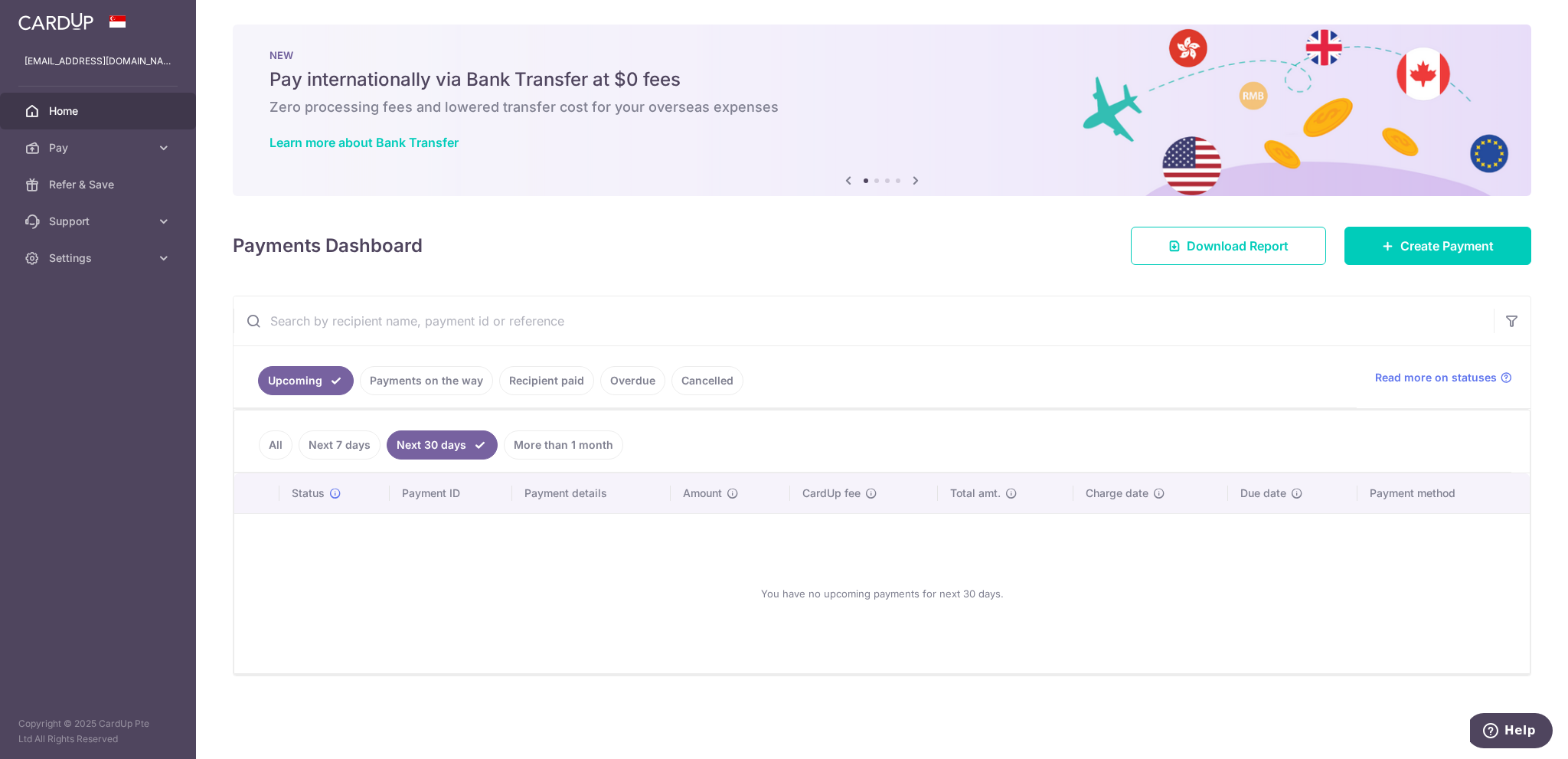
click at [524, 443] on link "More than 1 month" at bounding box center [563, 445] width 119 height 29
click at [432, 440] on link "Next 30 days" at bounding box center [431, 445] width 89 height 29
click at [330, 441] on link "Next 7 days" at bounding box center [339, 445] width 82 height 29
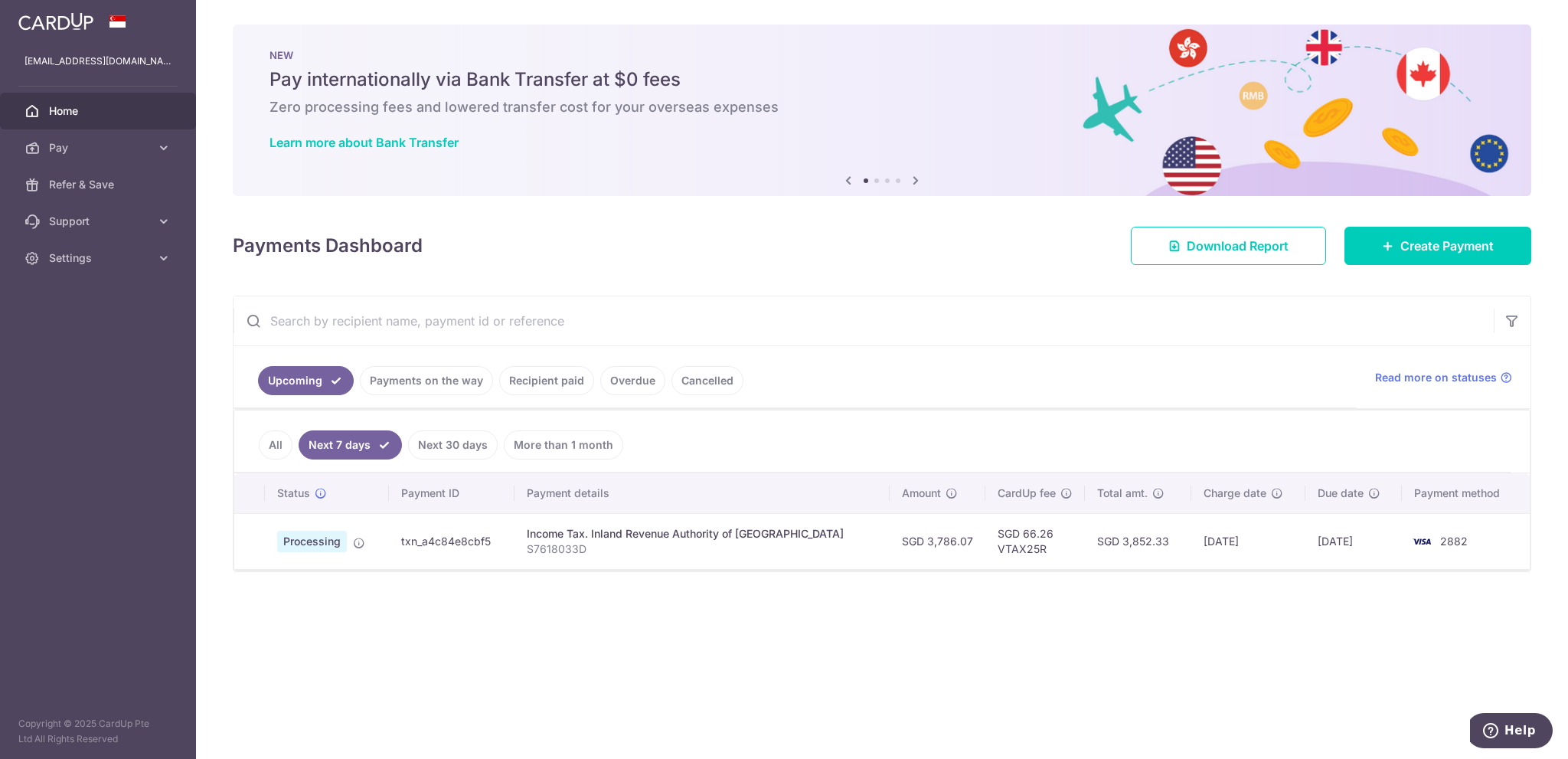
click at [277, 444] on link "All" at bounding box center [276, 445] width 34 height 29
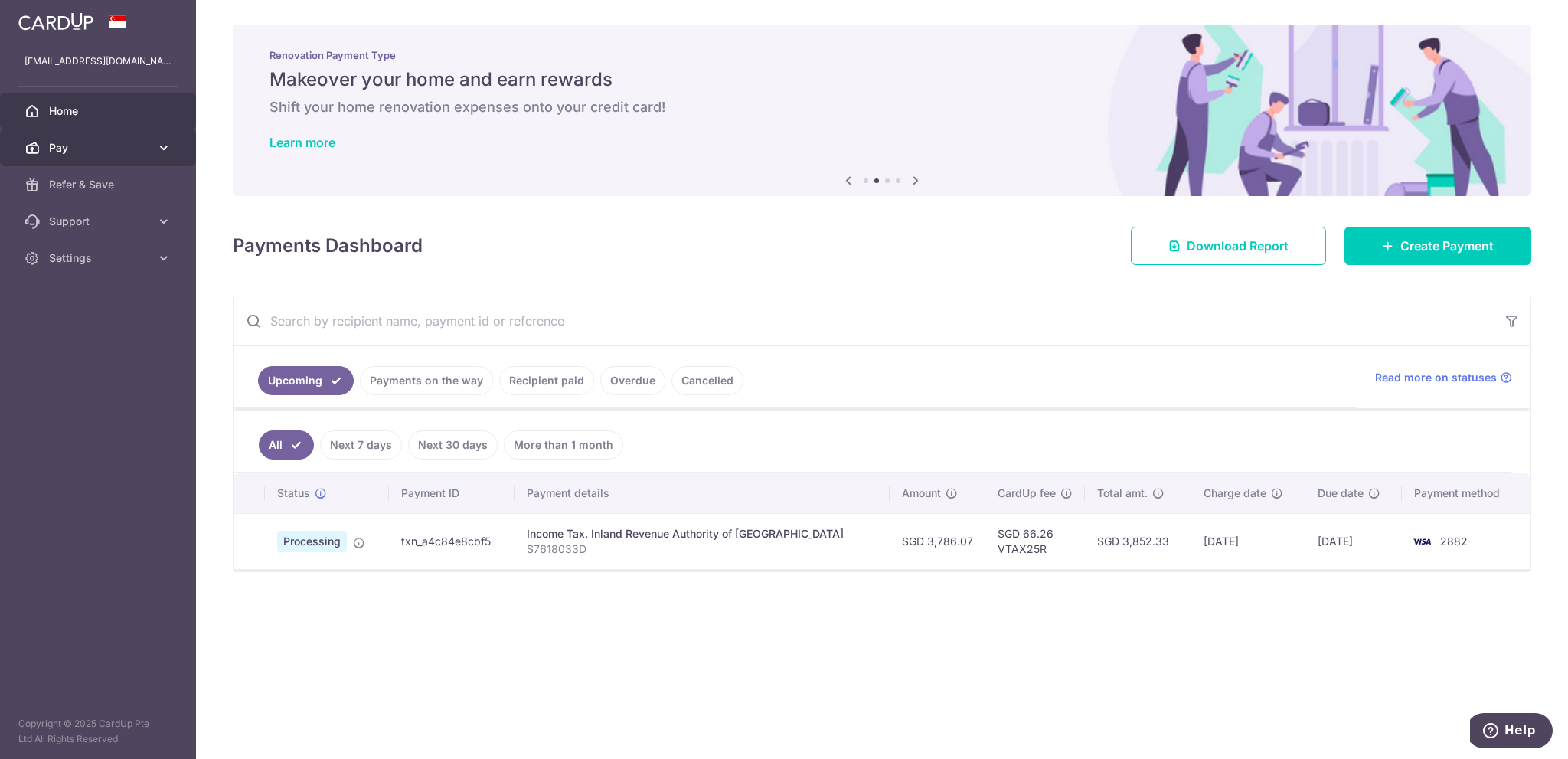
click at [100, 150] on span "Pay" at bounding box center [99, 148] width 101 height 15
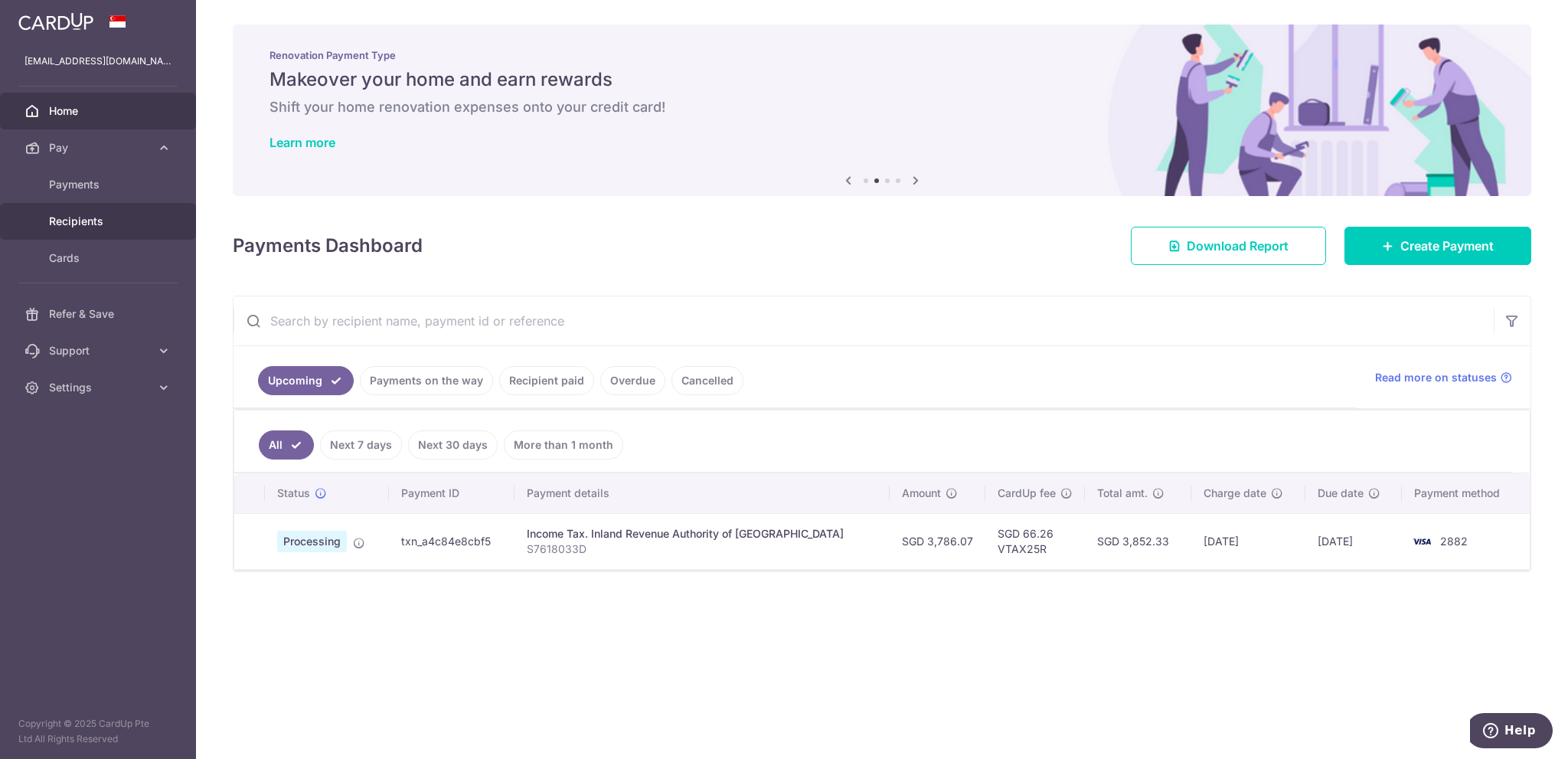
click at [82, 223] on span "Recipients" at bounding box center [99, 221] width 101 height 15
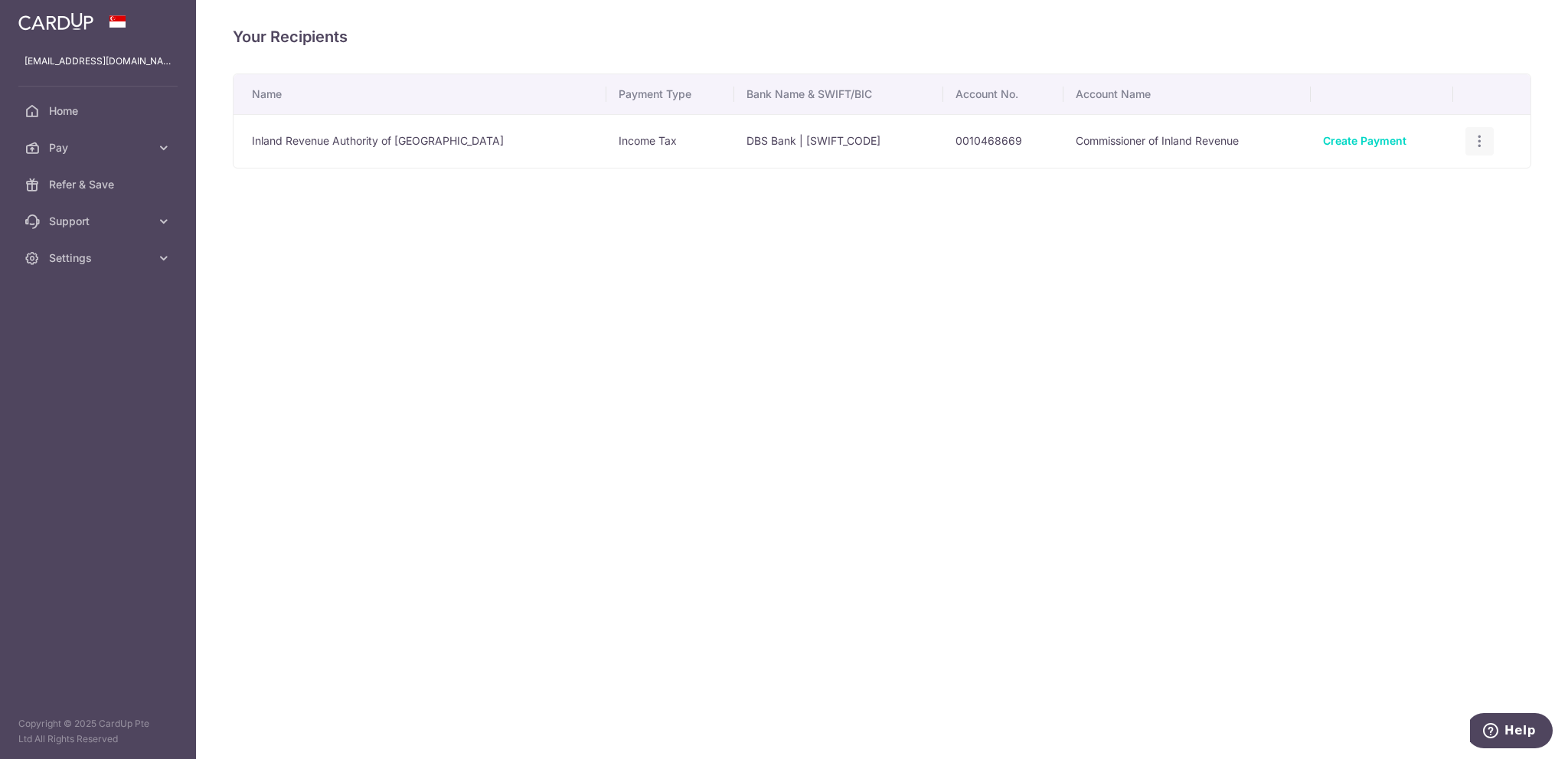
click at [1481, 137] on icon "button" at bounding box center [1479, 141] width 16 height 16
click at [753, 349] on div "Your Recipients Name Payment Type Bank Name & SWIFT/BIC Account No. Account Nam…" at bounding box center [882, 380] width 1372 height 759
click at [124, 116] on span "Home" at bounding box center [99, 111] width 101 height 15
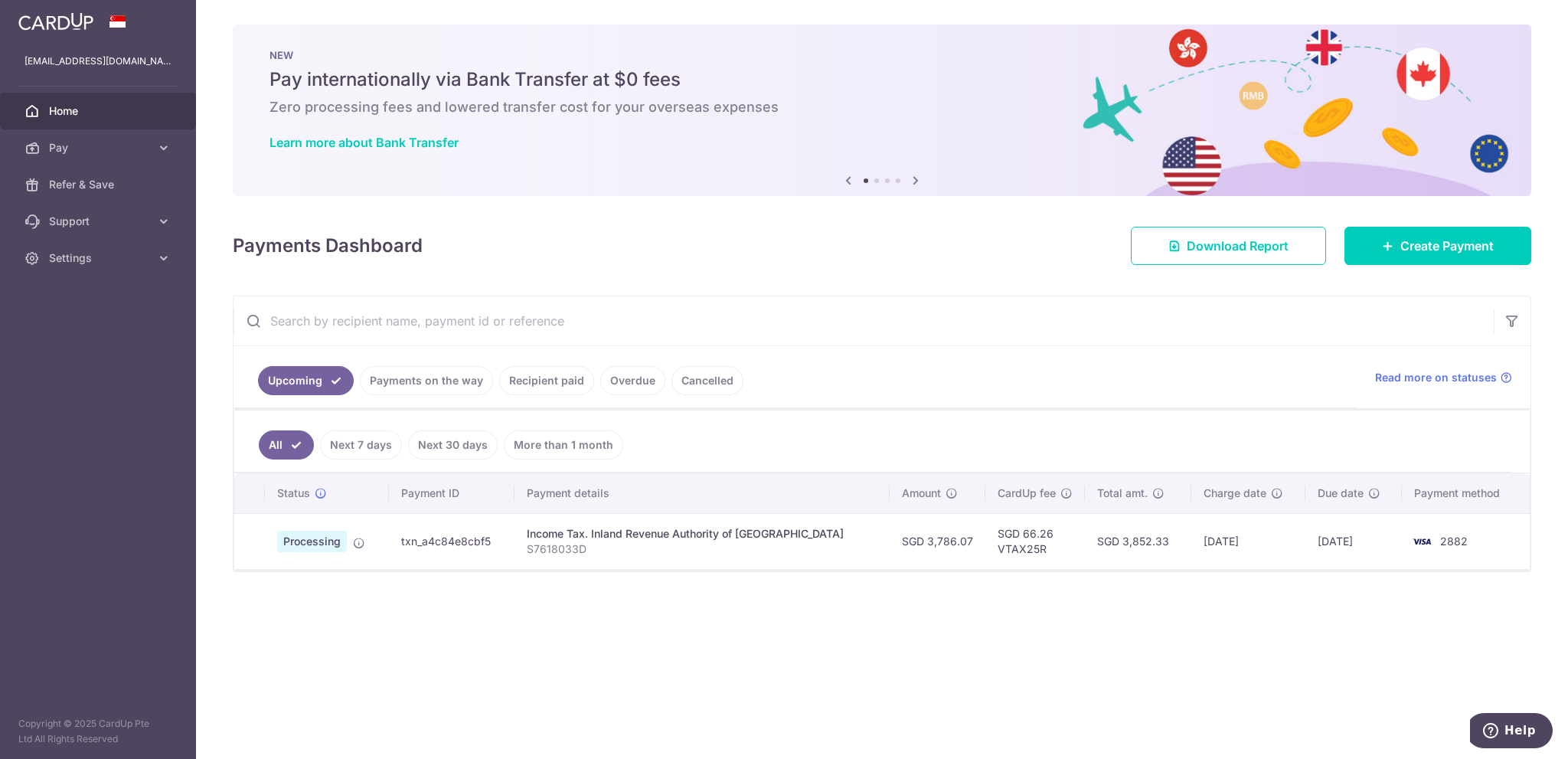
click at [428, 378] on link "Payments on the way" at bounding box center [426, 381] width 133 height 29
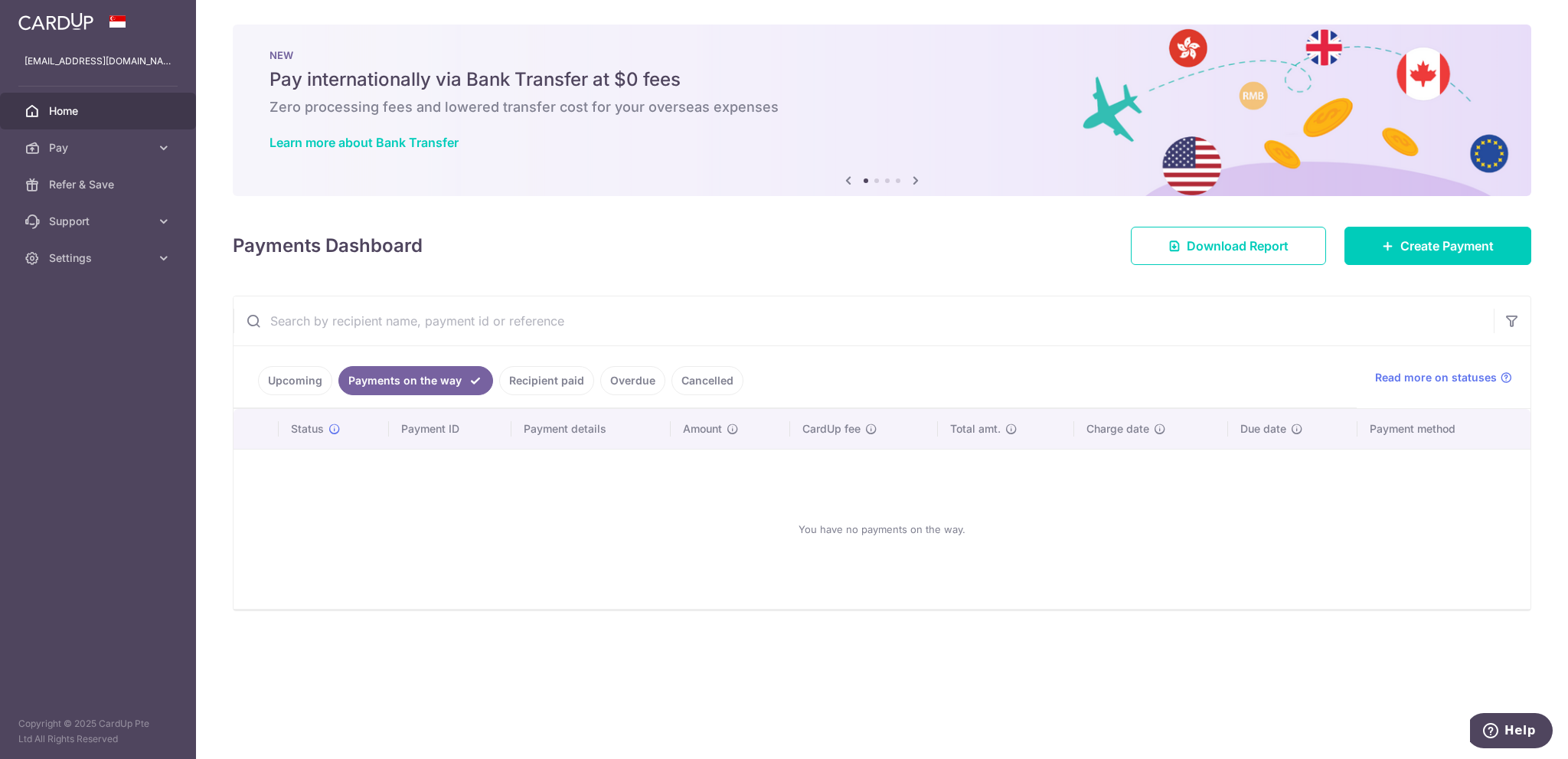
click at [553, 387] on link "Recipient paid" at bounding box center [546, 381] width 95 height 29
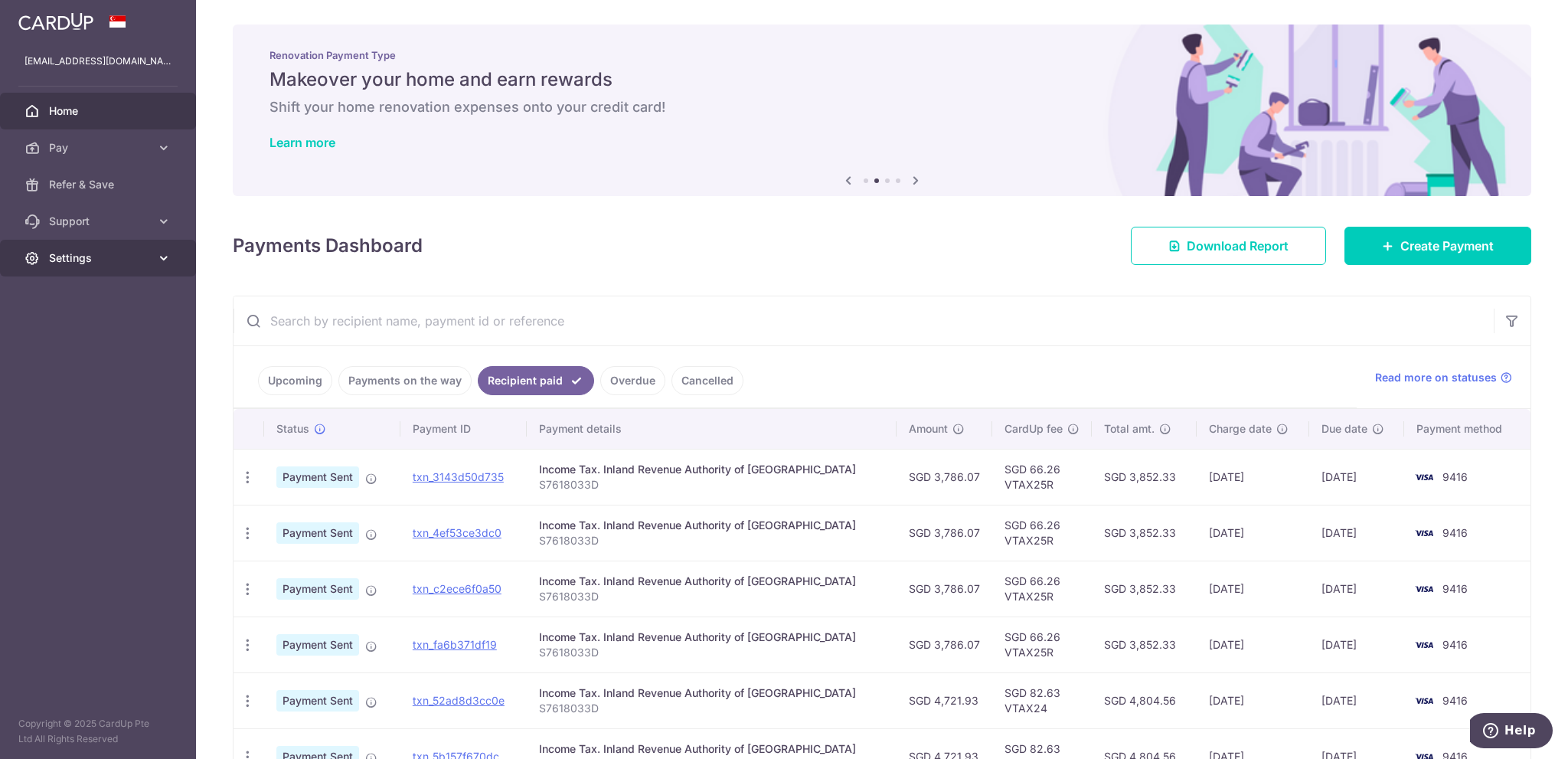
click at [85, 258] on span "Settings" at bounding box center [99, 258] width 101 height 15
click at [69, 324] on span "Logout" at bounding box center [99, 332] width 101 height 15
